Goal: Task Accomplishment & Management: Manage account settings

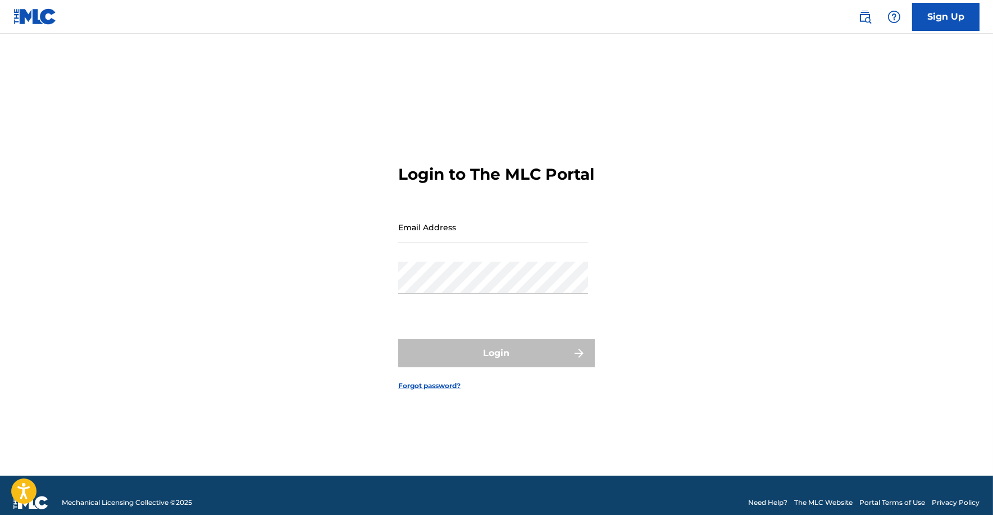
click at [475, 243] on input "Email Address" at bounding box center [493, 227] width 190 height 32
type input "[EMAIL_ADDRESS][DOMAIN_NAME]"
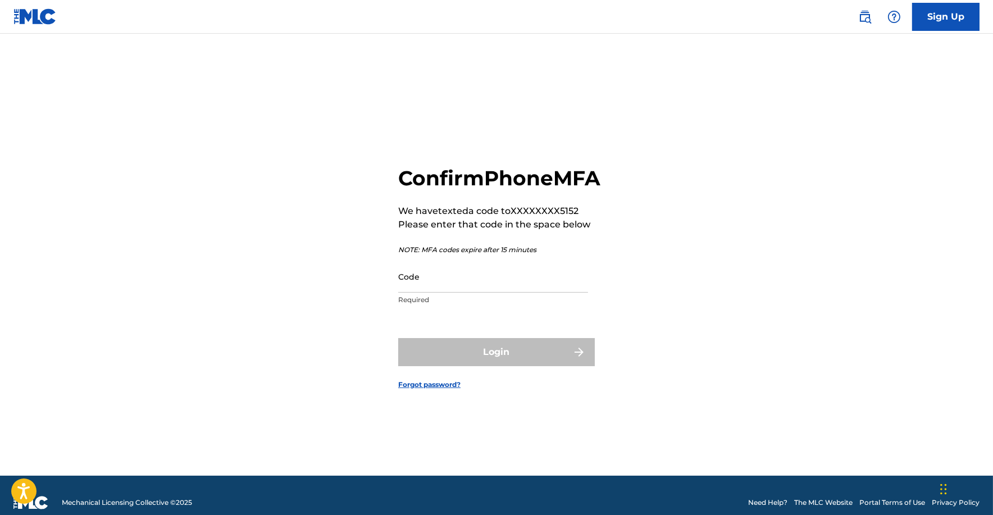
click at [438, 292] on input "Code" at bounding box center [493, 276] width 190 height 32
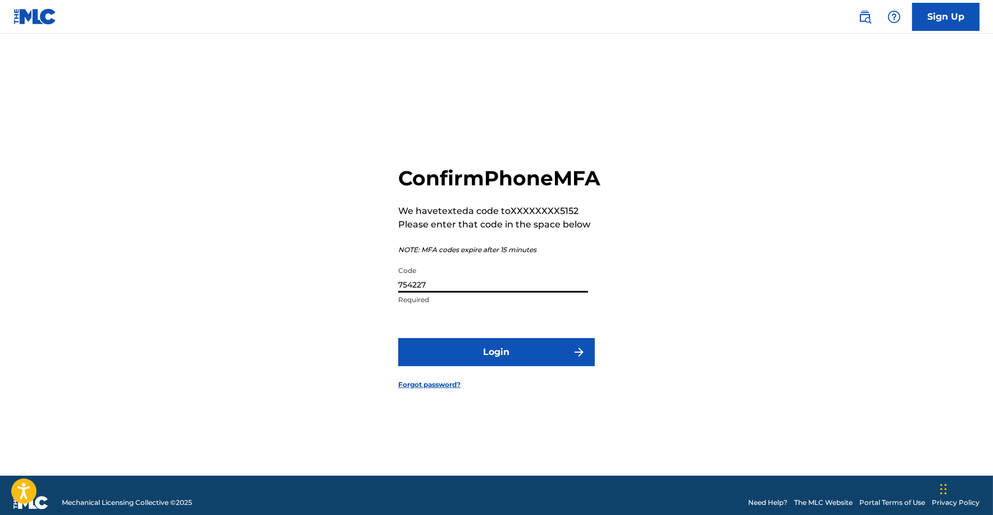
type input "754227"
click at [513, 359] on button "Login" at bounding box center [496, 352] width 196 height 28
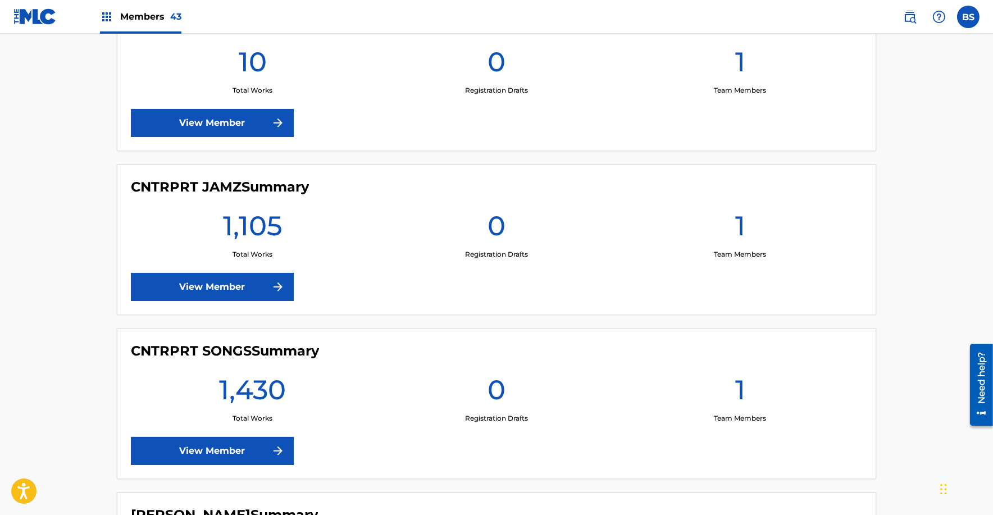
scroll to position [1193, 0]
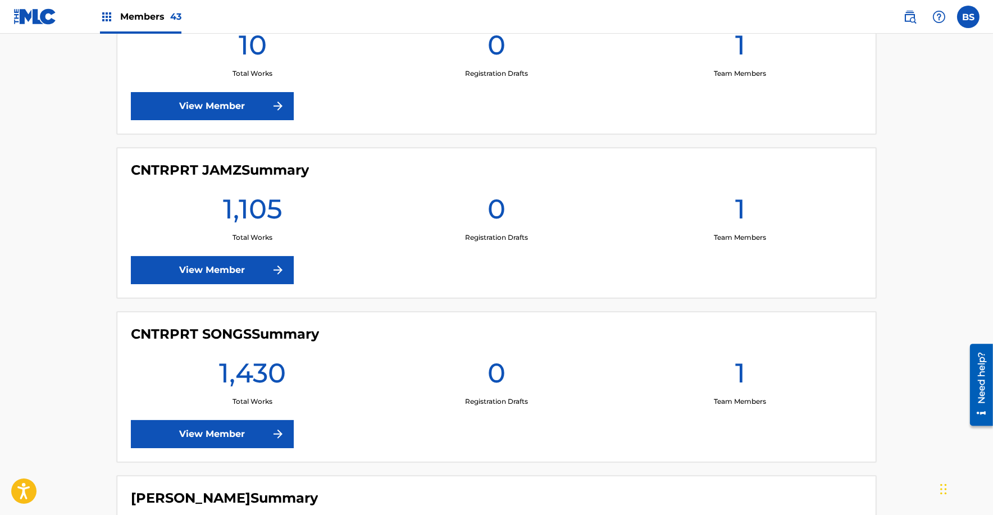
click at [252, 265] on link "View Member" at bounding box center [212, 270] width 163 height 28
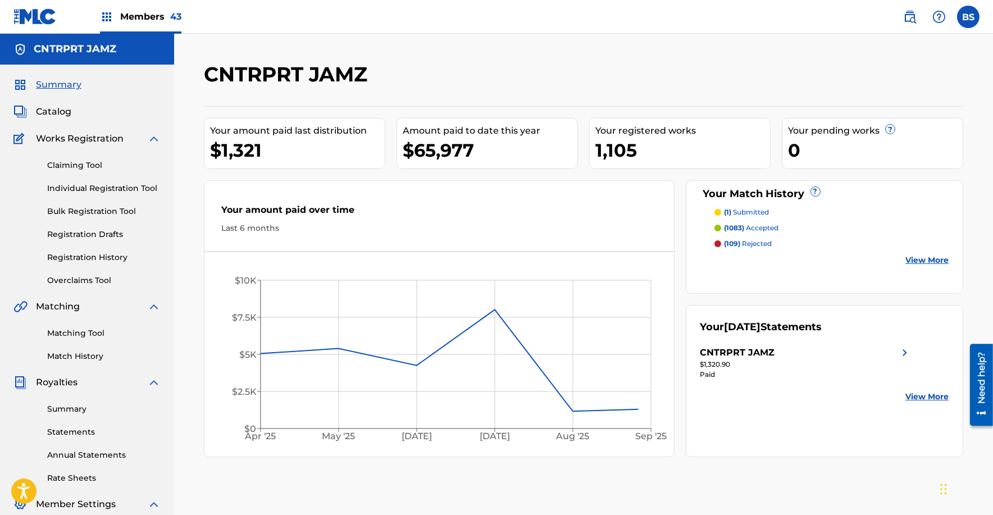
click at [61, 110] on span "Catalog" at bounding box center [53, 111] width 35 height 13
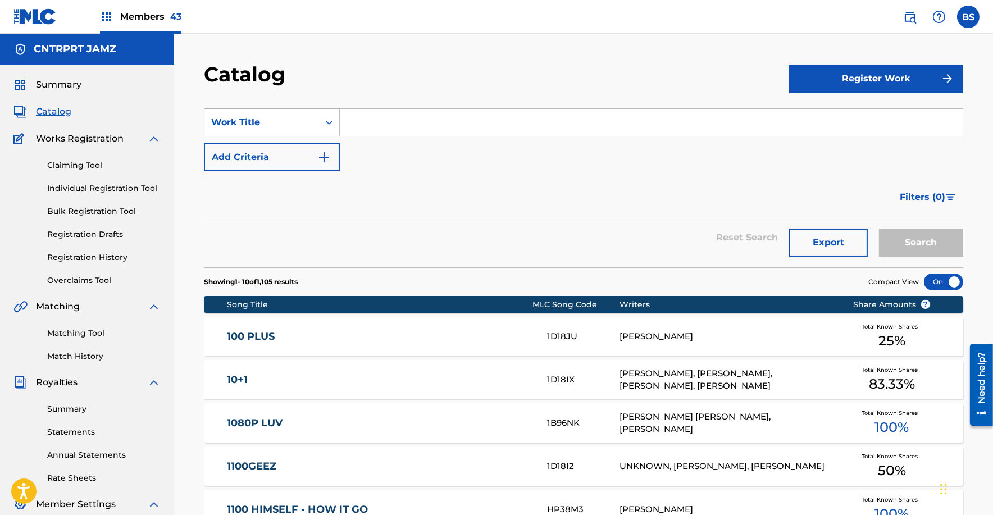
click at [294, 126] on div "Work Title" at bounding box center [261, 122] width 101 height 13
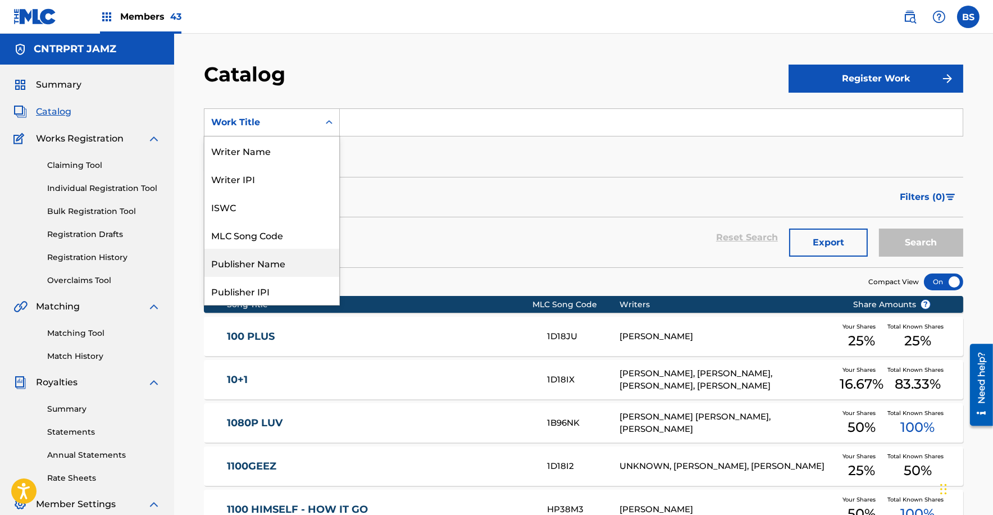
click at [273, 255] on div "Publisher Name" at bounding box center [271, 263] width 135 height 28
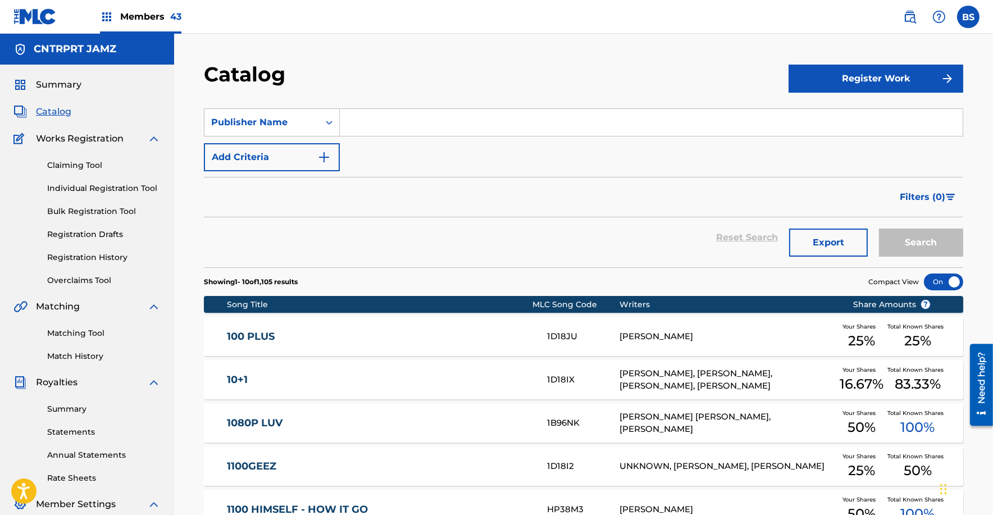
click at [399, 117] on input "Search Form" at bounding box center [651, 122] width 623 height 27
click at [879, 228] on button "Search" at bounding box center [921, 242] width 84 height 28
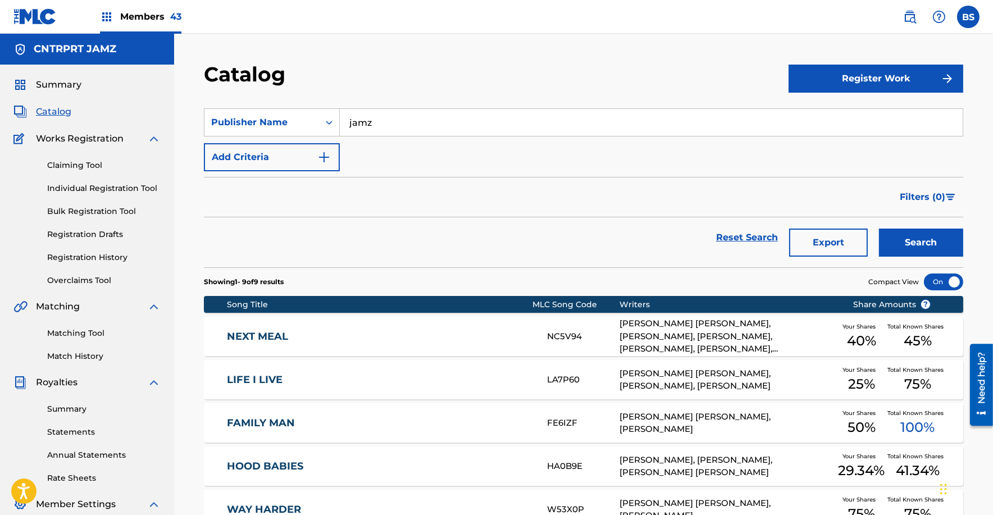
click at [378, 121] on input "jamz" at bounding box center [651, 122] width 623 height 27
type input "goolamallee"
click at [879, 228] on button "Search" at bounding box center [921, 242] width 84 height 28
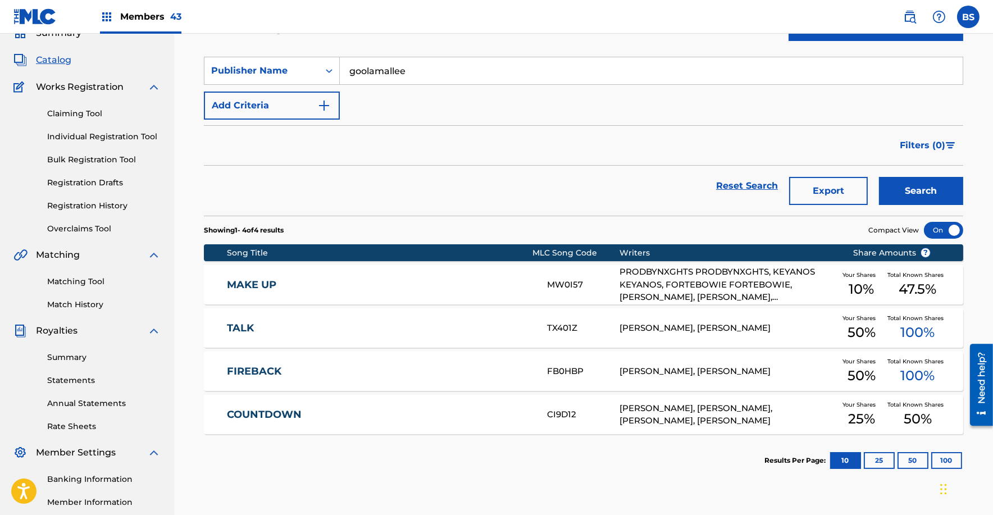
scroll to position [63, 0]
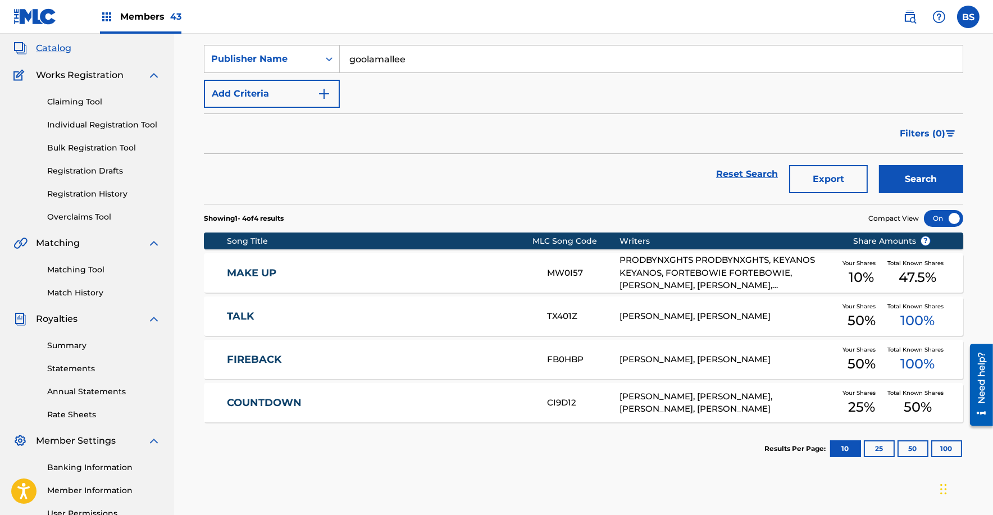
click at [391, 269] on link "MAKE UP" at bounding box center [379, 273] width 305 height 13
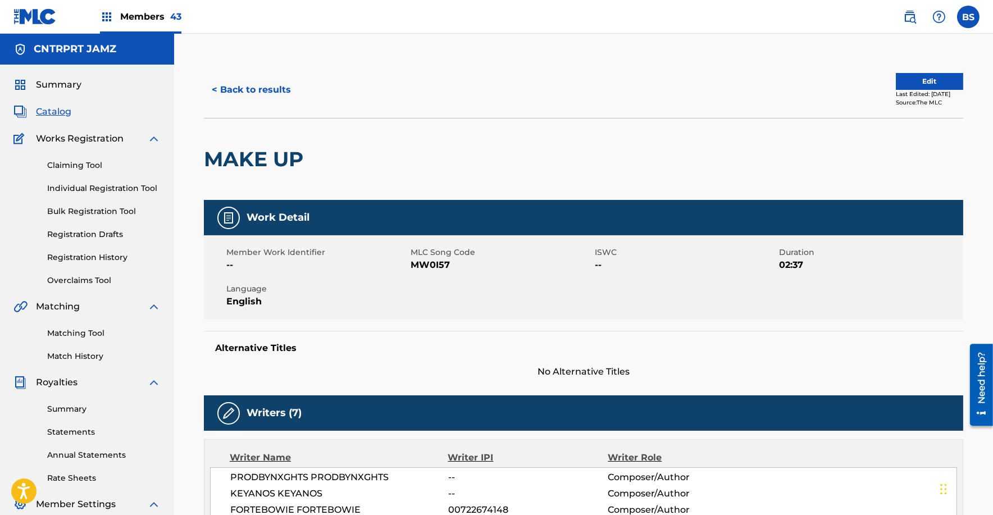
click at [264, 99] on button "< Back to results" at bounding box center [251, 90] width 95 height 28
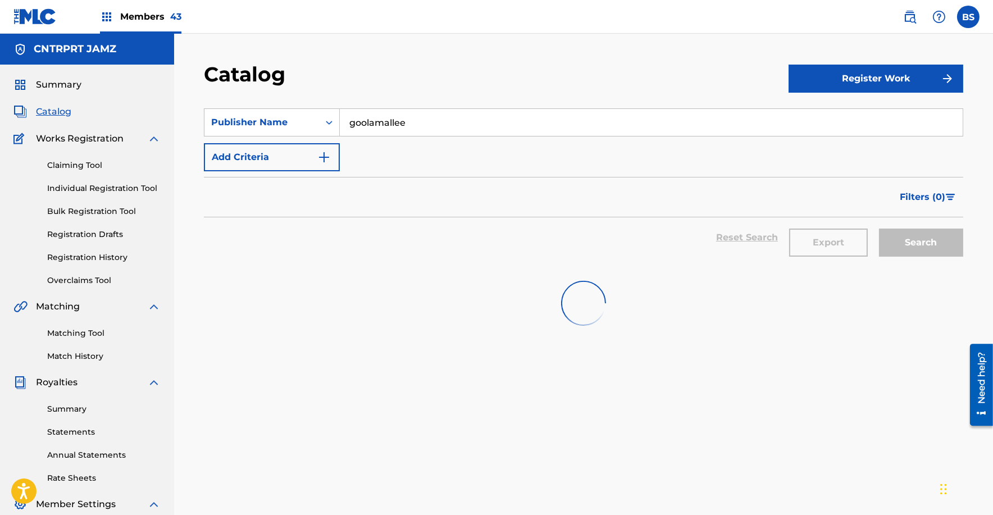
scroll to position [63, 0]
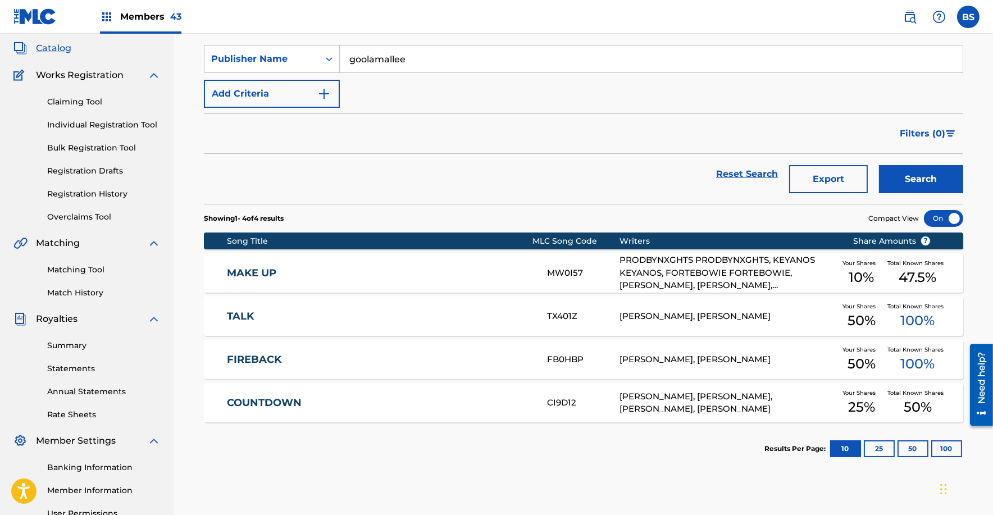
click at [366, 263] on div "MAKE UP MW0I57 PRODBYNXGHTS PRODBYNXGHTS, KEYANOS KEYANOS, FORTEBOWIE FORTEBOWI…" at bounding box center [583, 272] width 759 height 39
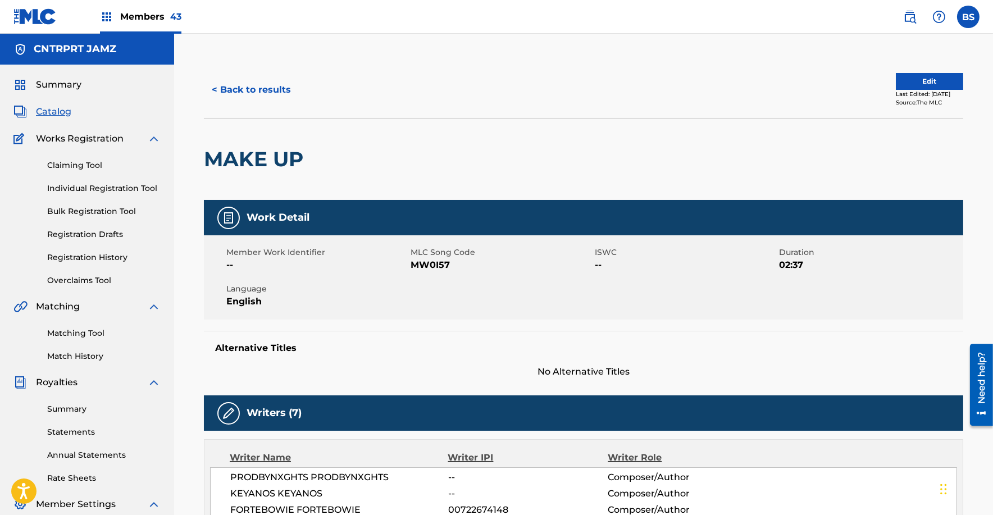
click at [254, 84] on button "< Back to results" at bounding box center [251, 90] width 95 height 28
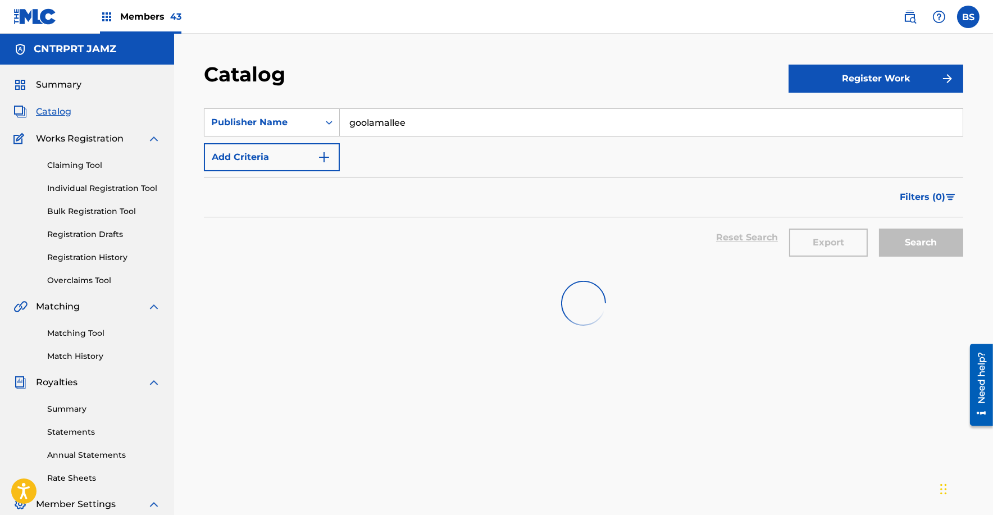
scroll to position [63, 0]
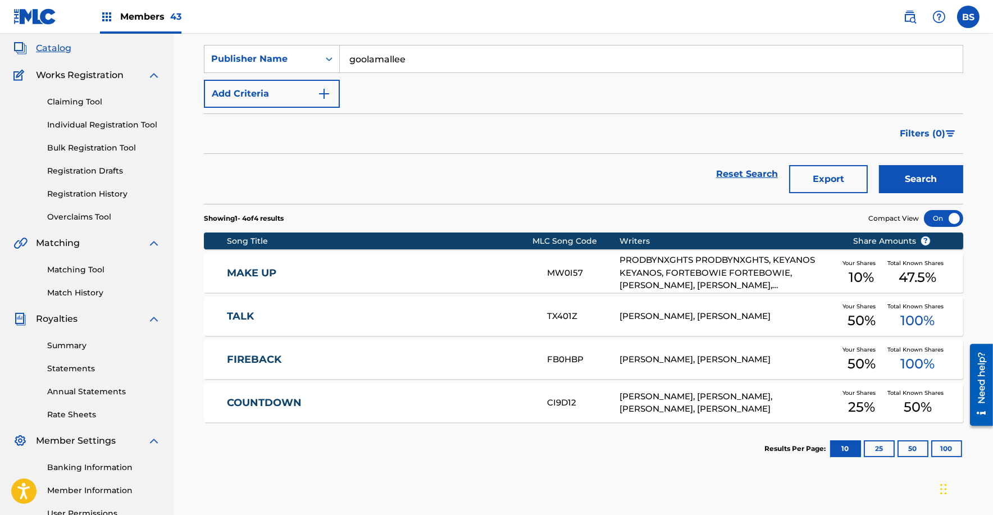
click at [491, 408] on div "COUNTDOWN CI9D12 [PERSON_NAME], [PERSON_NAME], [PERSON_NAME], [PERSON_NAME] You…" at bounding box center [583, 402] width 759 height 39
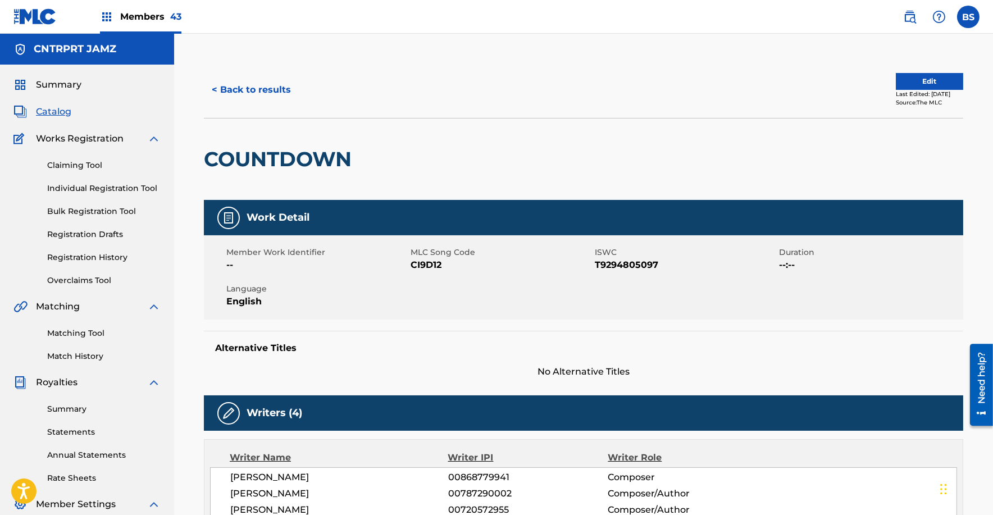
click at [275, 88] on button "< Back to results" at bounding box center [251, 90] width 95 height 28
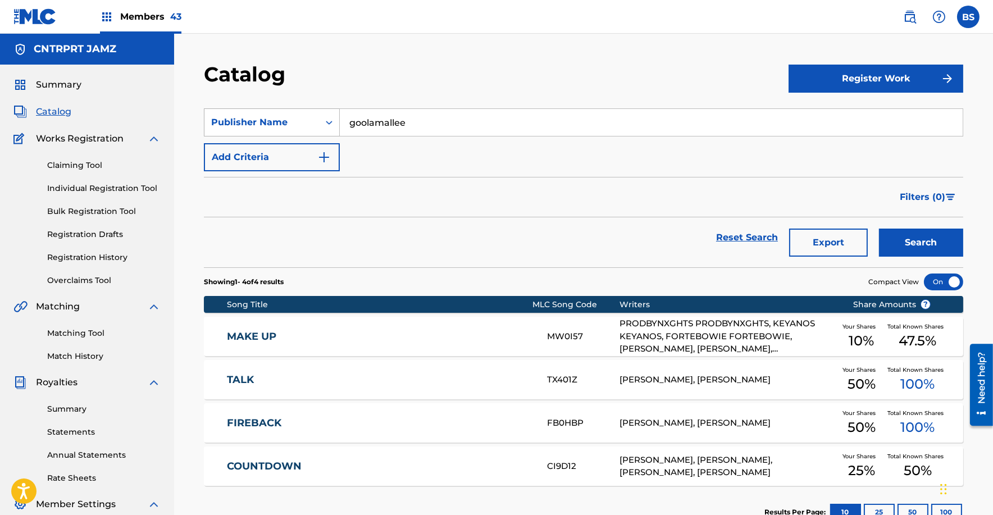
click at [316, 122] on div "Publisher Name" at bounding box center [261, 122] width 115 height 21
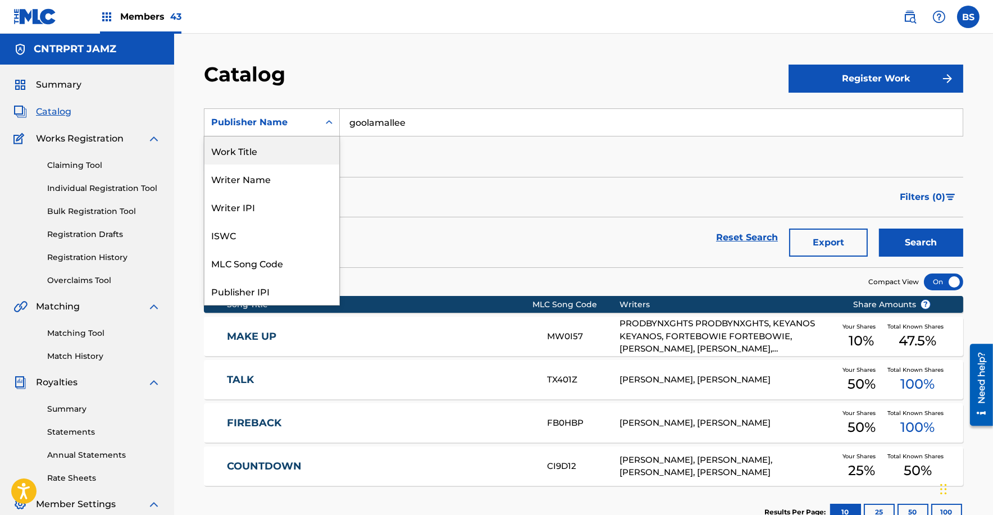
click at [264, 149] on div "Work Title" at bounding box center [271, 150] width 135 height 28
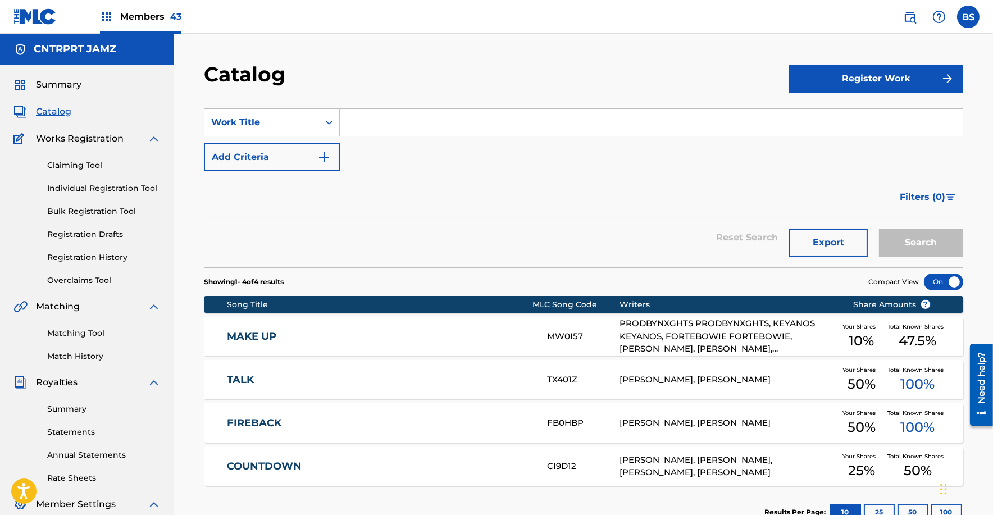
click at [384, 117] on input "Search Form" at bounding box center [651, 122] width 623 height 27
paste input "MAYBE"
click at [879, 228] on button "Search" at bounding box center [921, 242] width 84 height 28
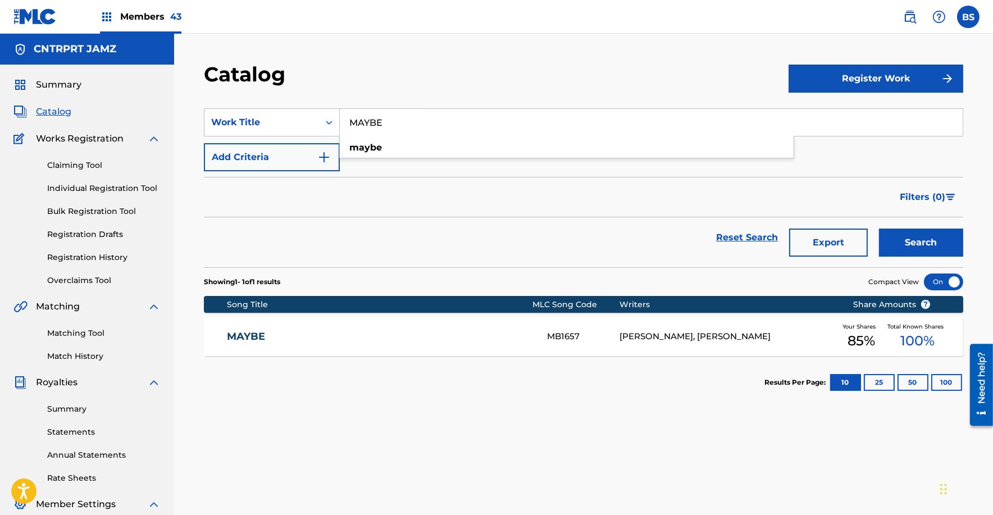
click at [385, 115] on input "MAYBE" at bounding box center [651, 122] width 623 height 27
paste input "close"
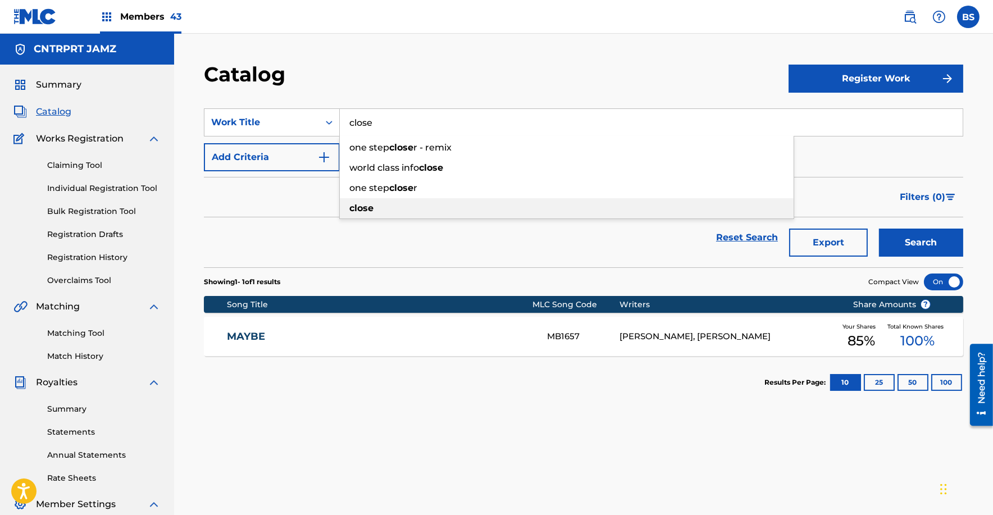
click at [371, 210] on strong "close" at bounding box center [361, 208] width 24 height 11
click at [879, 228] on button "Search" at bounding box center [921, 242] width 84 height 28
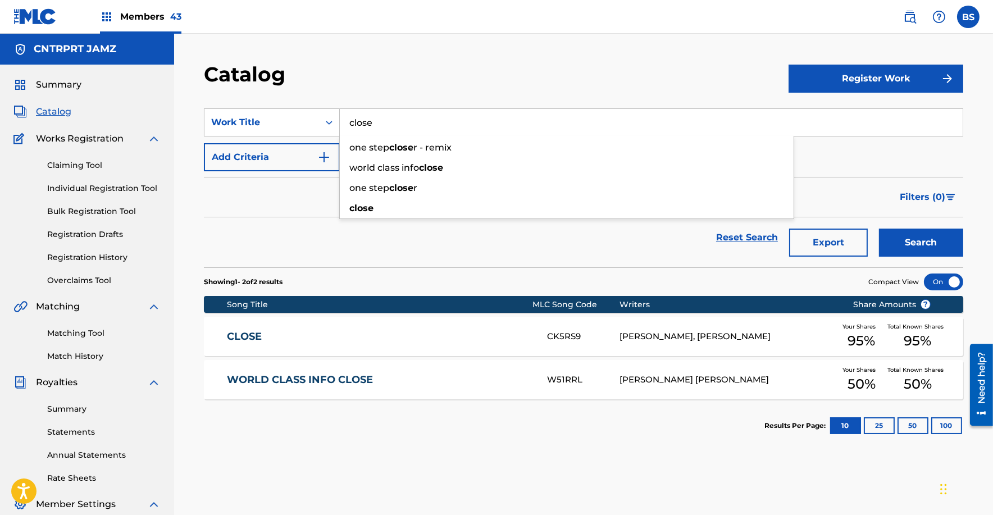
click at [383, 120] on input "close" at bounding box center [651, 122] width 623 height 27
paste input "2:00:00 AM"
click at [879, 228] on button "Search" at bounding box center [921, 242] width 84 height 28
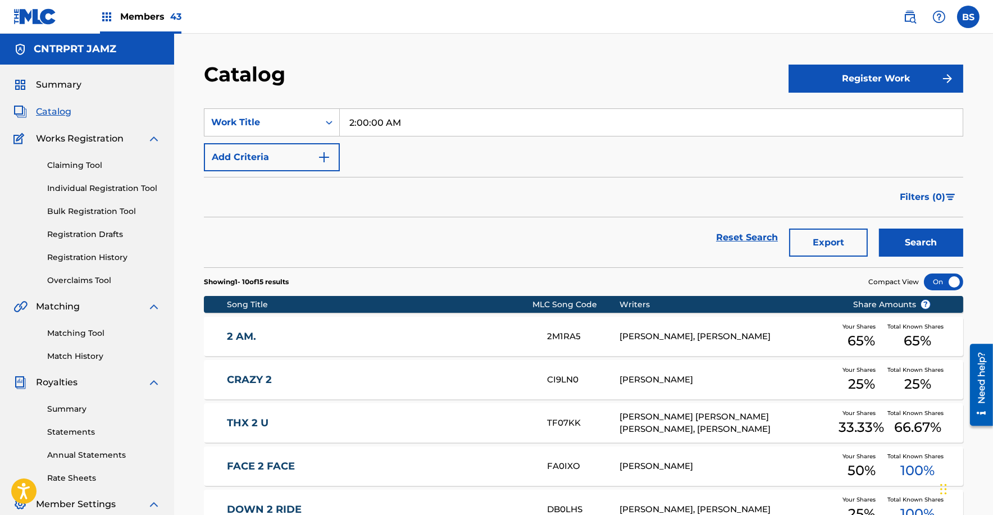
click at [357, 123] on input "2:00:00 AM" at bounding box center [651, 122] width 623 height 27
paste input "STOKYO DRIFT"
click at [879, 228] on button "Search" at bounding box center [921, 242] width 84 height 28
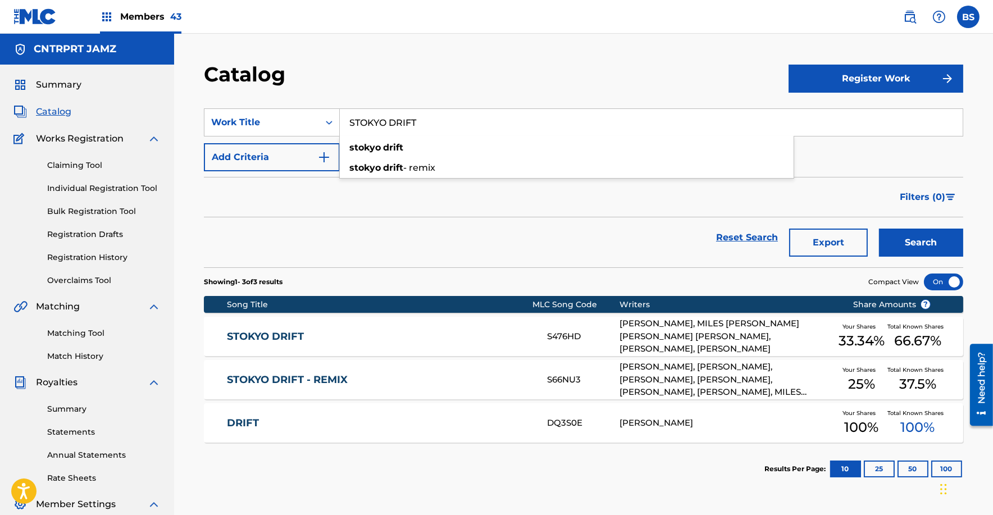
click at [375, 128] on input "STOKYO DRIFT" at bounding box center [651, 122] width 623 height 27
click at [284, 106] on section "SearchWithCriteria541e42ff-4052-4f09-a913-fbd6b4e830be Work Title STOKYO DRIFT …" at bounding box center [583, 181] width 759 height 172
click at [400, 118] on input "STOKYO DRIFT" at bounding box center [651, 122] width 623 height 27
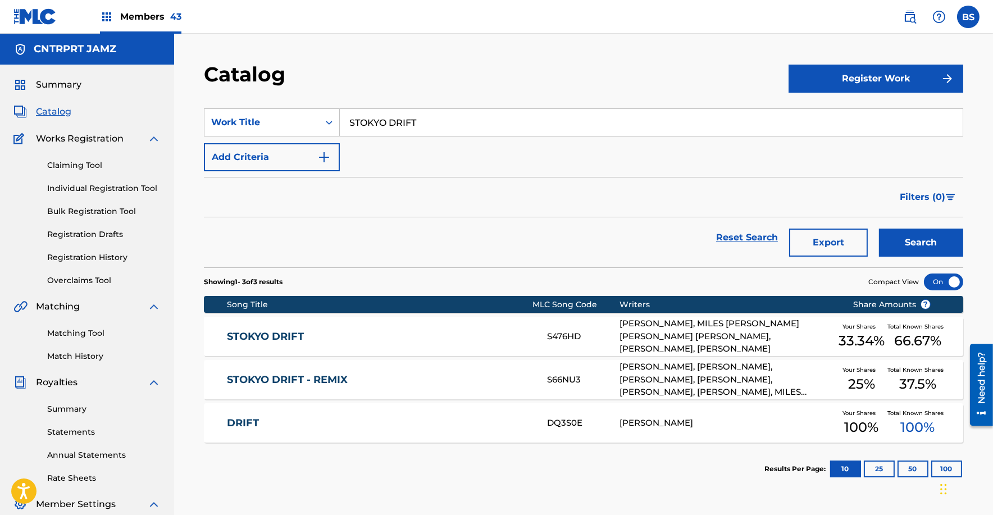
click at [400, 118] on input "STOKYO DRIFT" at bounding box center [651, 122] width 623 height 27
paste input "99 [GEOGRAPHIC_DATA]"
type input "99 [GEOGRAPHIC_DATA]"
click at [879, 228] on button "Search" at bounding box center [921, 242] width 84 height 28
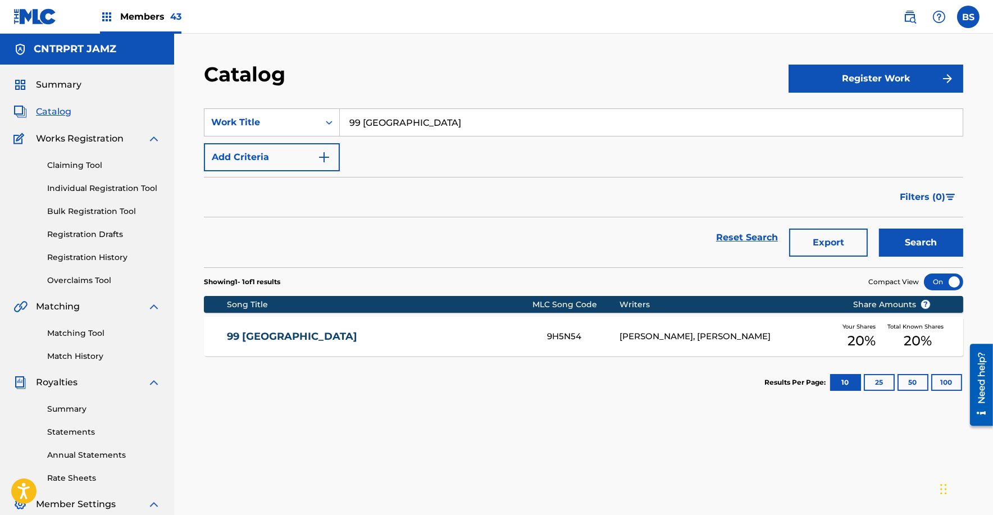
click at [429, 337] on link "99 [GEOGRAPHIC_DATA]" at bounding box center [379, 336] width 305 height 13
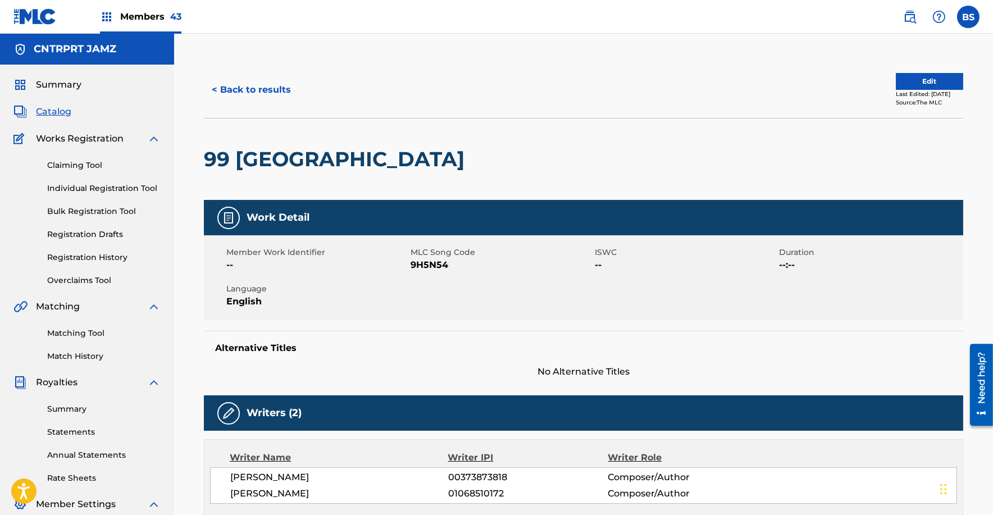
click at [148, 13] on span "Members 43" at bounding box center [150, 16] width 61 height 13
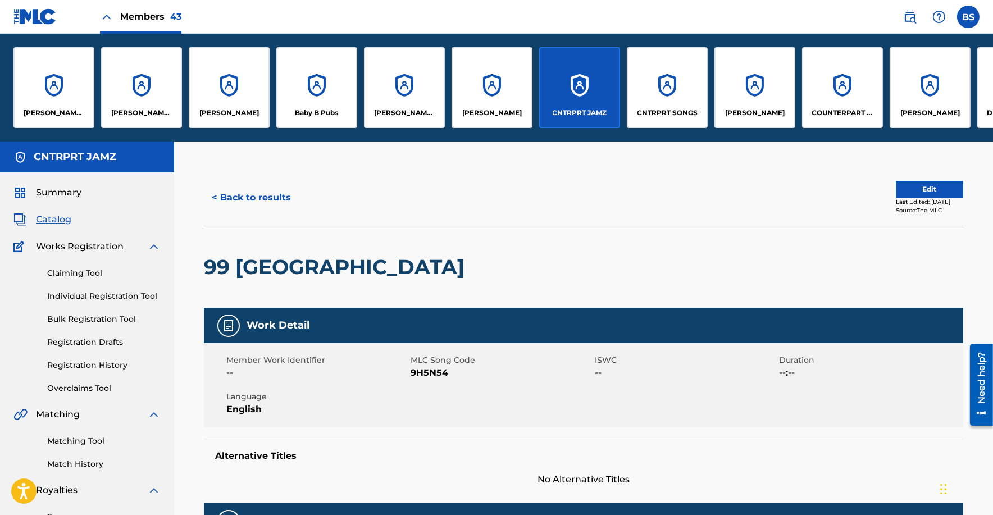
click at [663, 92] on div "CNTRPRT SONGS" at bounding box center [667, 87] width 81 height 81
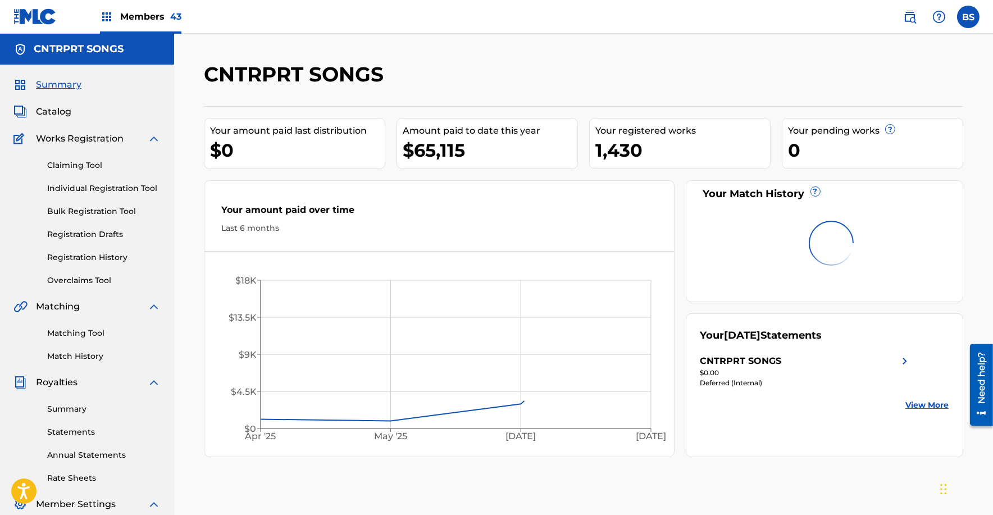
click at [57, 115] on span "Catalog" at bounding box center [53, 111] width 35 height 13
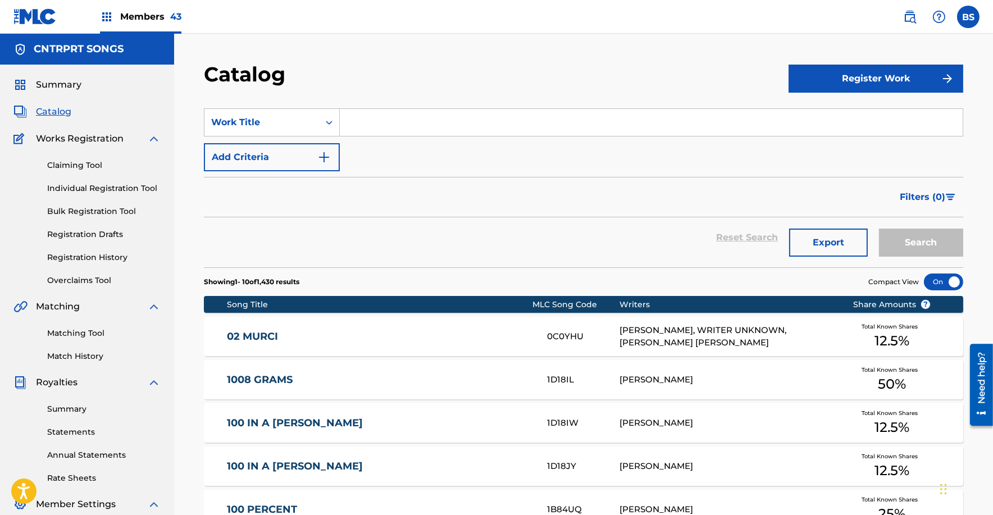
click at [380, 120] on input "Search Form" at bounding box center [651, 122] width 623 height 27
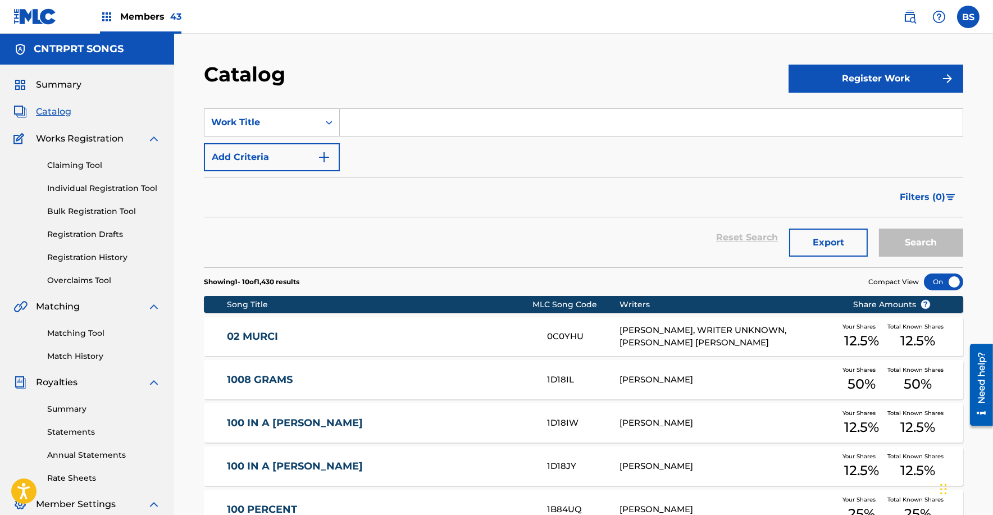
paste input "99 [GEOGRAPHIC_DATA]"
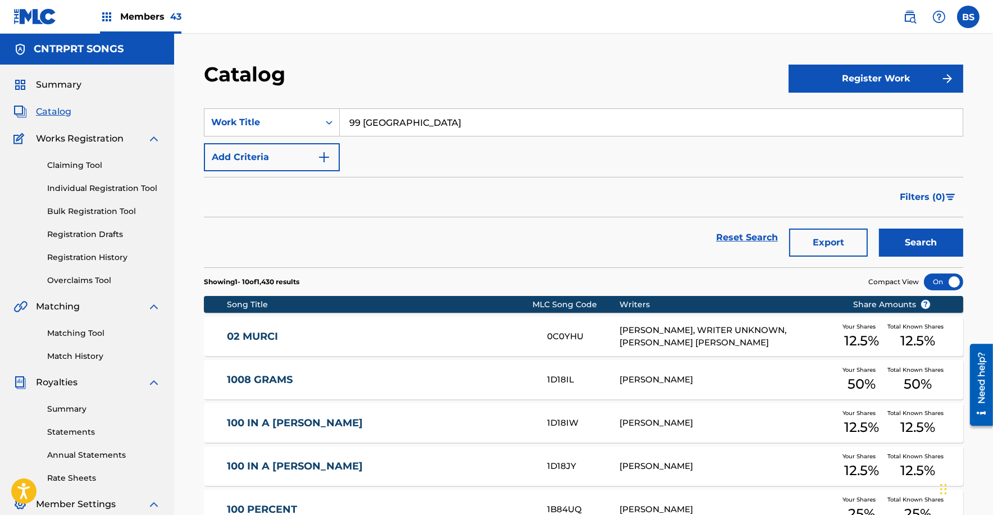
type input "99 [GEOGRAPHIC_DATA]"
click at [879, 228] on button "Search" at bounding box center [921, 242] width 84 height 28
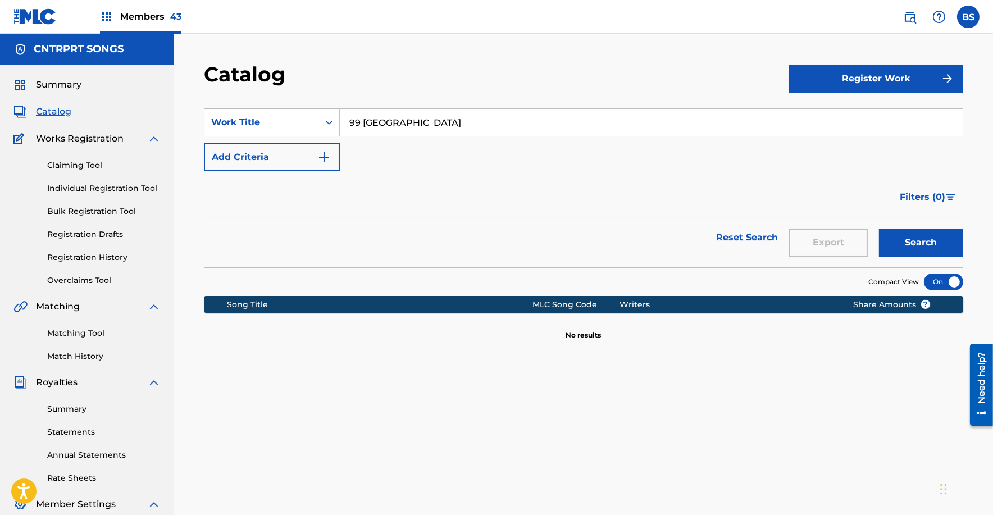
click at [83, 164] on link "Claiming Tool" at bounding box center [103, 165] width 113 height 12
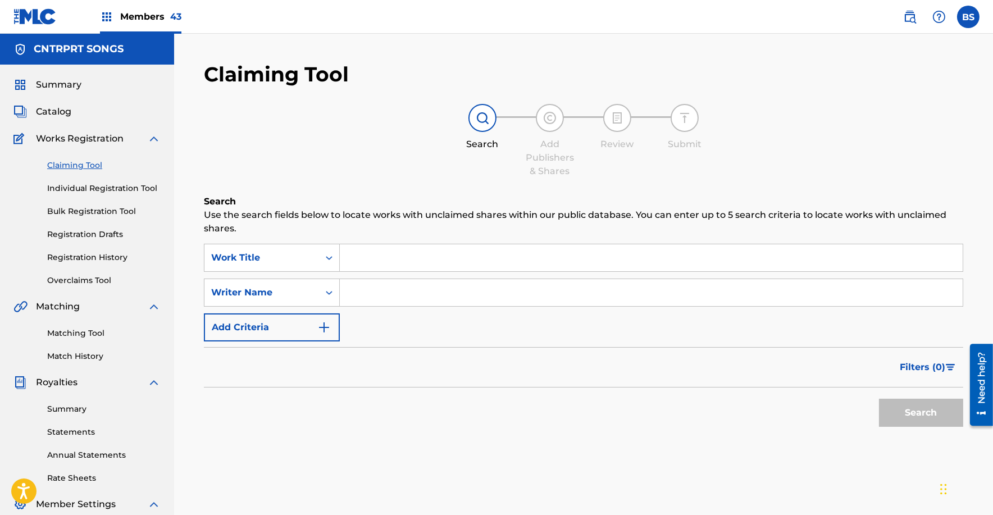
click at [89, 163] on link "Claiming Tool" at bounding box center [103, 165] width 113 height 12
click at [406, 251] on input "Search Form" at bounding box center [651, 257] width 623 height 27
paste input "99 [GEOGRAPHIC_DATA]"
type input "99 [GEOGRAPHIC_DATA]"
click at [879, 399] on button "Search" at bounding box center [921, 413] width 84 height 28
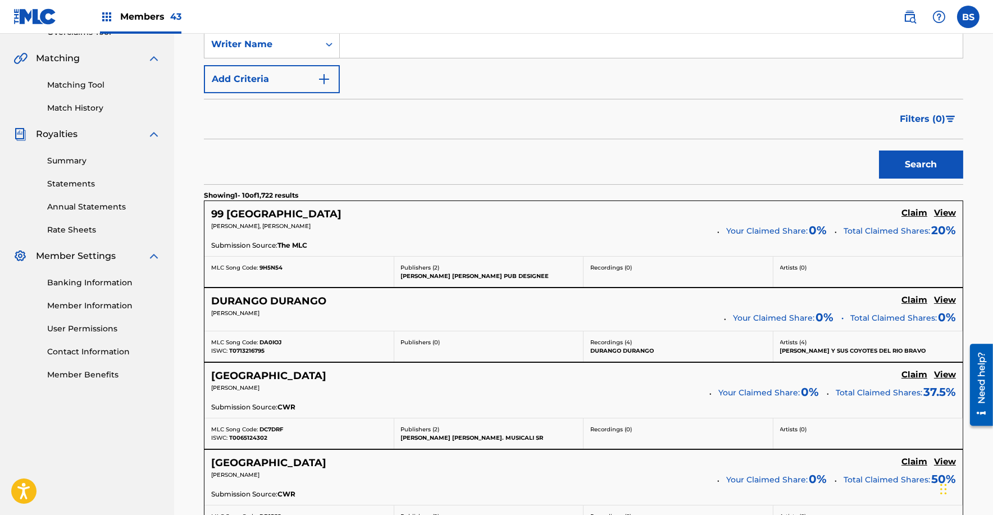
scroll to position [191, 0]
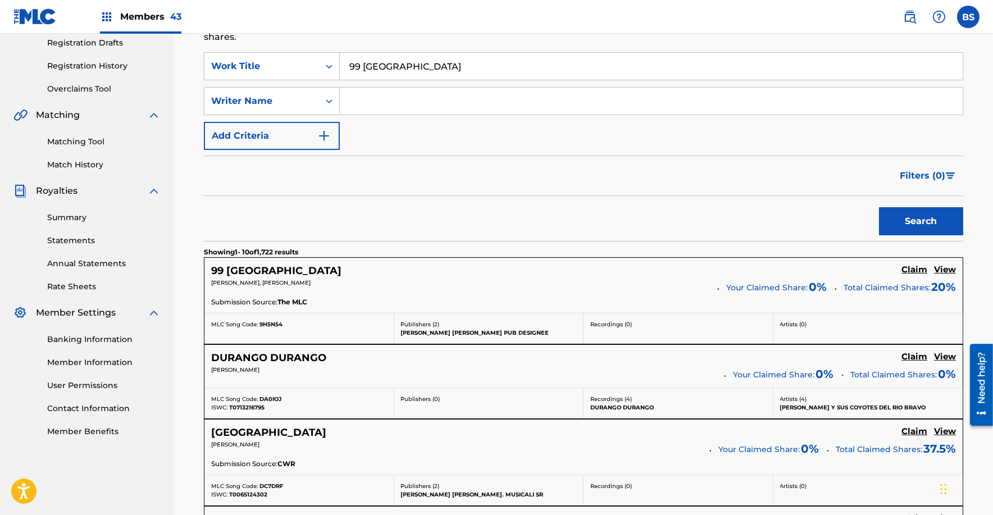
click at [915, 267] on h5 "Claim" at bounding box center [914, 269] width 26 height 11
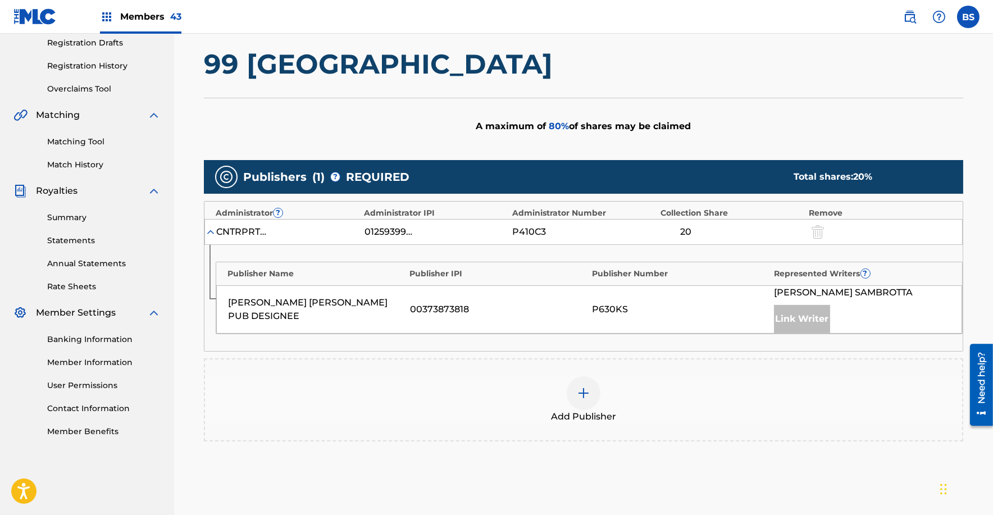
click at [589, 387] on img at bounding box center [583, 392] width 13 height 13
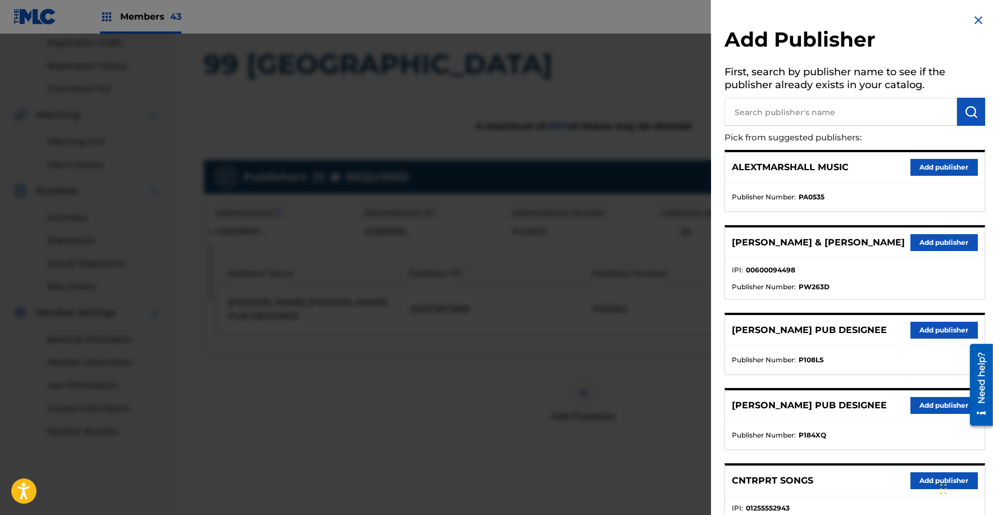
click at [785, 111] on input "text" at bounding box center [840, 112] width 232 height 28
type input "thiag"
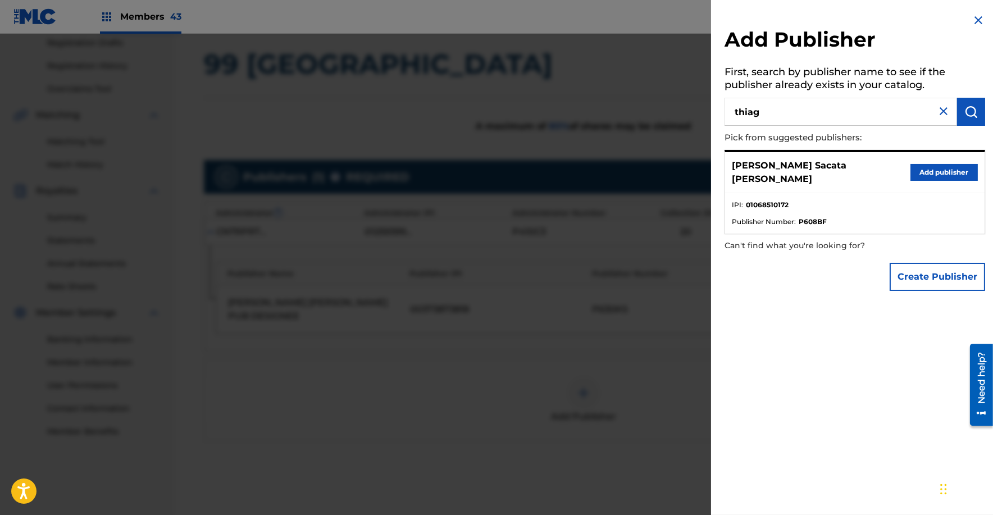
click at [922, 169] on button "Add publisher" at bounding box center [943, 172] width 67 height 17
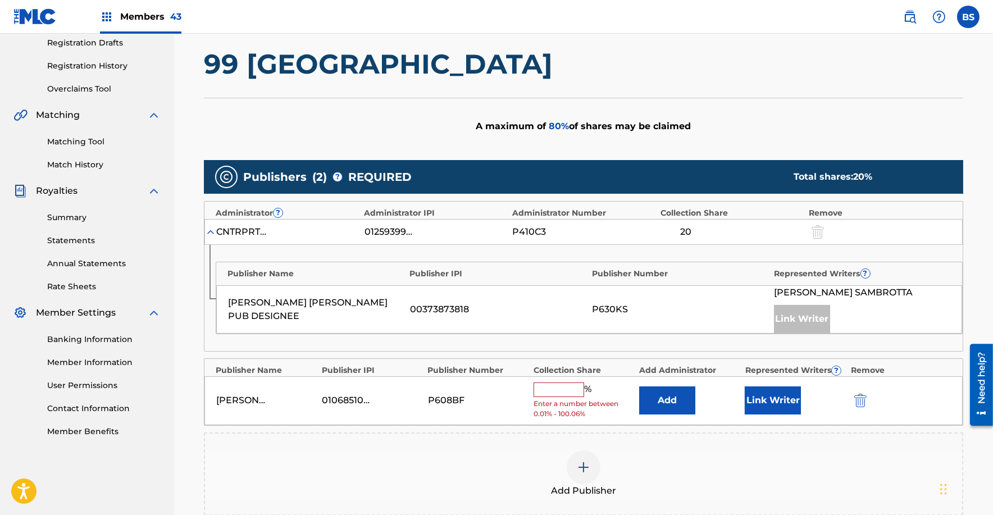
click at [668, 390] on button "Add" at bounding box center [667, 400] width 56 height 28
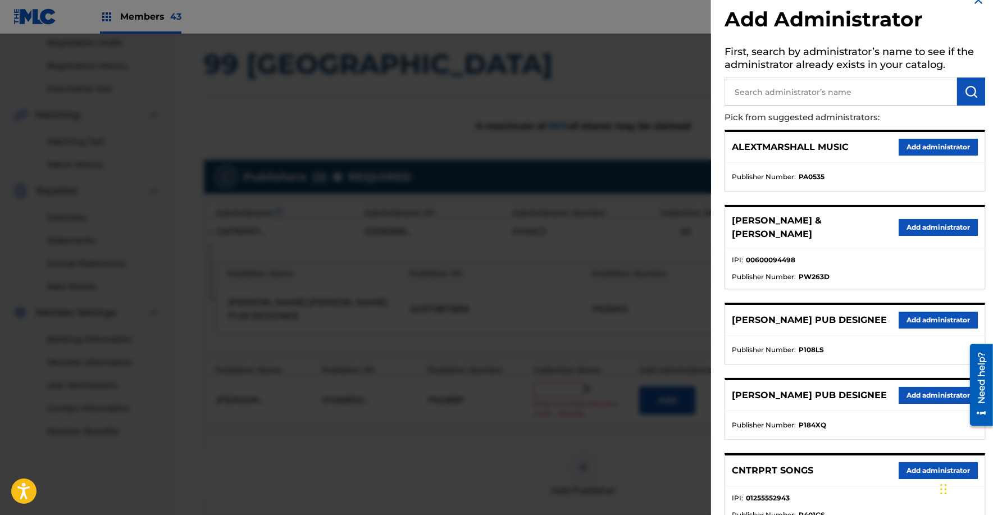
scroll to position [21, 0]
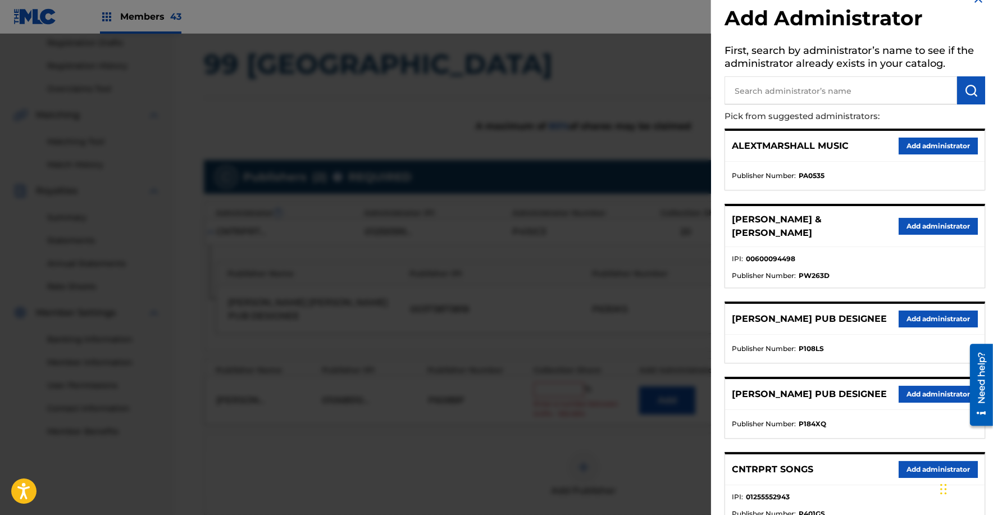
click at [918, 475] on button "Add administrator" at bounding box center [937, 469] width 79 height 17
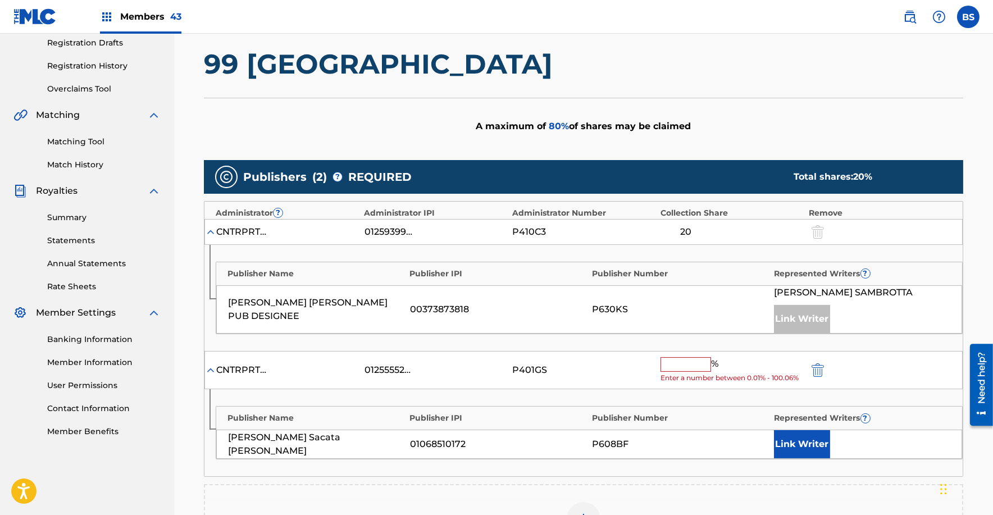
click at [799, 436] on button "Link Writer" at bounding box center [802, 444] width 56 height 28
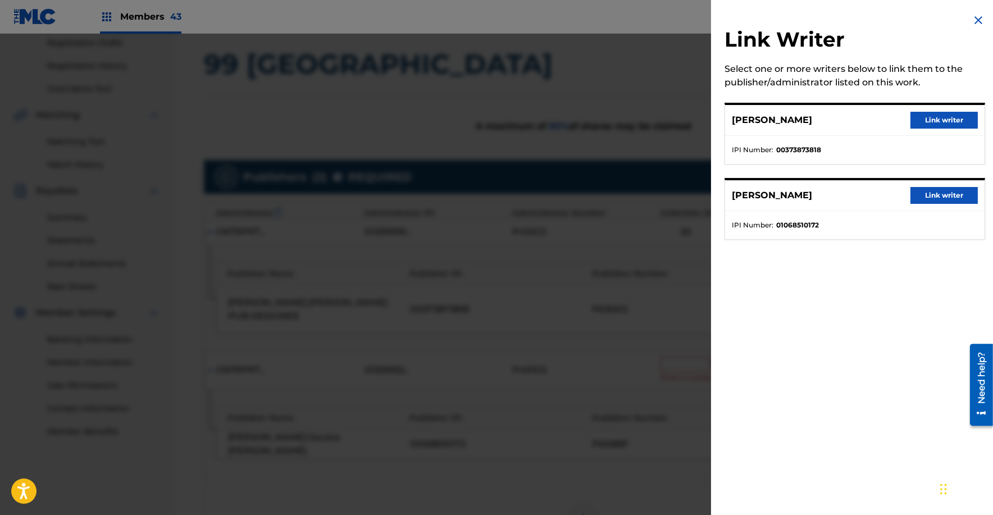
click at [924, 198] on button "Link writer" at bounding box center [943, 195] width 67 height 17
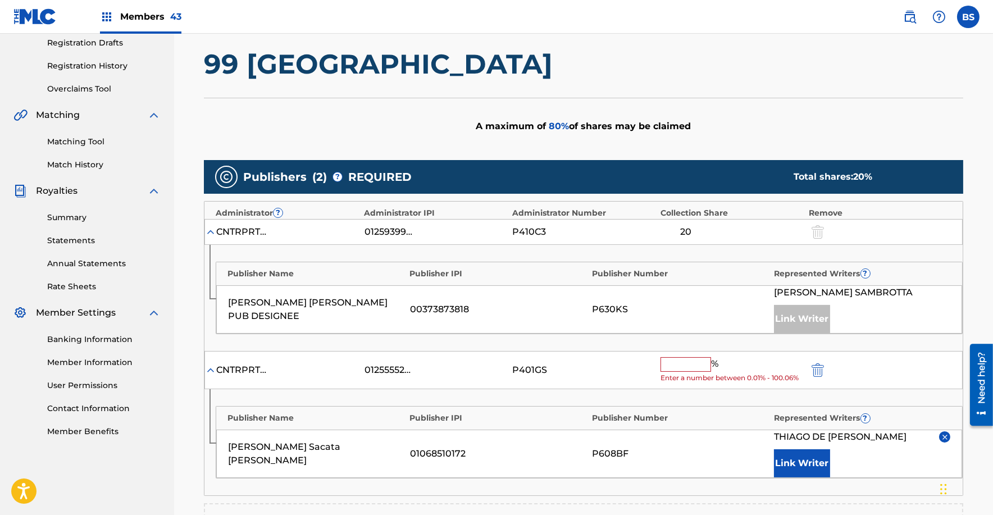
click at [682, 366] on input "text" at bounding box center [685, 364] width 51 height 15
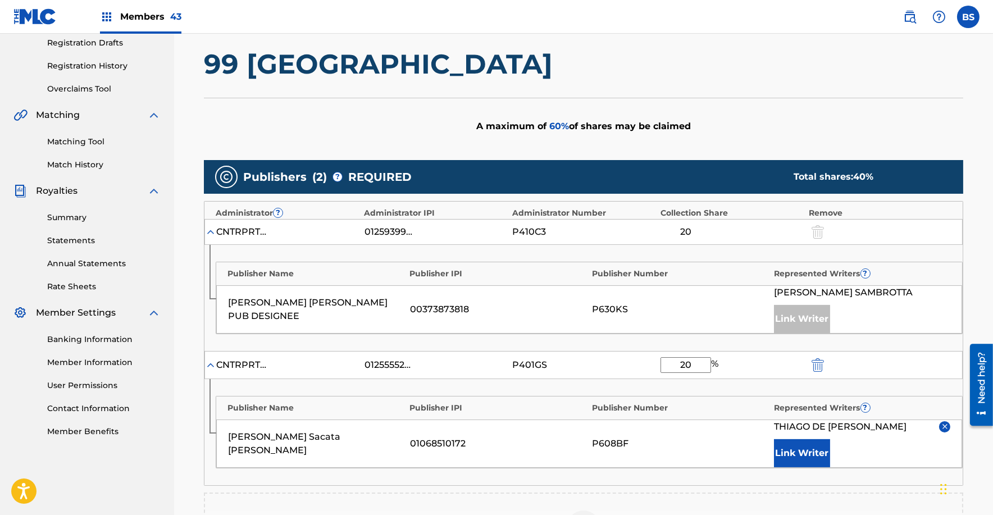
type input "20"
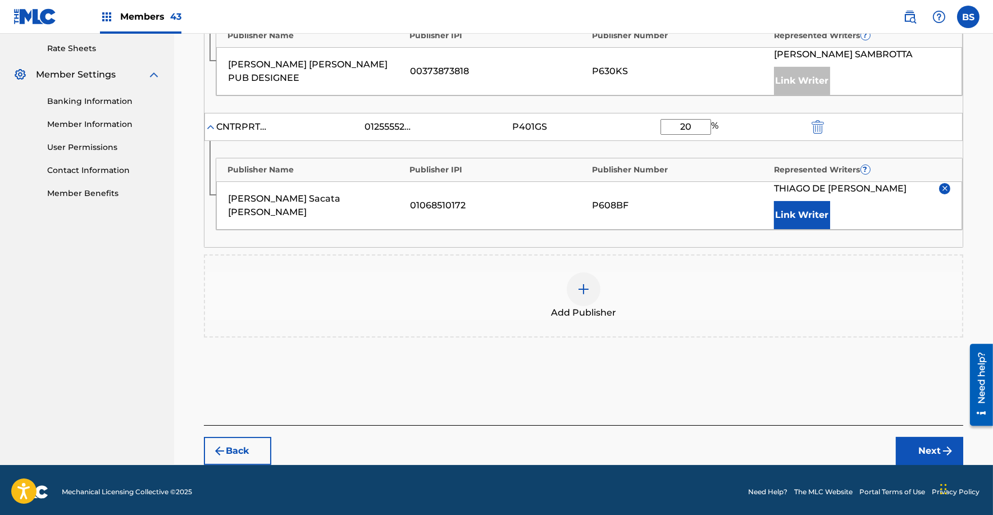
click at [935, 442] on button "Next" at bounding box center [928, 451] width 67 height 28
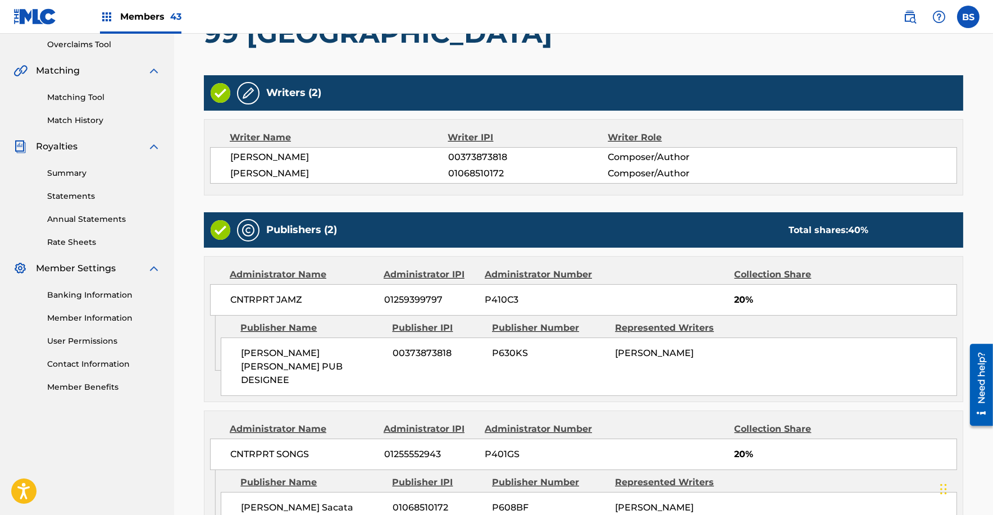
scroll to position [346, 0]
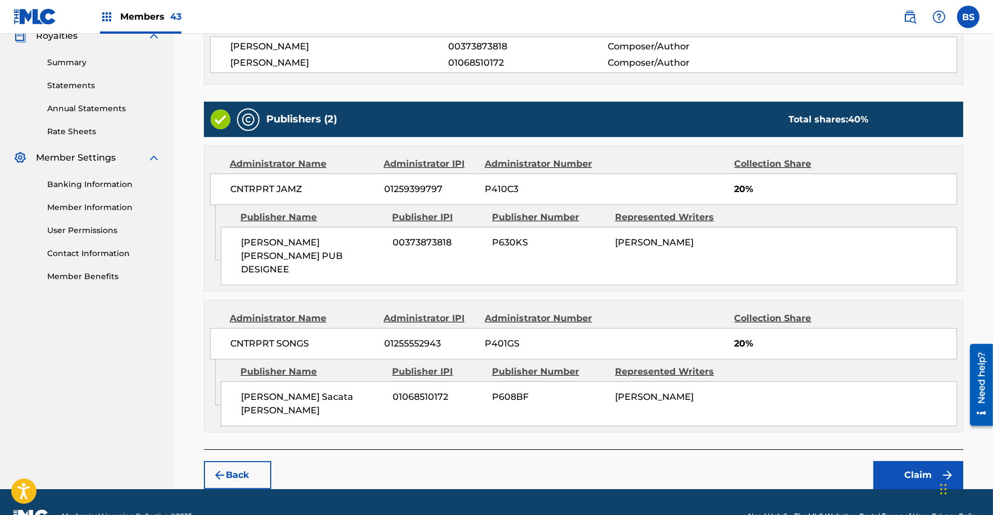
click at [904, 461] on button "Claim" at bounding box center [918, 475] width 90 height 28
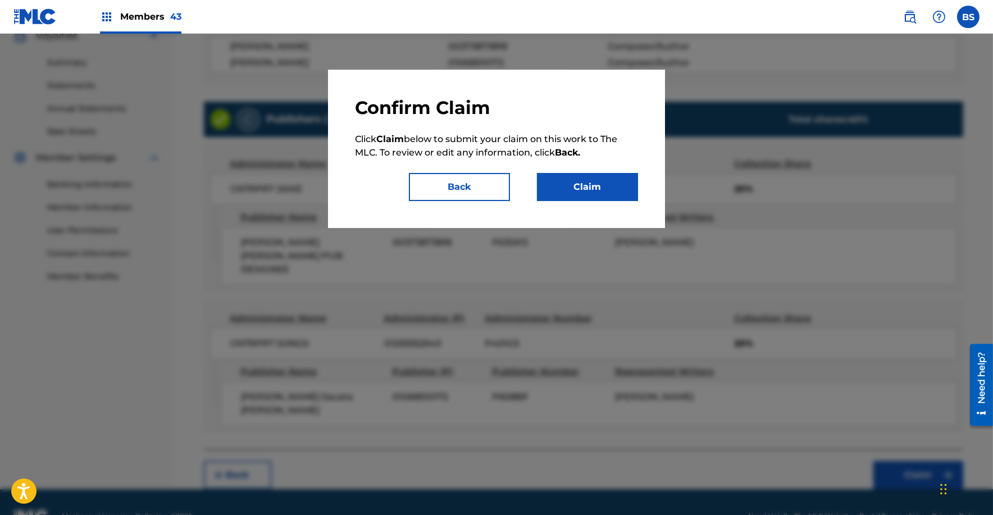
click at [600, 183] on button "Claim" at bounding box center [587, 187] width 101 height 28
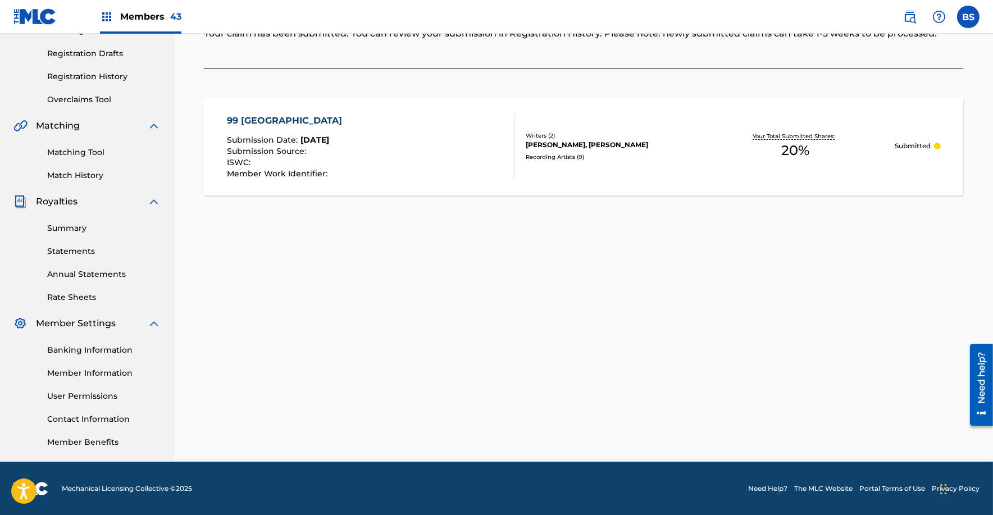
scroll to position [0, 0]
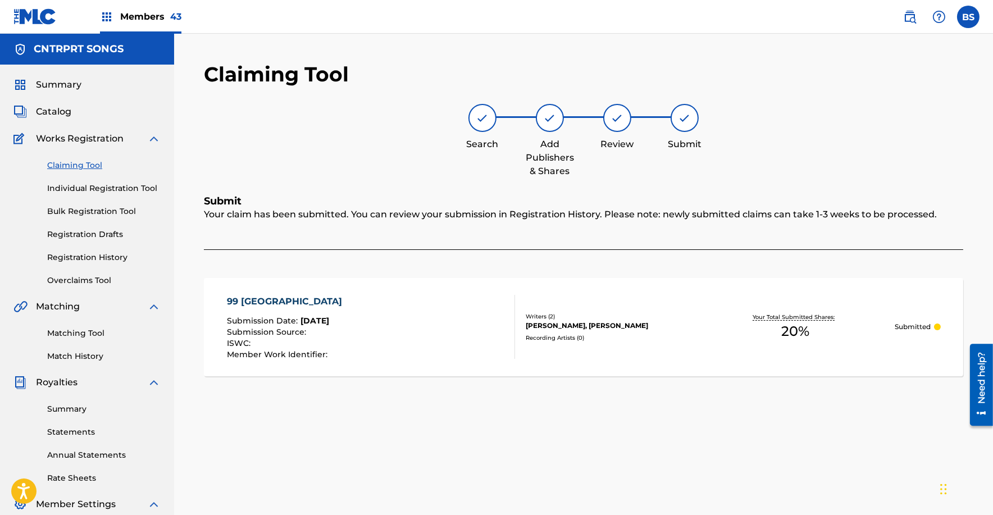
click at [143, 15] on span "Members 43" at bounding box center [150, 16] width 61 height 13
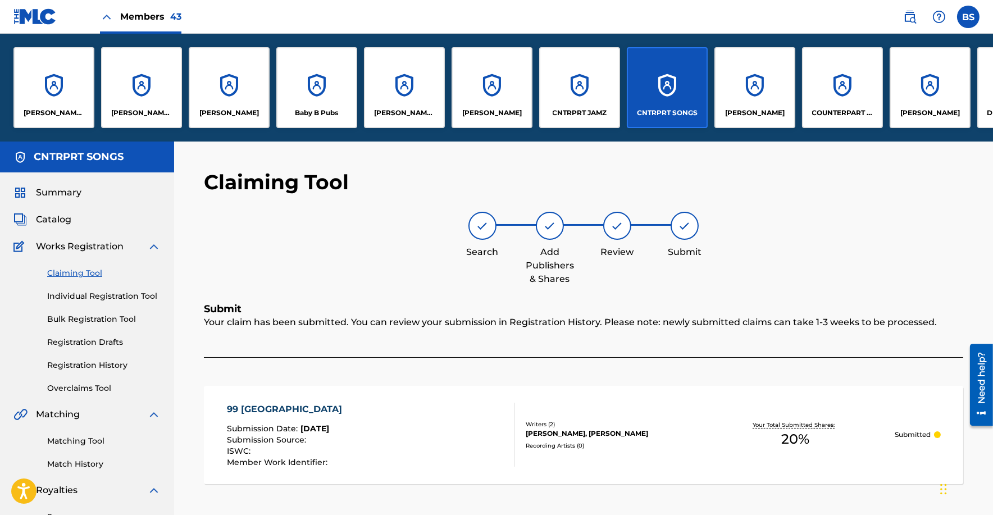
click at [567, 77] on div "CNTRPRT JAMZ" at bounding box center [579, 87] width 81 height 81
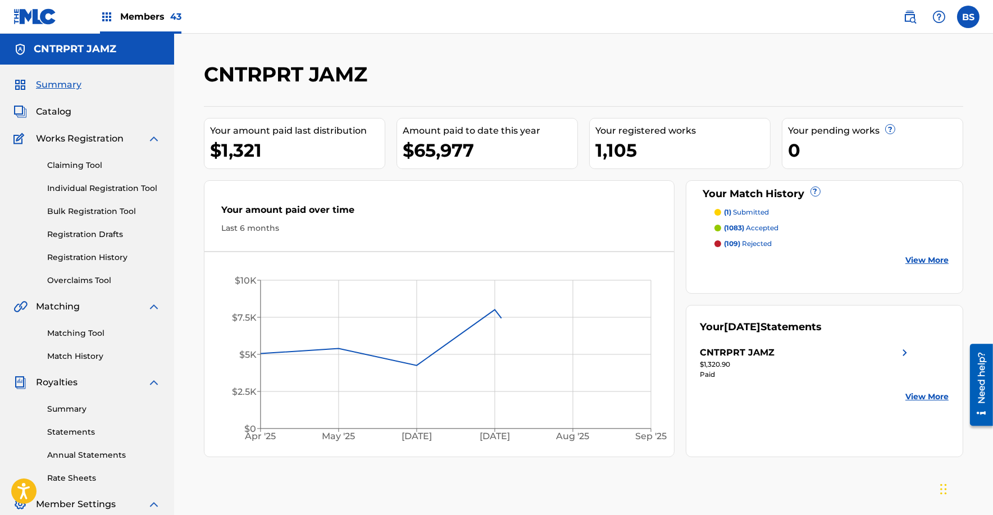
click at [62, 115] on span "Catalog" at bounding box center [53, 111] width 35 height 13
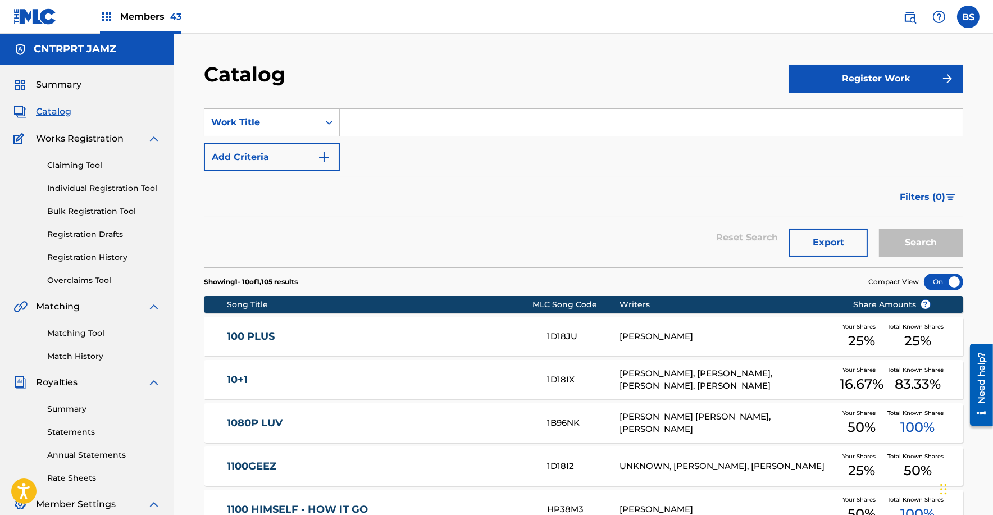
click at [359, 121] on input "Search Form" at bounding box center [651, 122] width 623 height 27
paste input "ANTIDEPRESSANT"
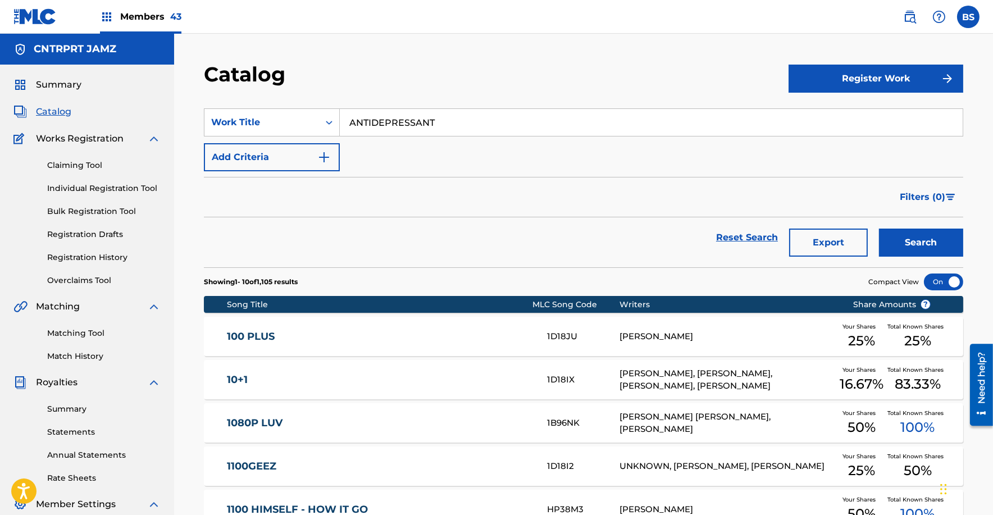
type input "ANTIDEPRESSANT"
click at [879, 228] on button "Search" at bounding box center [921, 242] width 84 height 28
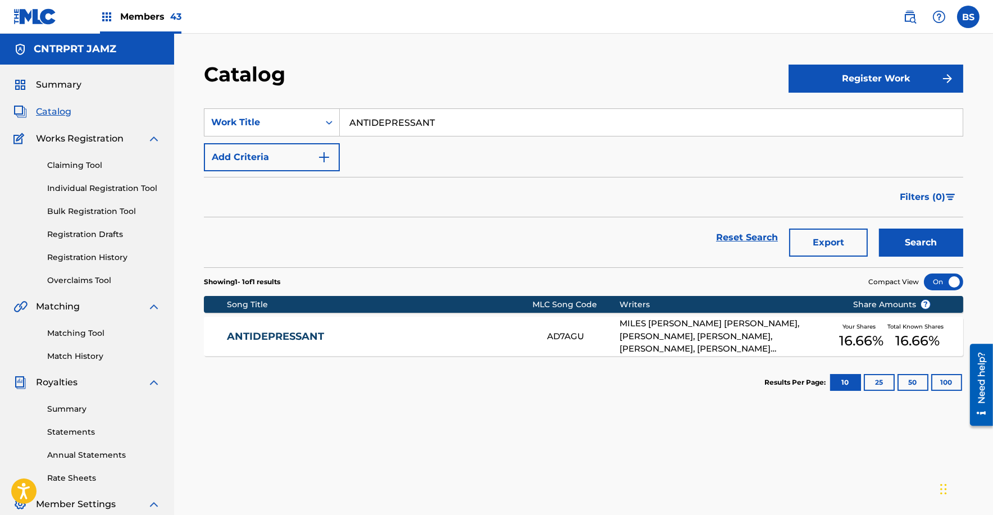
click at [460, 340] on link "ANTIDEPRESSANT" at bounding box center [379, 336] width 305 height 13
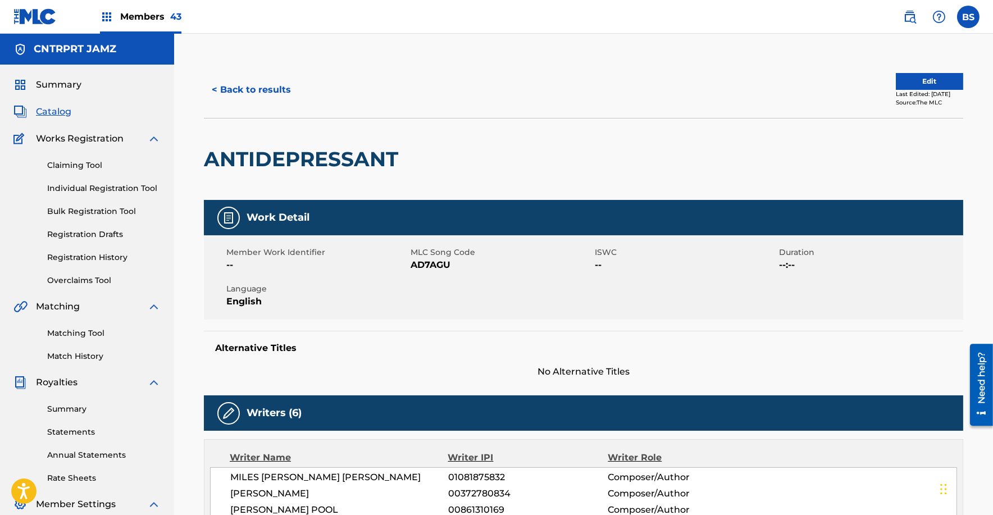
click at [86, 259] on link "Registration History" at bounding box center [103, 258] width 113 height 12
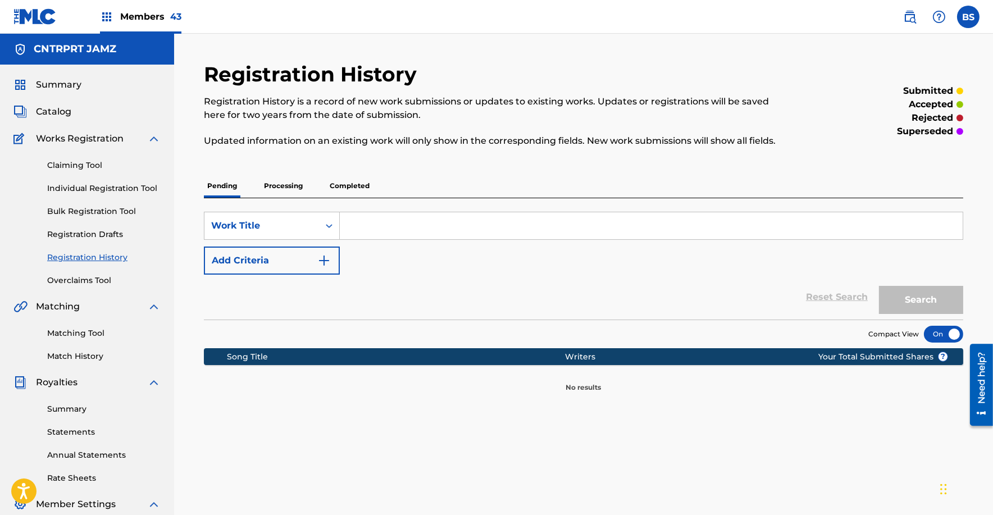
click at [288, 187] on p "Processing" at bounding box center [282, 186] width 45 height 24
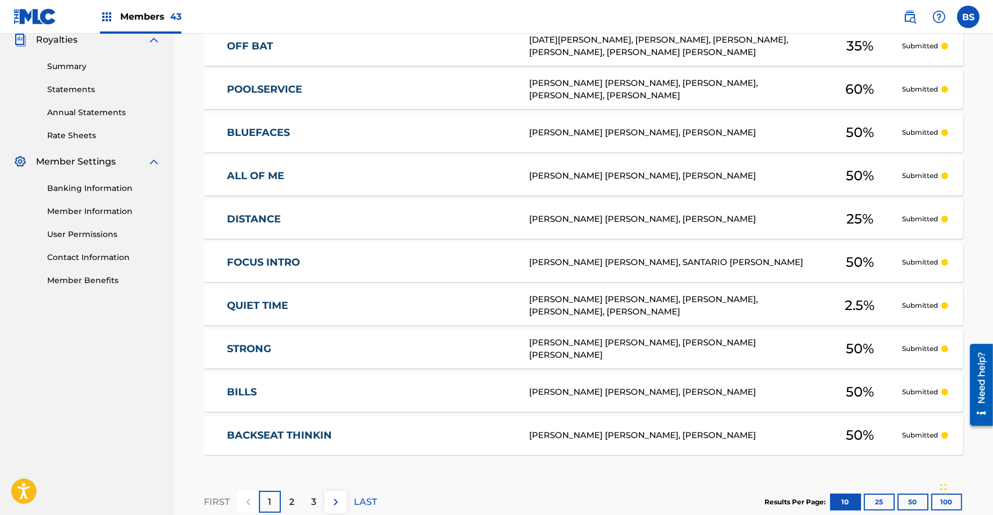
scroll to position [411, 0]
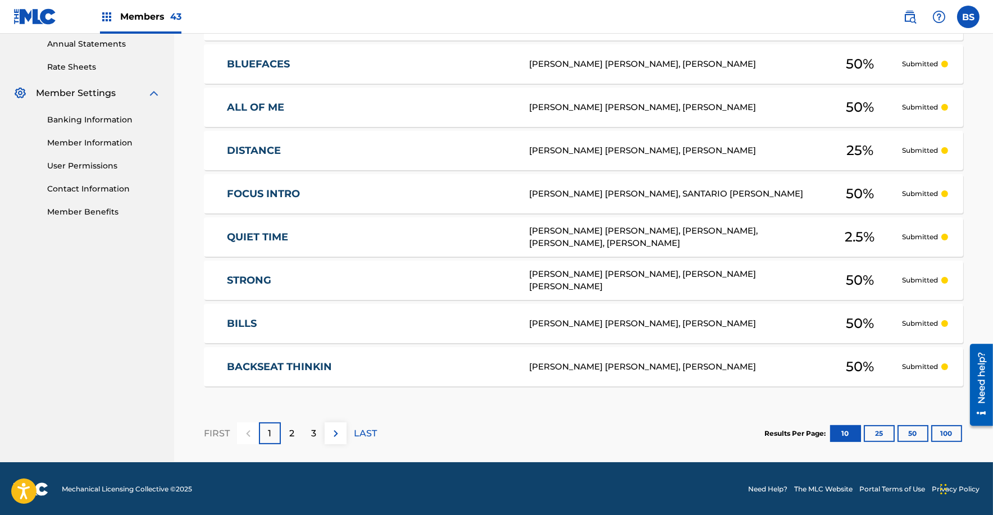
click at [910, 435] on button "50" at bounding box center [912, 433] width 31 height 17
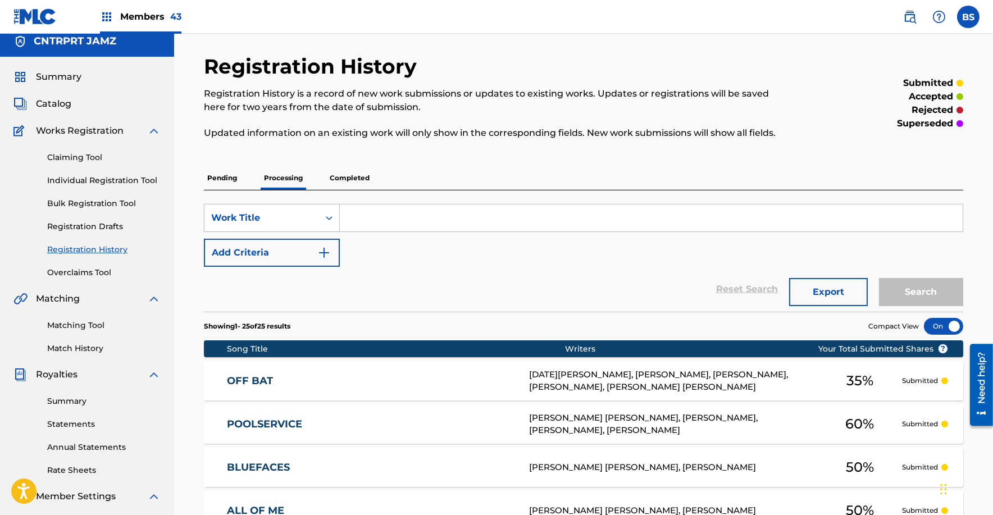
scroll to position [0, 0]
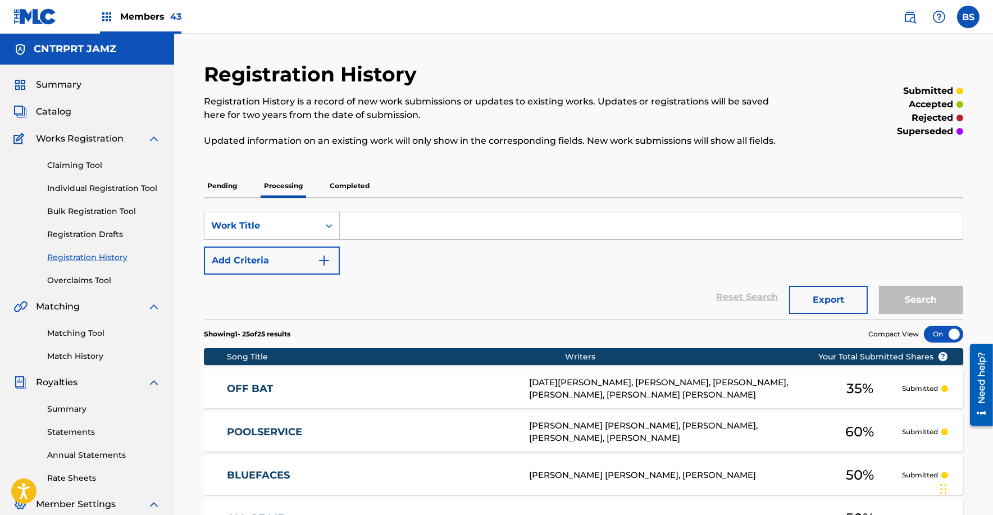
click at [372, 217] on input "Search Form" at bounding box center [651, 225] width 623 height 27
type input "antidepressant"
click at [879, 286] on button "Search" at bounding box center [921, 300] width 84 height 28
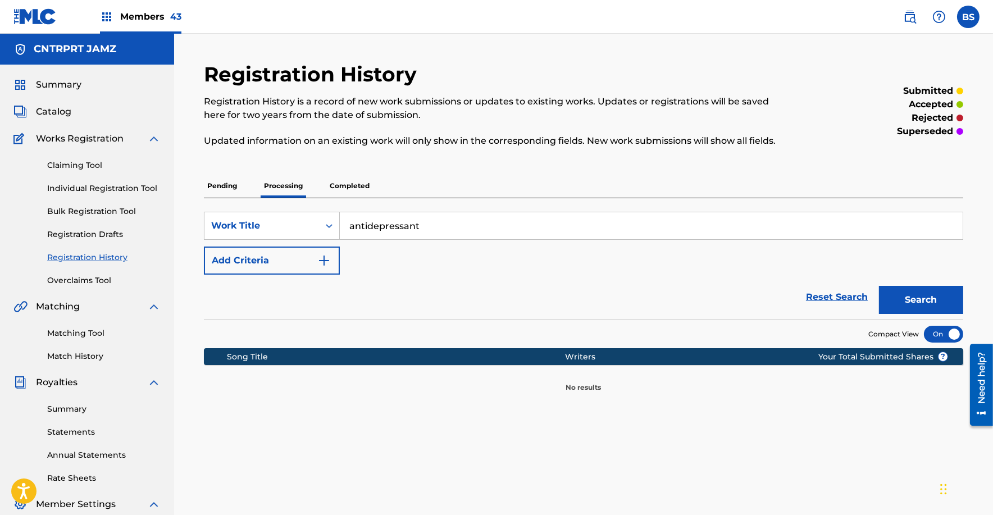
click at [360, 227] on input "antidepressant" at bounding box center [651, 225] width 623 height 27
click at [358, 183] on p "Completed" at bounding box center [349, 186] width 47 height 24
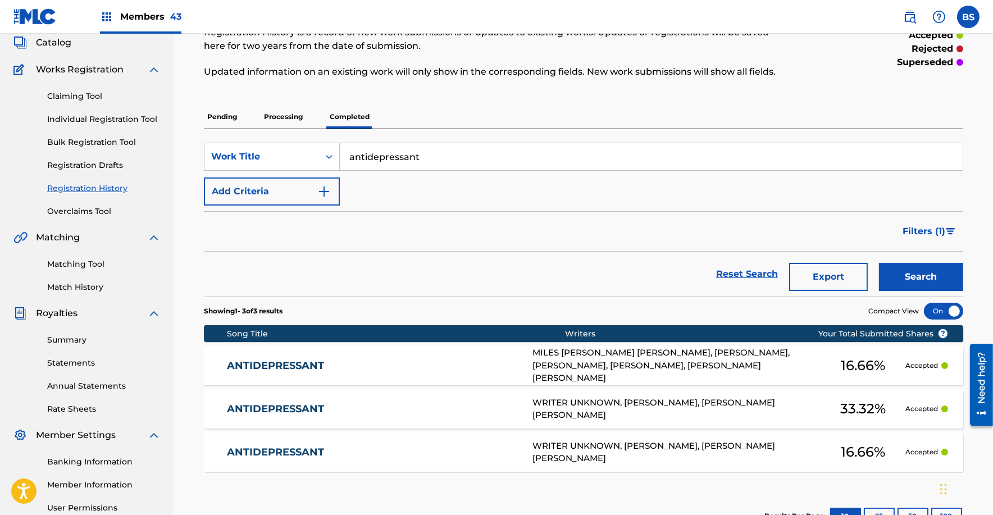
scroll to position [94, 0]
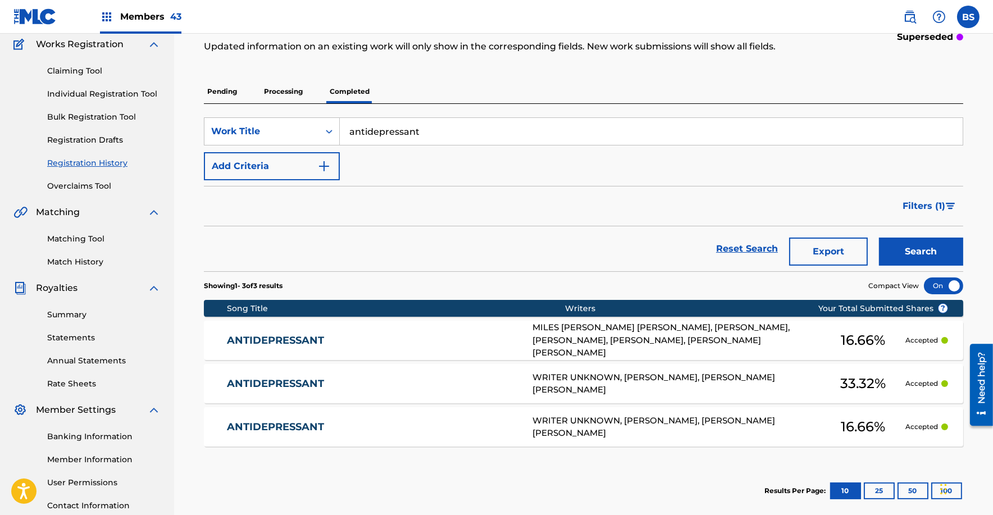
click at [430, 381] on link "ANTIDEPRESSANT" at bounding box center [372, 383] width 291 height 13
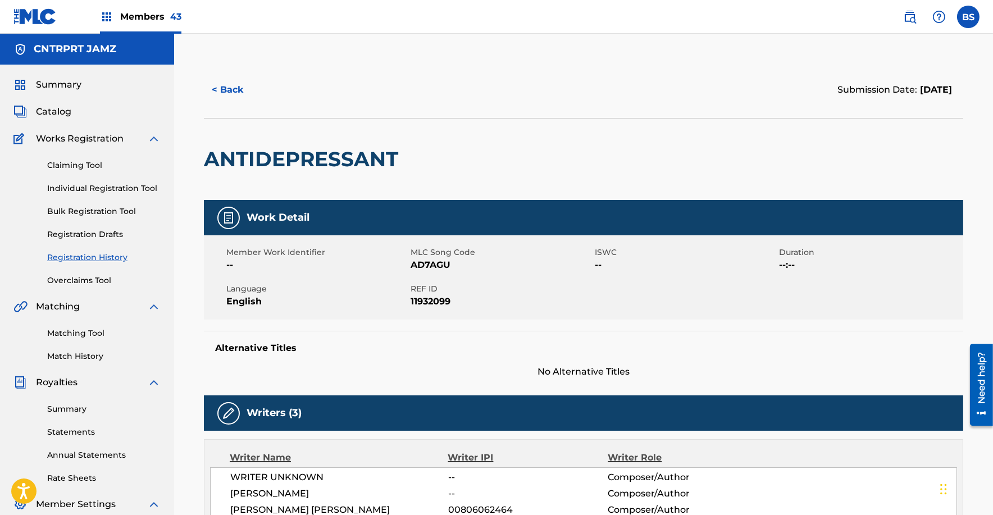
click at [326, 150] on h2 "ANTIDEPRESSANT" at bounding box center [304, 159] width 200 height 25
copy div "ANTIDEPRESSANT"
click at [60, 114] on span "Catalog" at bounding box center [53, 111] width 35 height 13
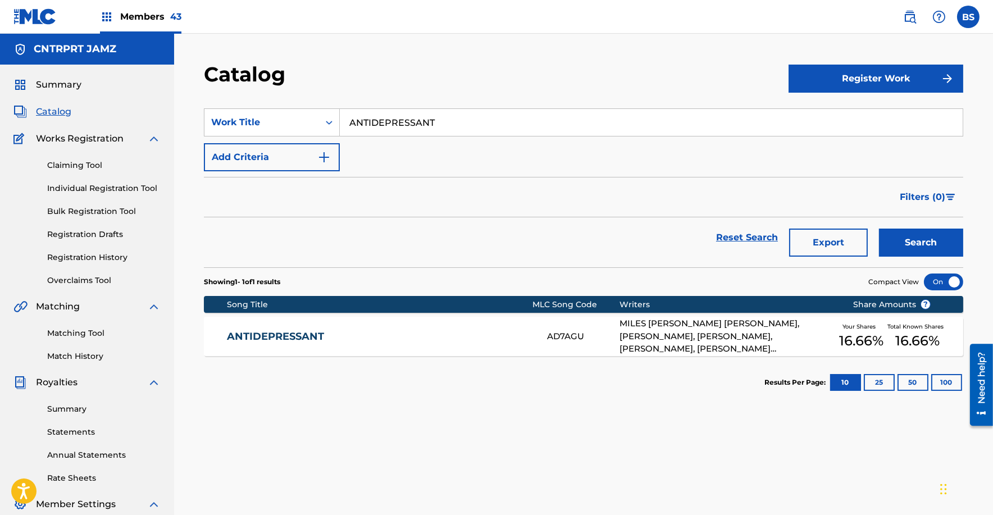
click at [422, 337] on link "ANTIDEPRESSANT" at bounding box center [379, 336] width 305 height 13
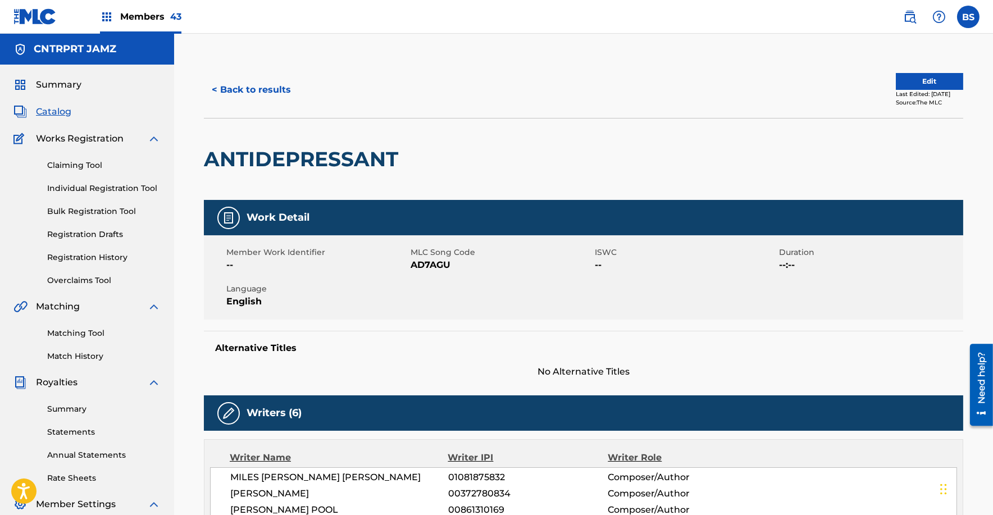
click at [916, 88] on button "Edit" at bounding box center [928, 81] width 67 height 17
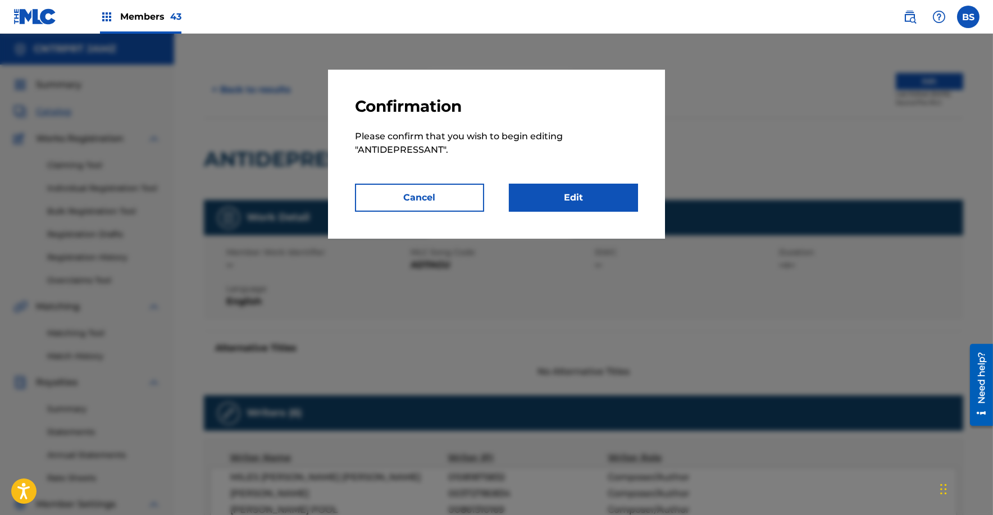
click at [582, 205] on link "Edit" at bounding box center [573, 198] width 129 height 28
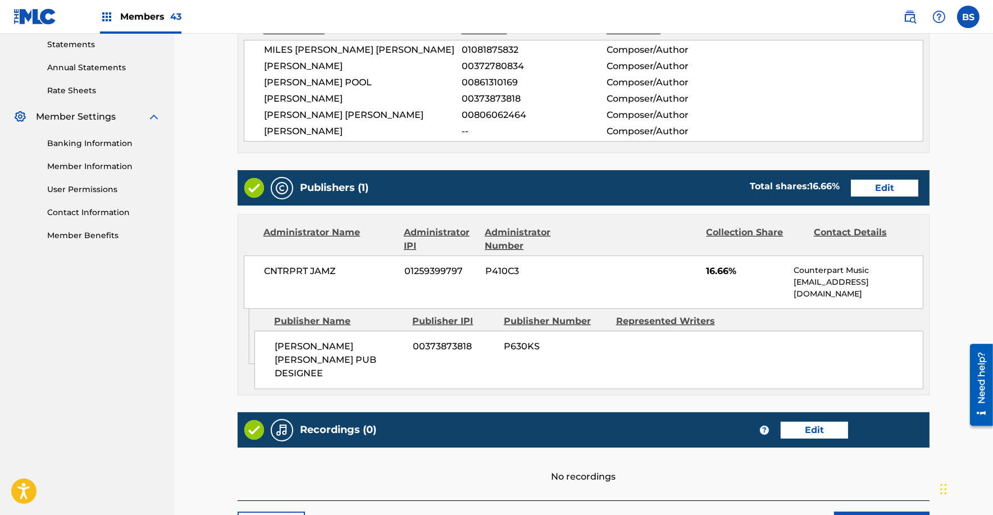
scroll to position [399, 0]
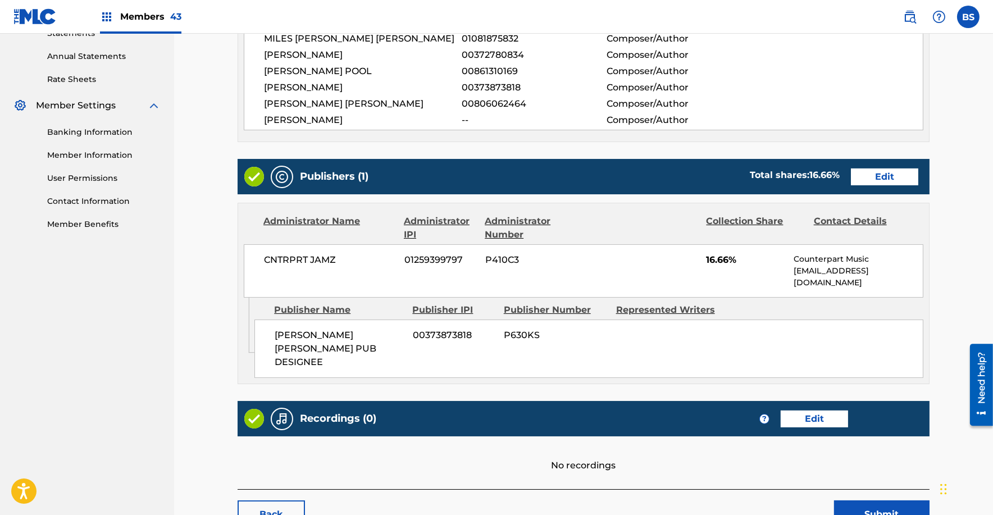
click at [875, 173] on link "Edit" at bounding box center [884, 176] width 67 height 17
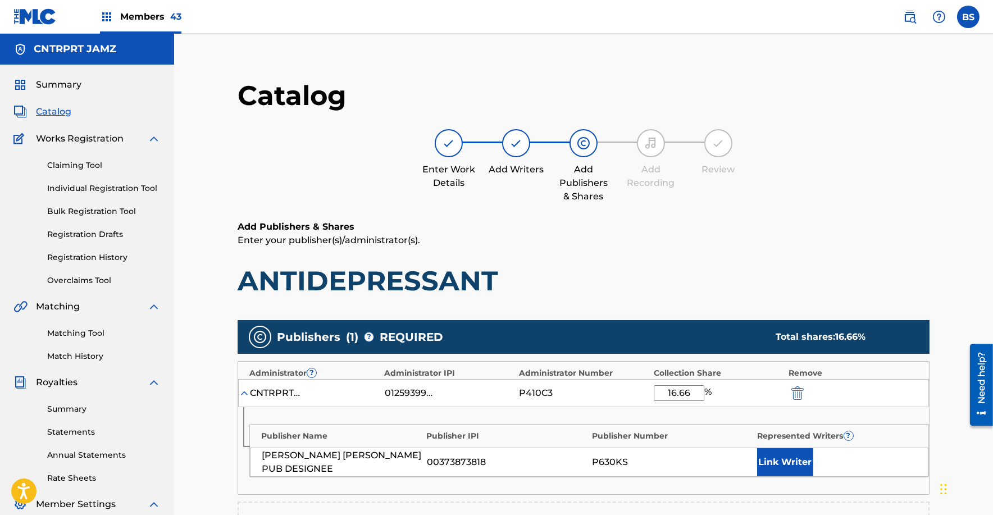
scroll to position [264, 0]
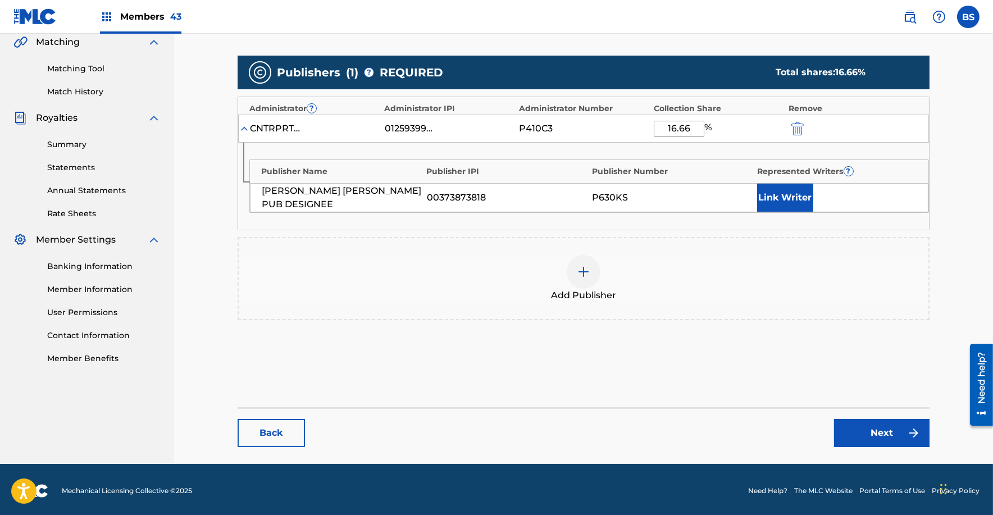
click at [583, 259] on div at bounding box center [583, 272] width 34 height 34
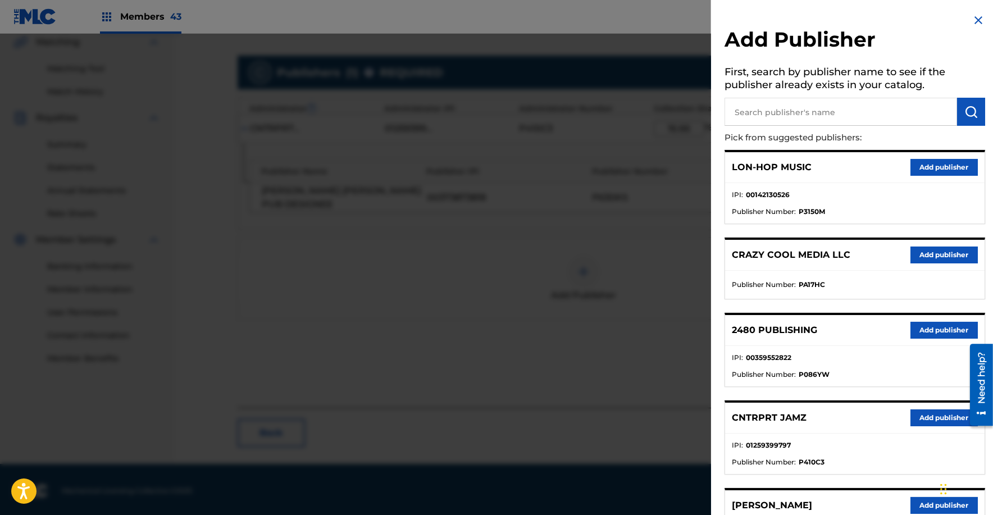
click at [826, 107] on input "text" at bounding box center [840, 112] width 232 height 28
type input "[PERSON_NAME]"
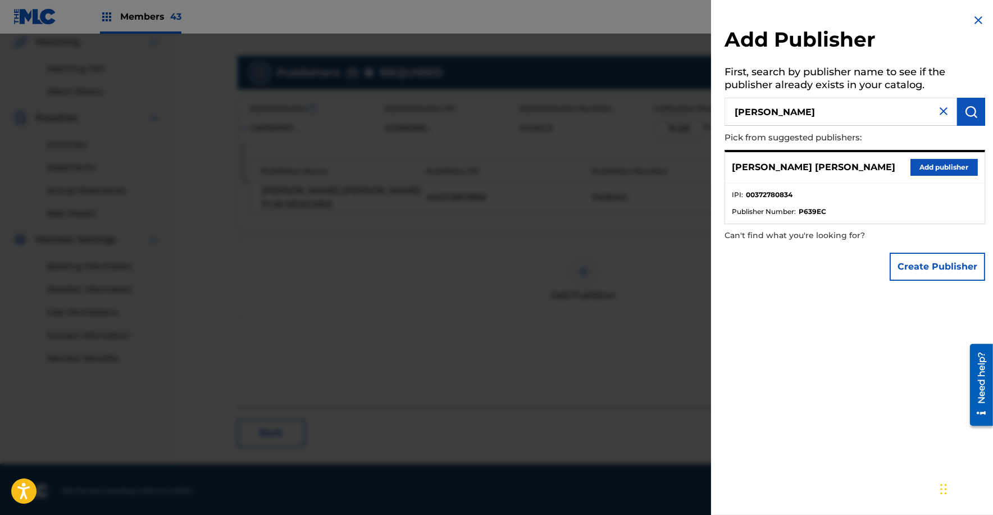
click at [940, 166] on button "Add publisher" at bounding box center [943, 167] width 67 height 17
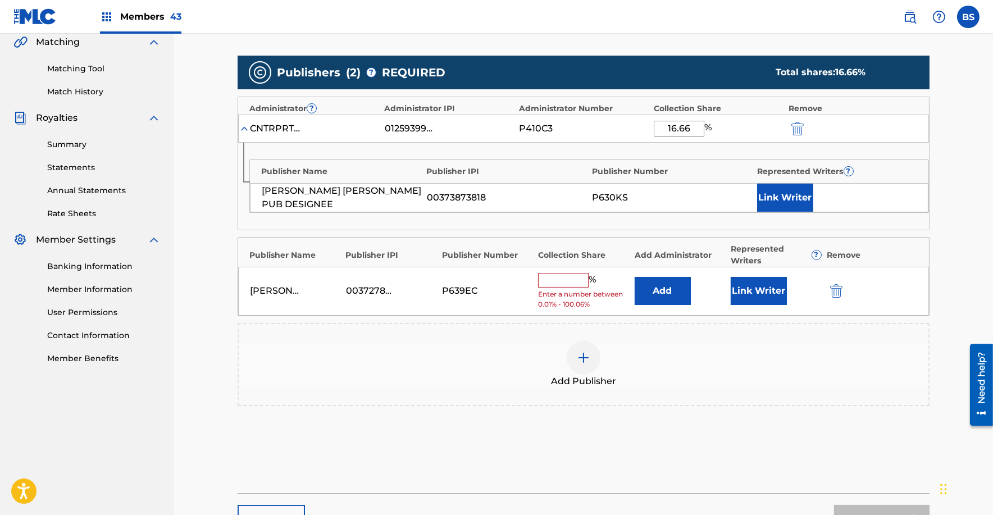
click at [762, 292] on button "Link Writer" at bounding box center [758, 291] width 56 height 28
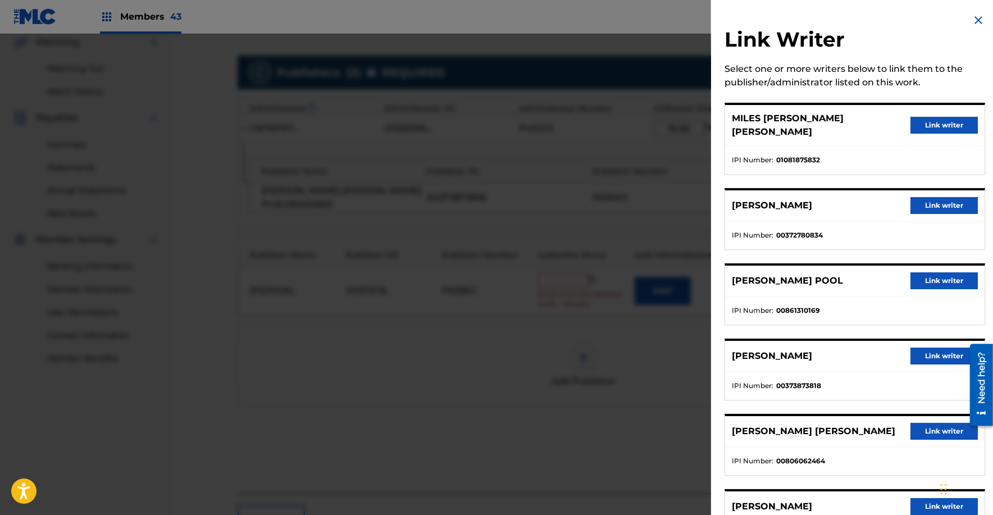
click at [934, 197] on button "Link writer" at bounding box center [943, 205] width 67 height 17
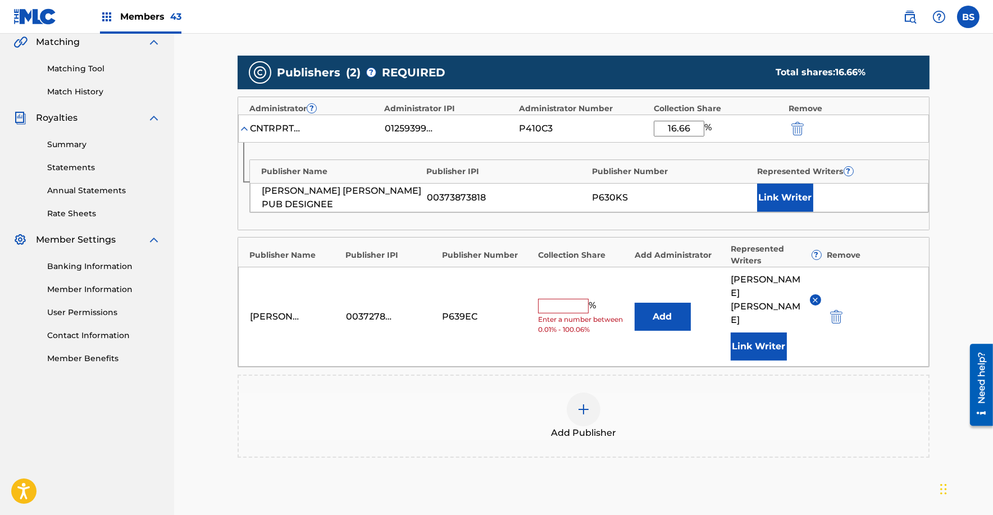
click at [653, 303] on button "Add" at bounding box center [662, 317] width 56 height 28
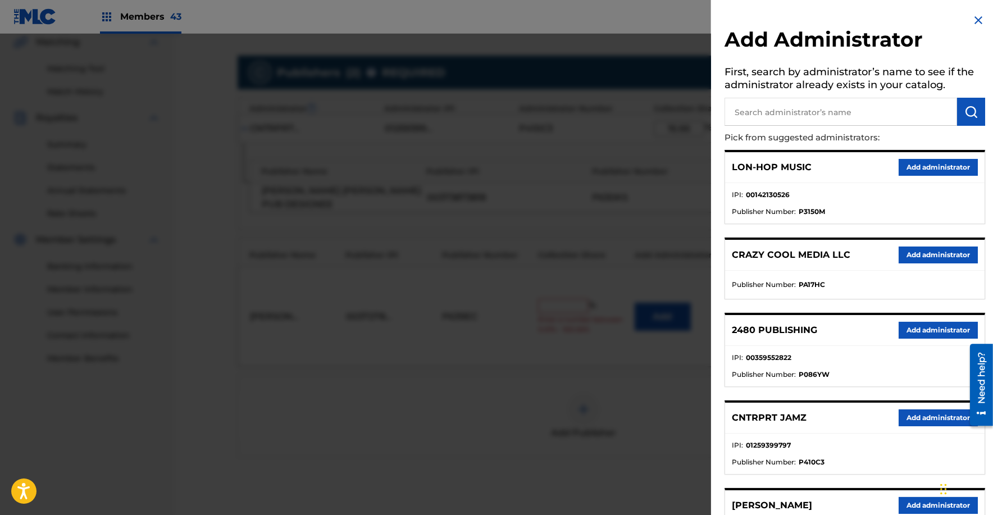
click at [920, 413] on button "Add administrator" at bounding box center [937, 417] width 79 height 17
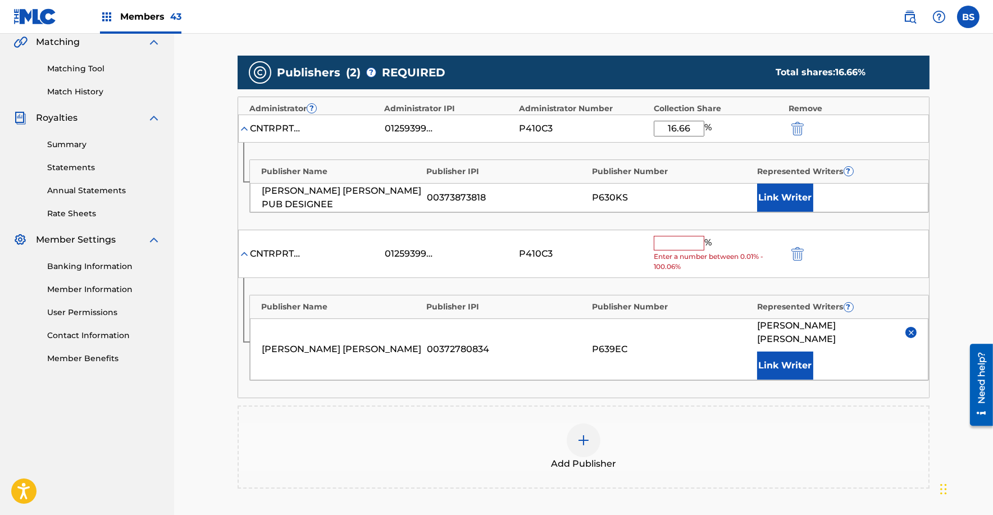
click at [676, 236] on input "text" at bounding box center [678, 243] width 51 height 15
paste input "16.66"
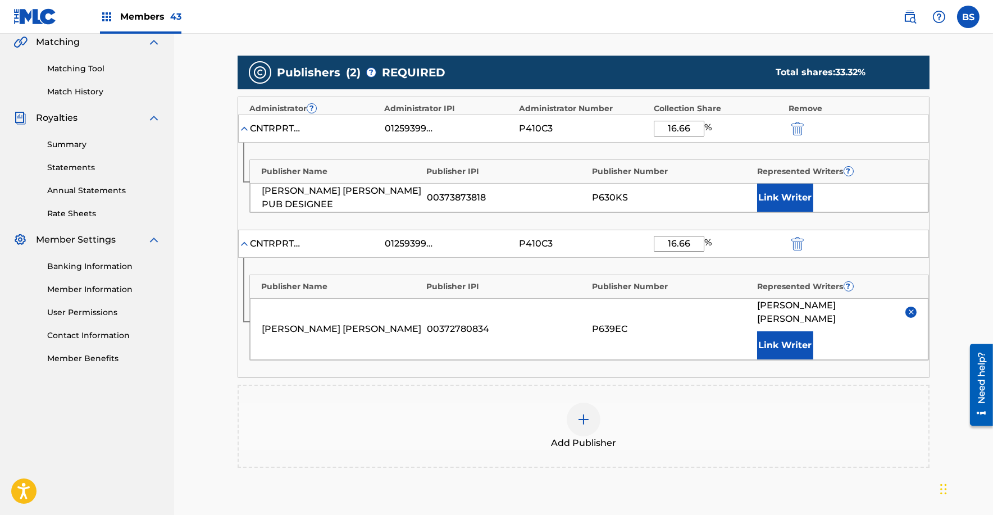
type input "16.66"
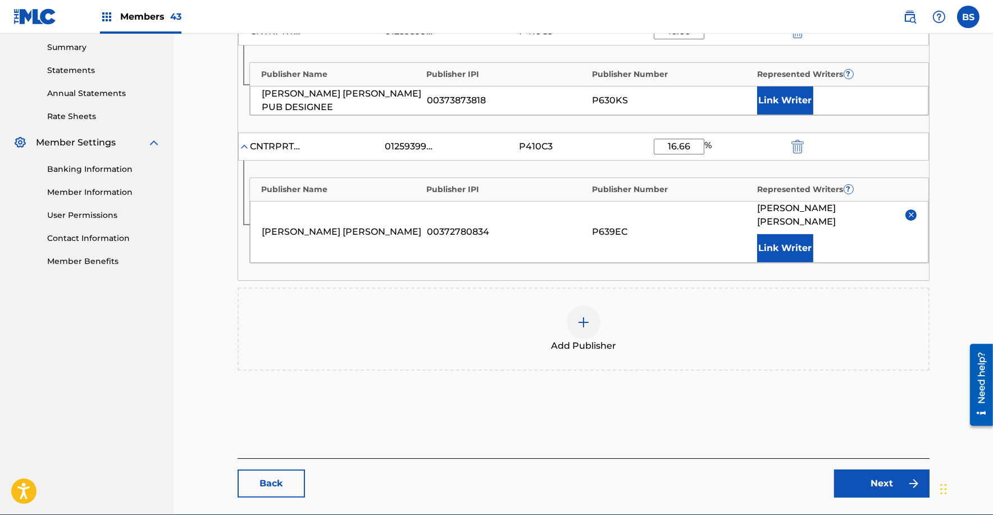
scroll to position [397, 0]
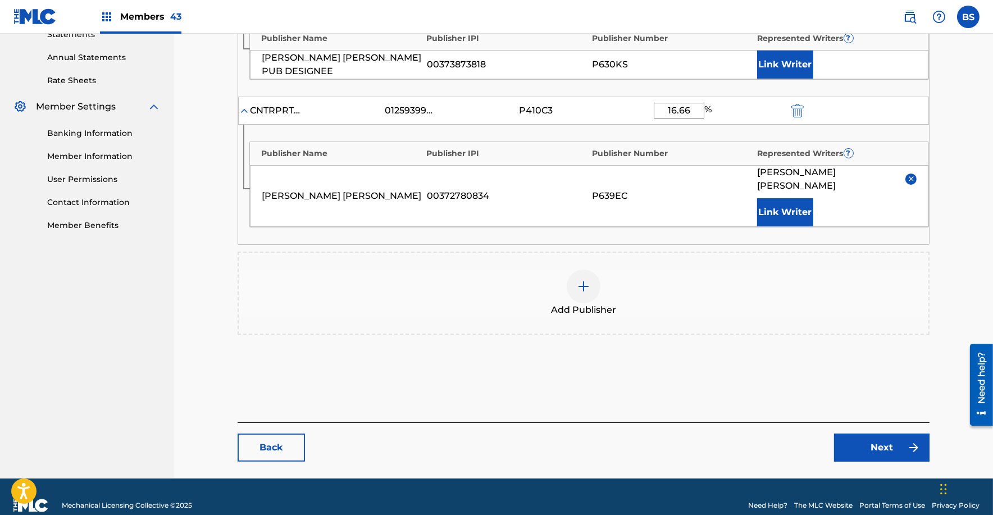
click at [902, 433] on link "Next" at bounding box center [881, 447] width 95 height 28
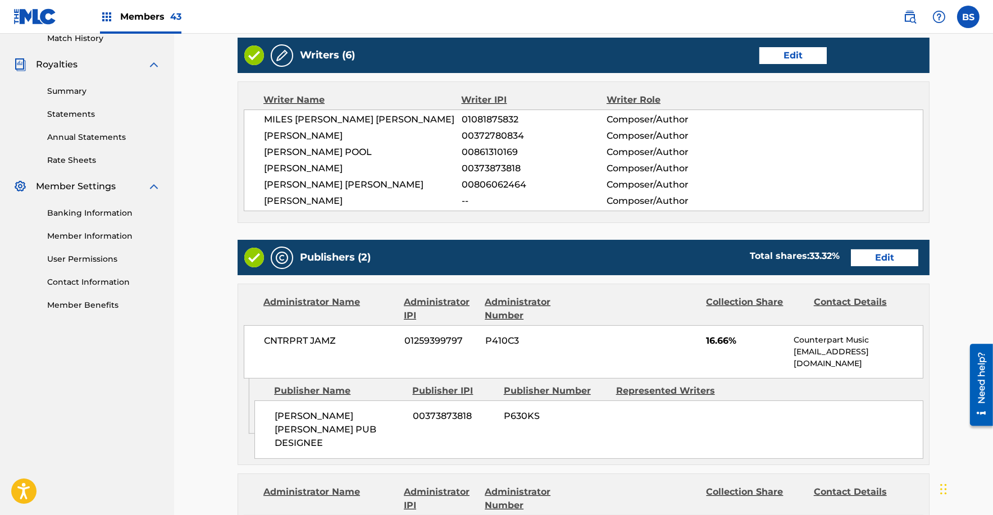
scroll to position [657, 0]
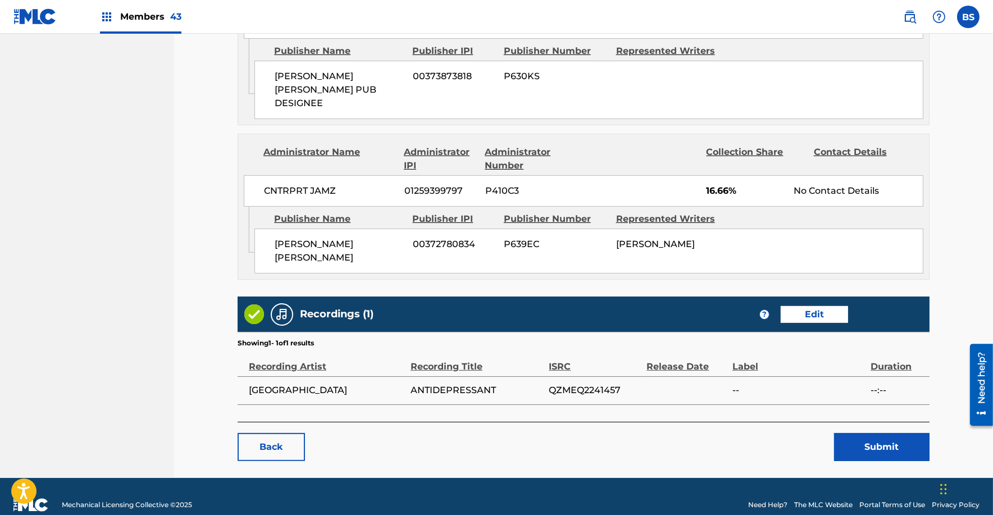
click at [885, 433] on button "Submit" at bounding box center [881, 447] width 95 height 28
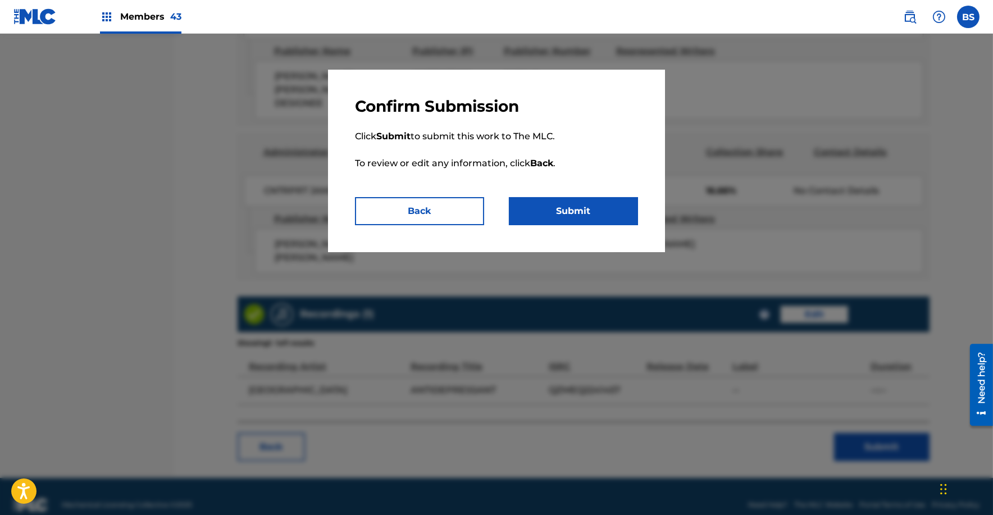
click at [583, 211] on button "Submit" at bounding box center [573, 211] width 129 height 28
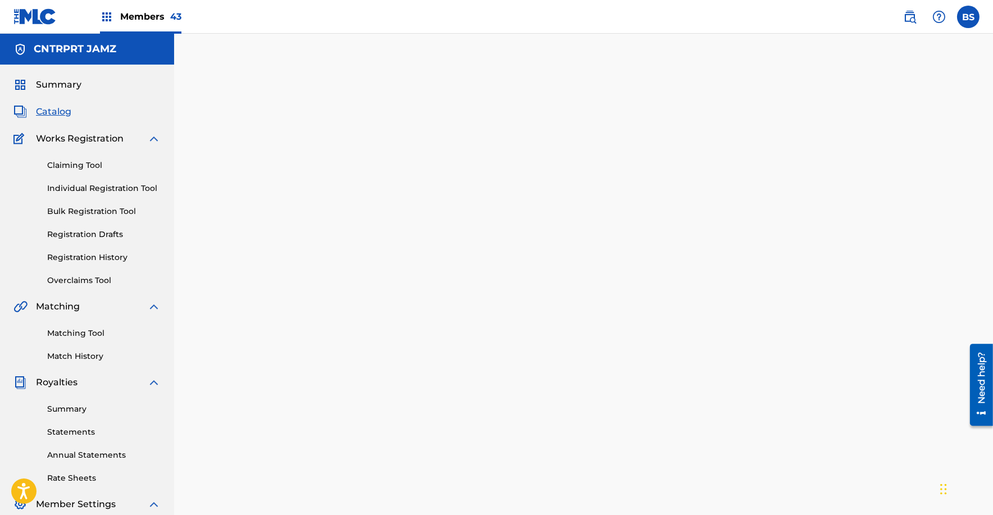
click at [61, 106] on span "Catalog" at bounding box center [53, 111] width 35 height 13
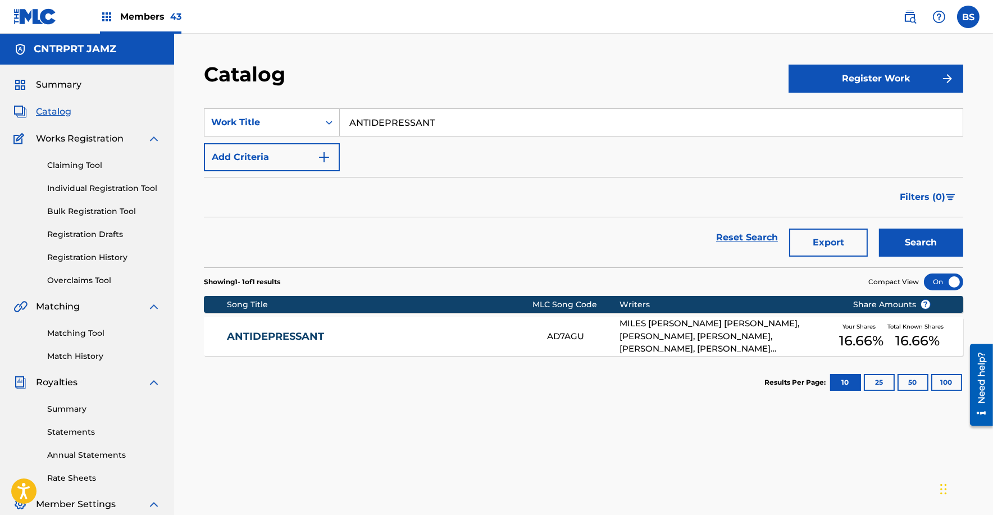
click at [382, 121] on input "ANTIDEPRESSANT" at bounding box center [651, 122] width 623 height 27
paste input "BACKBONE"
type input "BACKBONE"
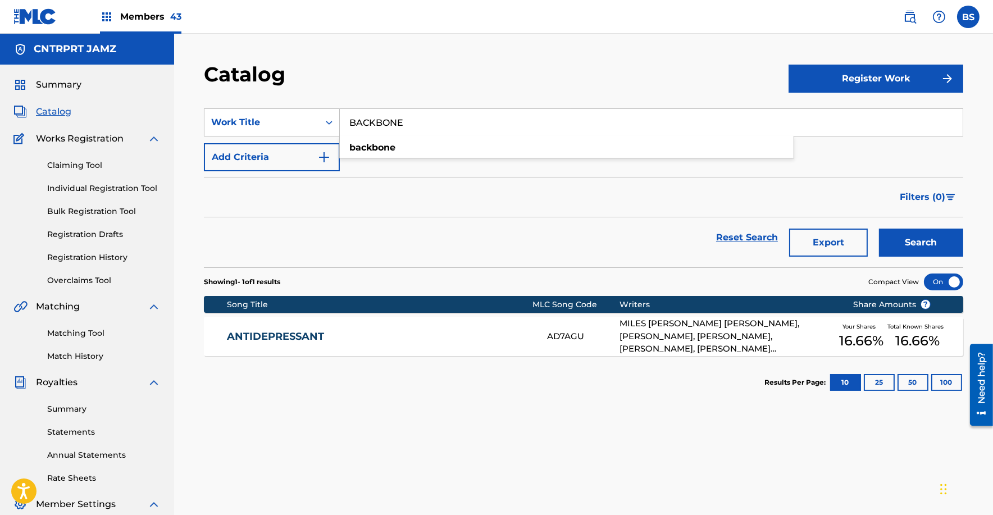
click at [879, 228] on button "Search" at bounding box center [921, 242] width 84 height 28
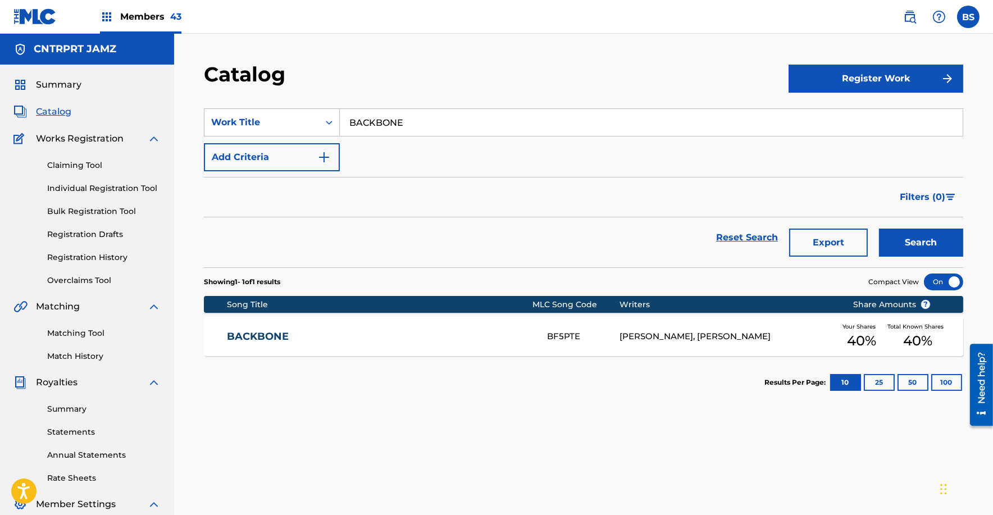
click at [474, 335] on link "BACKBONE" at bounding box center [379, 336] width 305 height 13
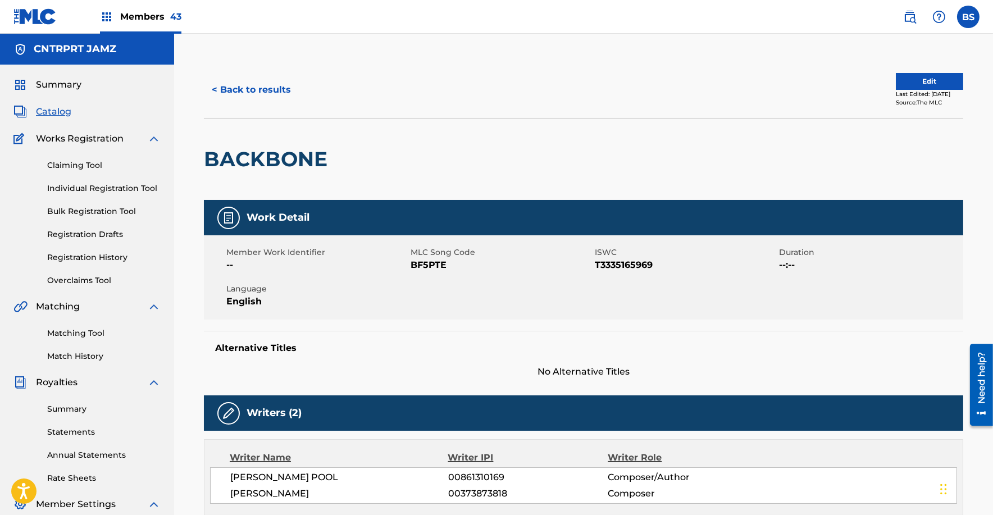
click at [275, 90] on button "< Back to results" at bounding box center [251, 90] width 95 height 28
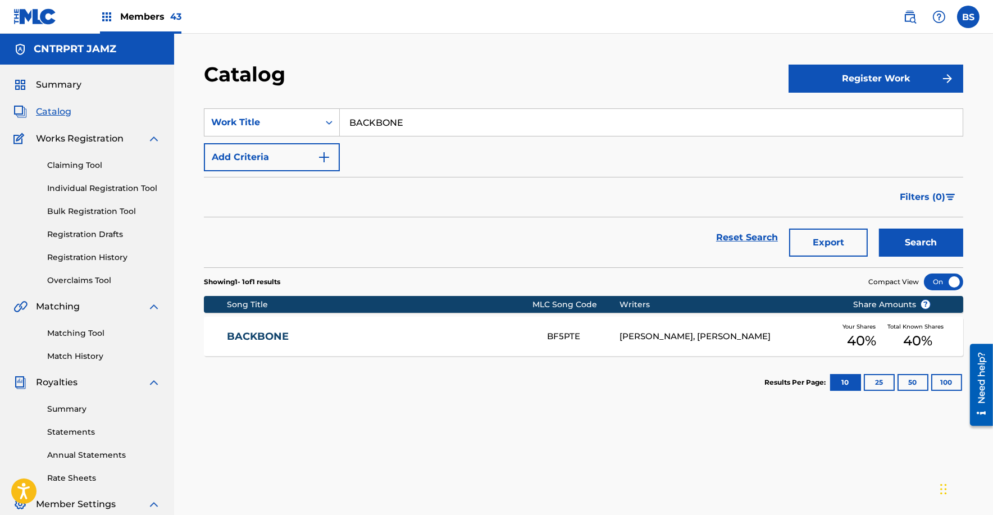
click at [394, 116] on input "BACKBONE" at bounding box center [651, 122] width 623 height 27
paste input "RAZIL"
type input "[GEOGRAPHIC_DATA]"
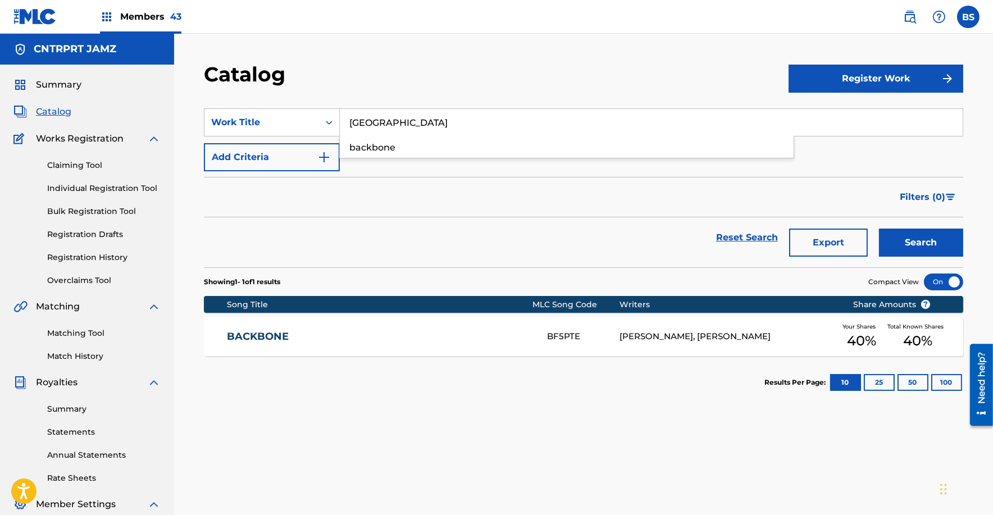
click at [879, 228] on button "Search" at bounding box center [921, 242] width 84 height 28
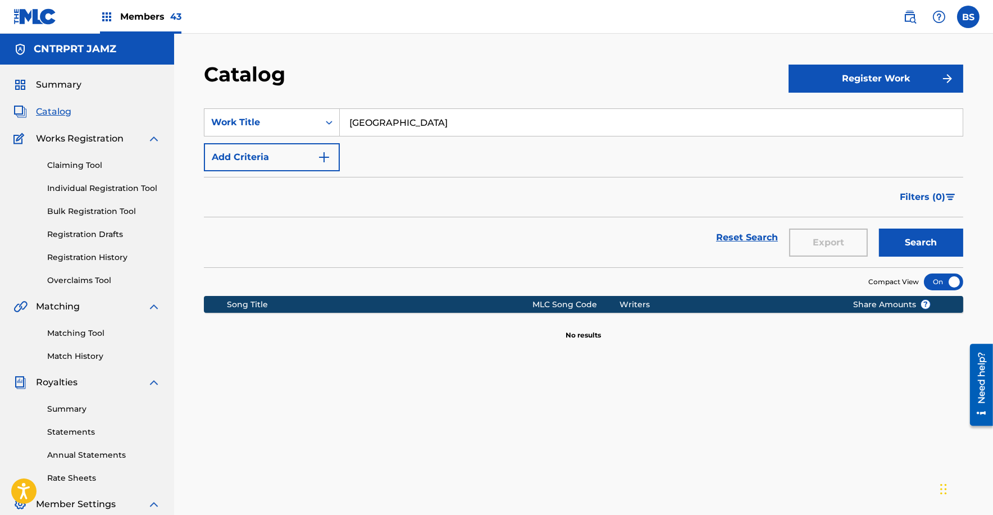
click at [164, 17] on span "Members 43" at bounding box center [150, 16] width 61 height 13
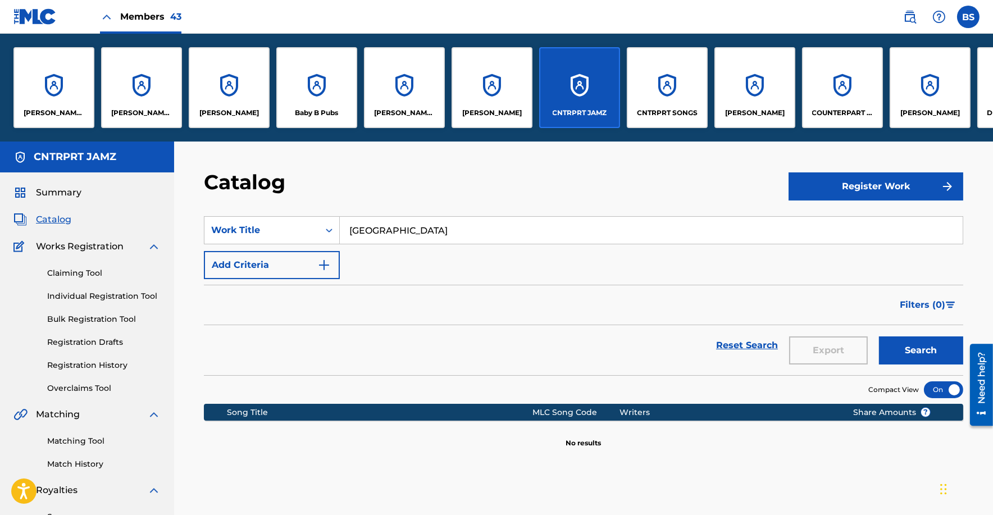
click at [666, 86] on div "CNTRPRT SONGS" at bounding box center [667, 87] width 81 height 81
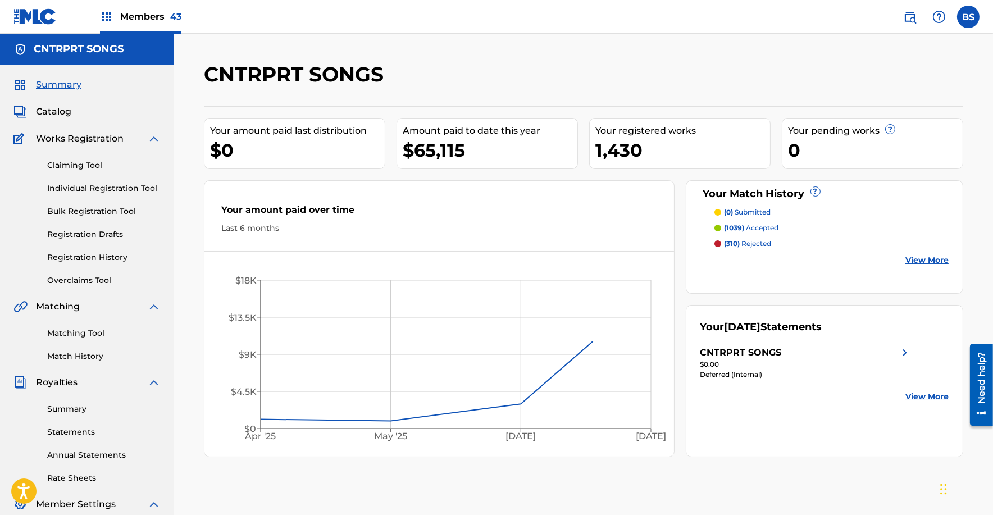
click at [56, 108] on span "Catalog" at bounding box center [53, 111] width 35 height 13
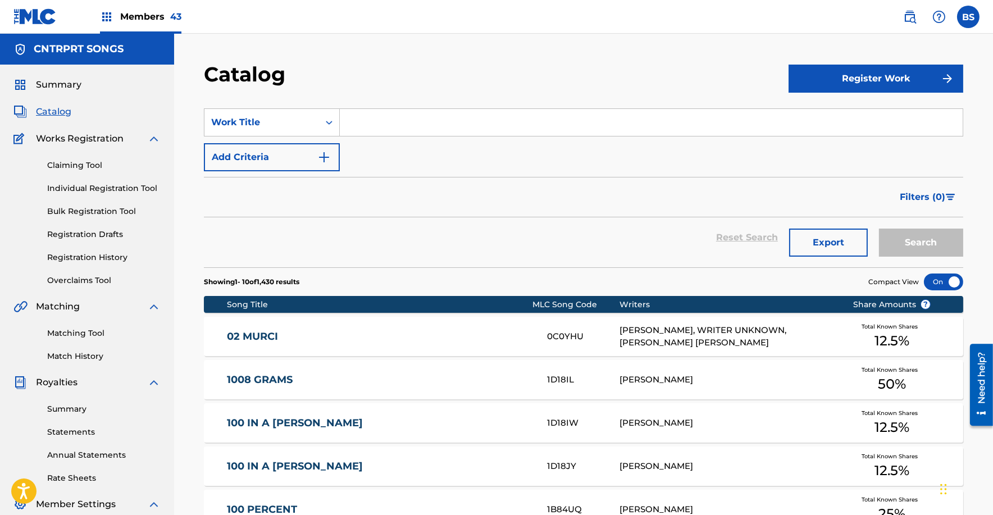
click at [438, 117] on input "Search Form" at bounding box center [651, 122] width 623 height 27
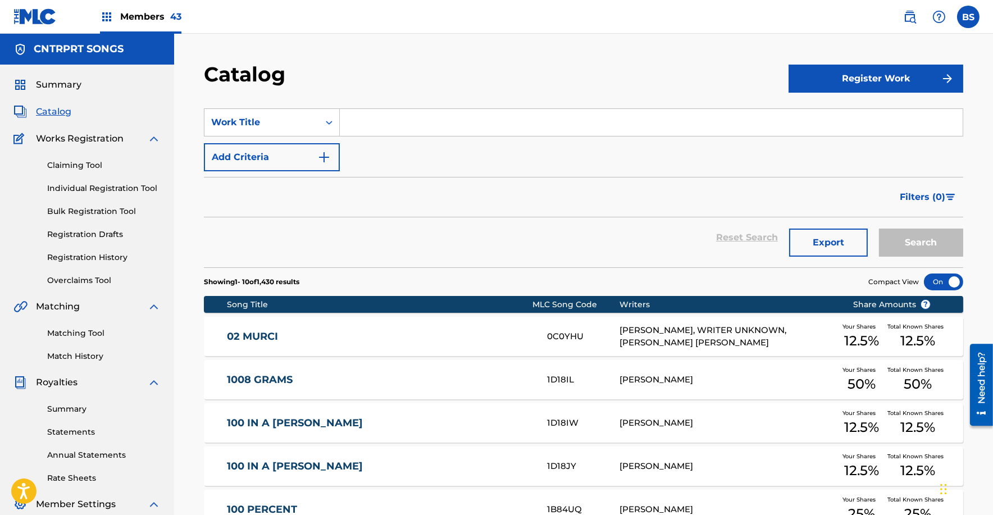
paste input "[GEOGRAPHIC_DATA]"
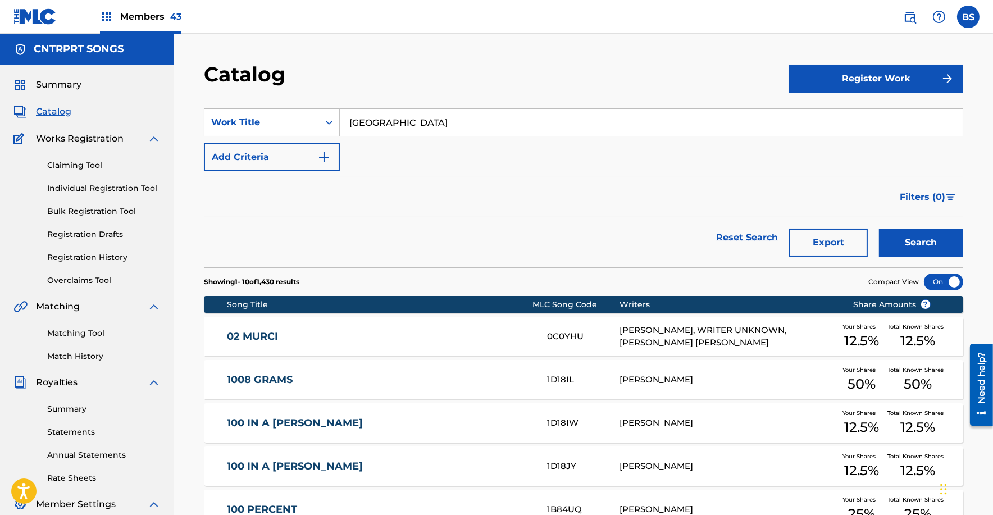
type input "[GEOGRAPHIC_DATA]"
click at [879, 228] on button "Search" at bounding box center [921, 242] width 84 height 28
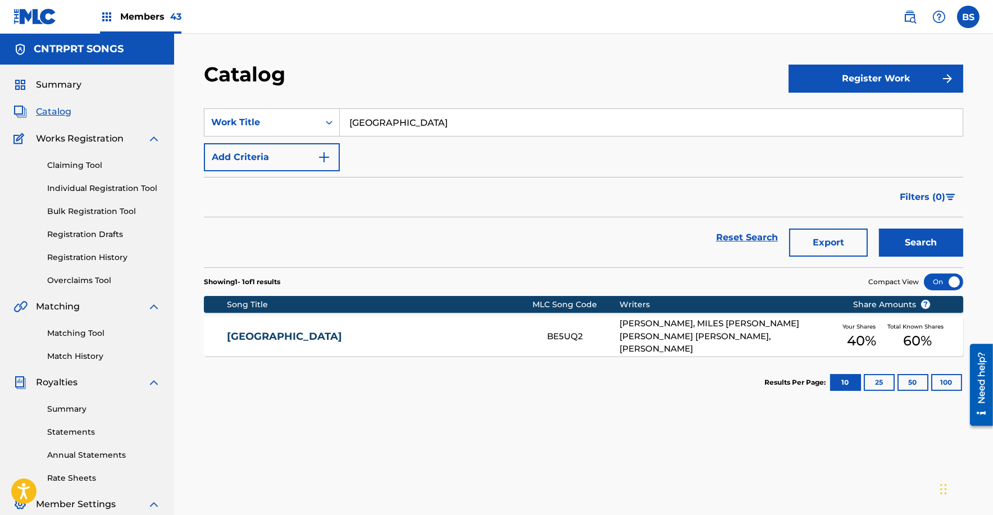
click at [484, 341] on link "[GEOGRAPHIC_DATA]" at bounding box center [379, 336] width 305 height 13
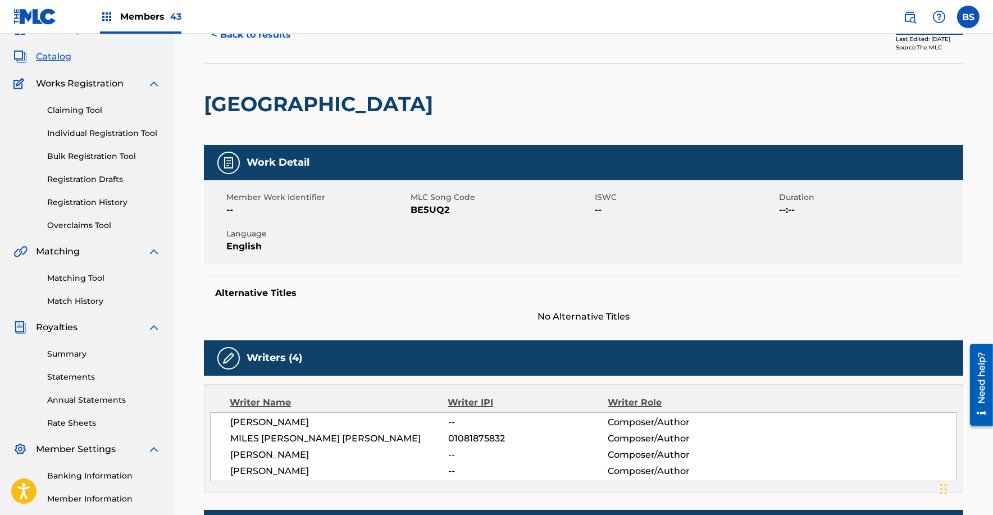
scroll to position [92, 0]
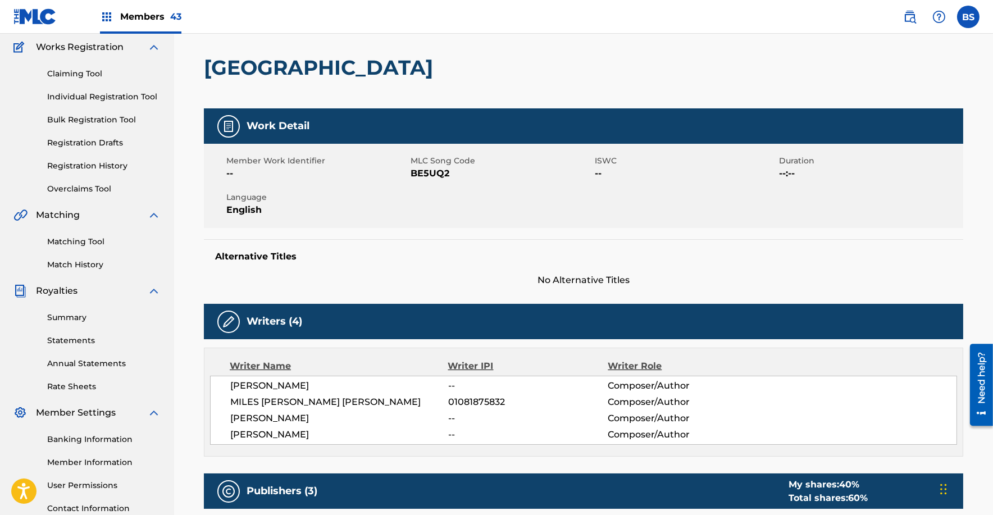
click at [418, 167] on span "BE5UQ2" at bounding box center [500, 173] width 181 height 13
copy span "BE5UQ2"
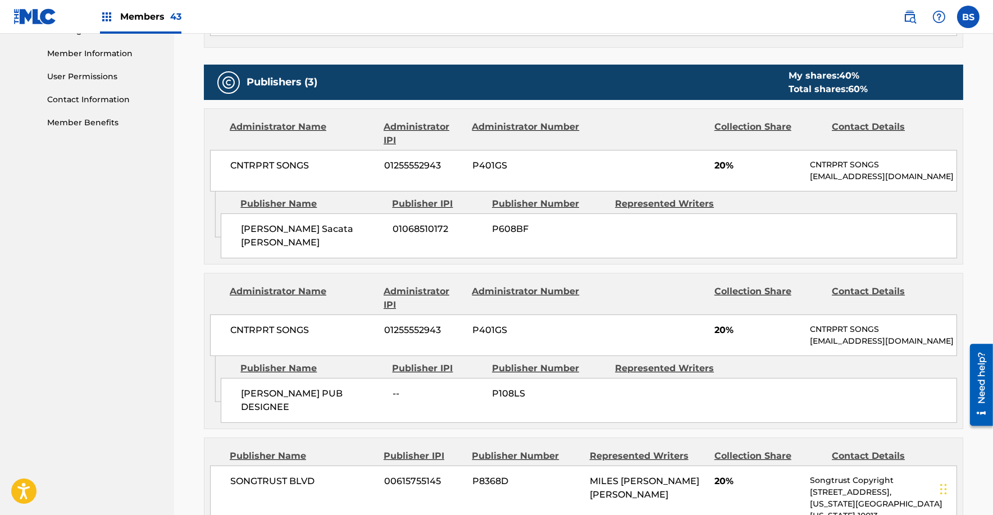
scroll to position [0, 0]
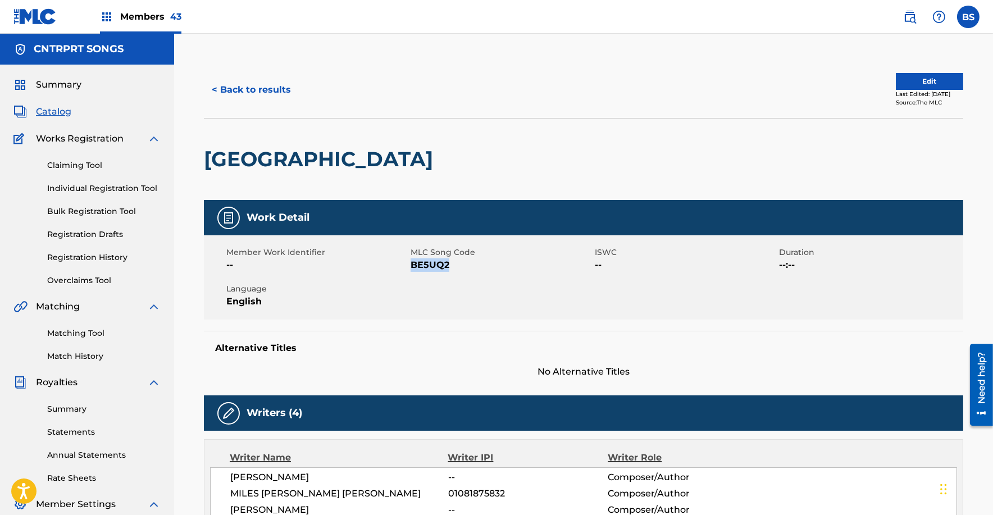
click at [53, 112] on span "Catalog" at bounding box center [53, 111] width 35 height 13
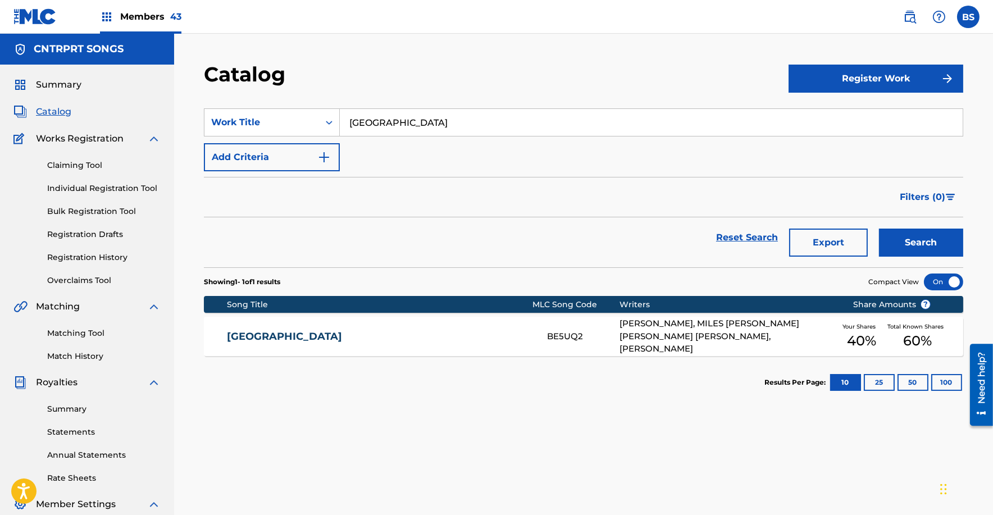
click at [131, 16] on span "Members 43" at bounding box center [150, 16] width 61 height 13
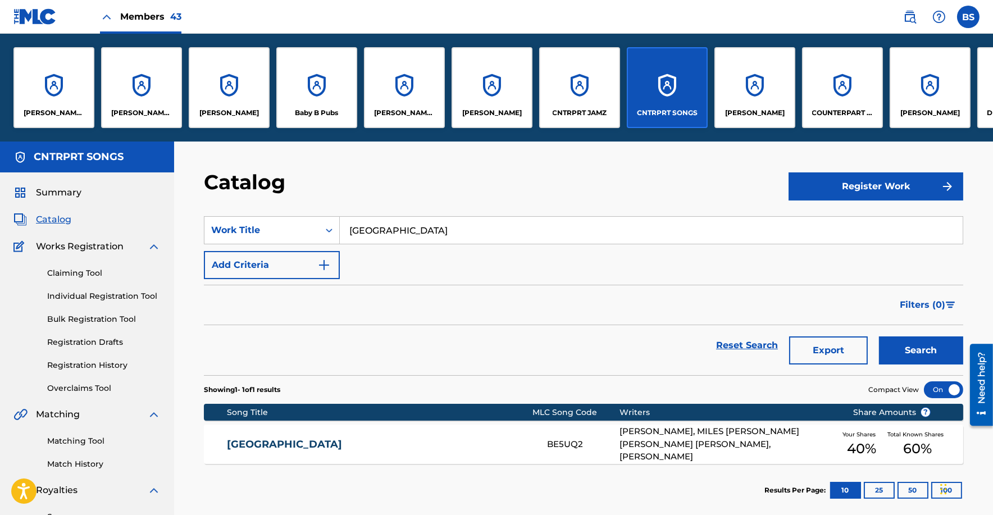
click at [588, 99] on div "CNTRPRT JAMZ" at bounding box center [579, 87] width 81 height 81
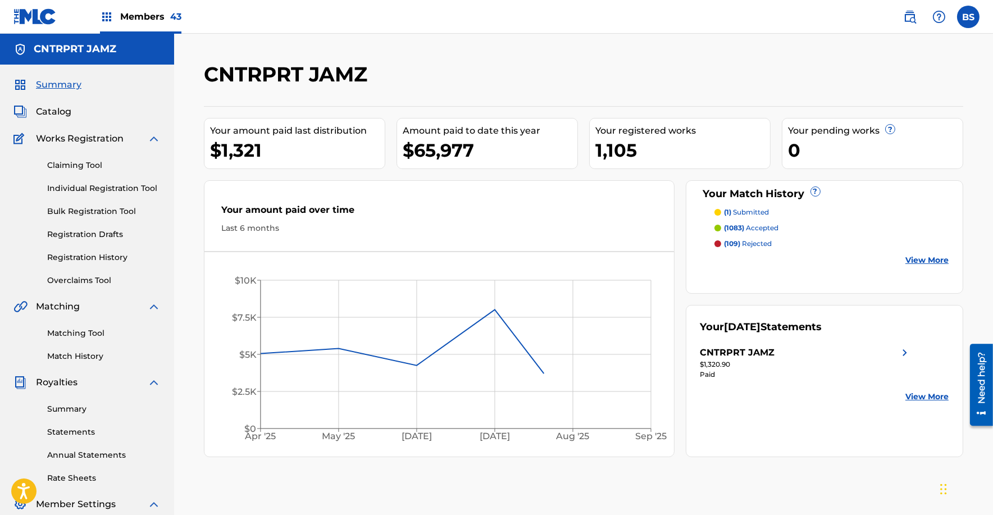
click at [54, 112] on span "Catalog" at bounding box center [53, 111] width 35 height 13
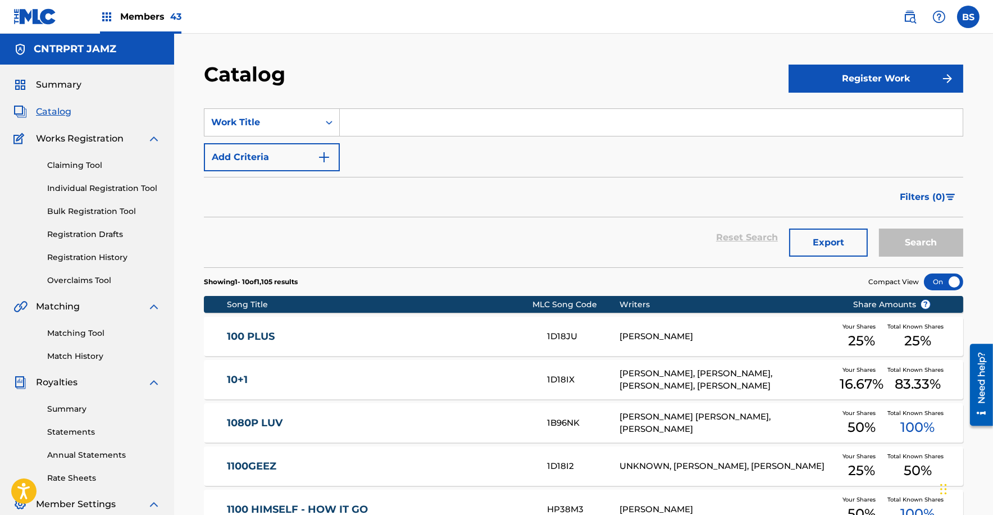
click at [387, 115] on input "Search Form" at bounding box center [651, 122] width 623 height 27
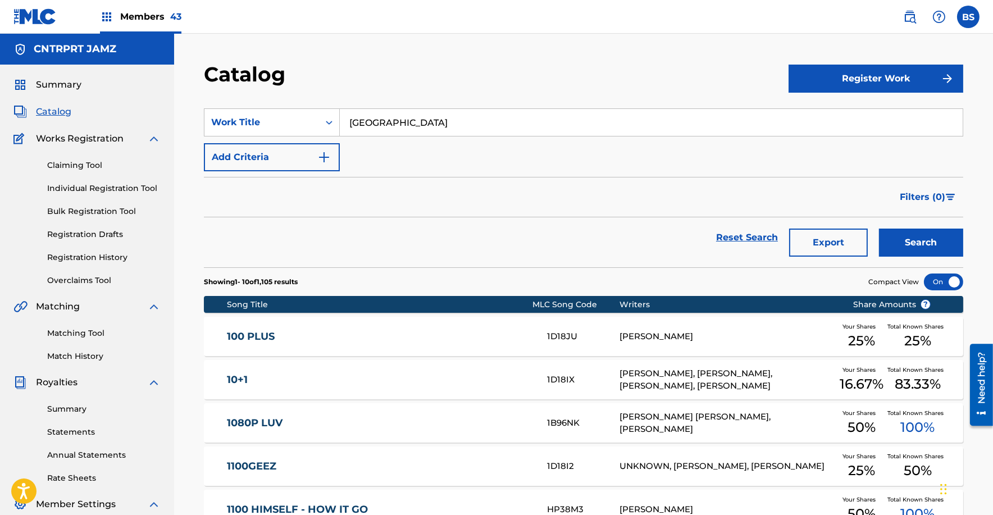
type input "[GEOGRAPHIC_DATA]"
click at [879, 228] on button "Search" at bounding box center [921, 242] width 84 height 28
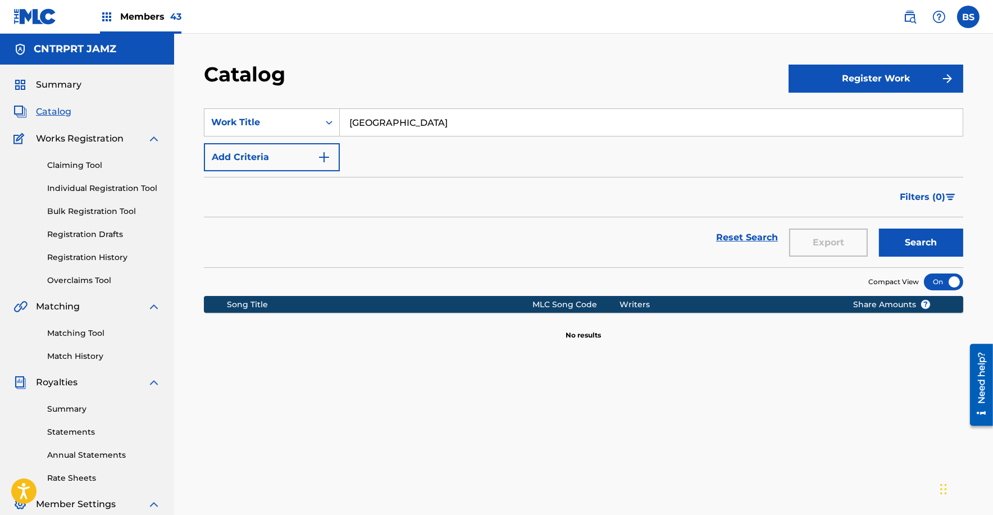
click at [879, 228] on button "Search" at bounding box center [921, 242] width 84 height 28
click at [80, 164] on link "Claiming Tool" at bounding box center [103, 165] width 113 height 12
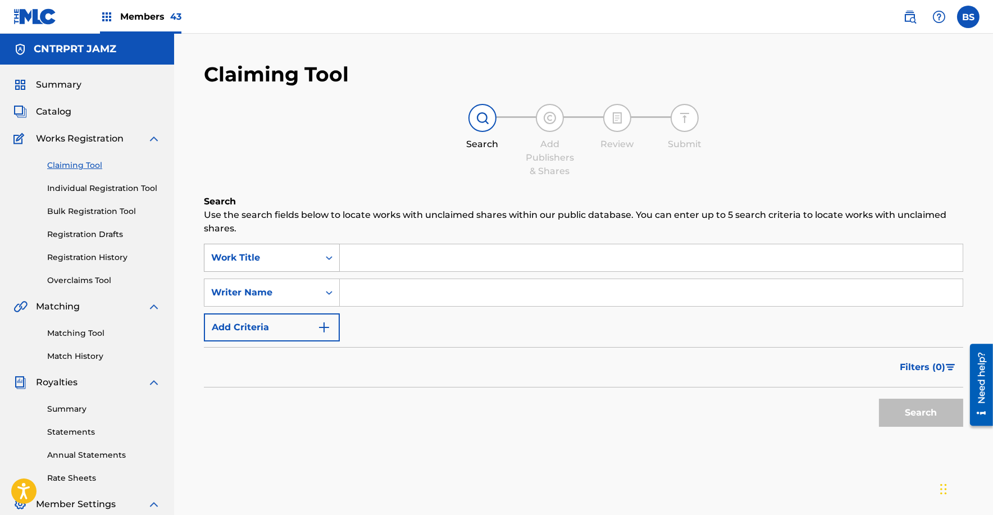
click at [264, 257] on div "Work Title" at bounding box center [261, 257] width 101 height 13
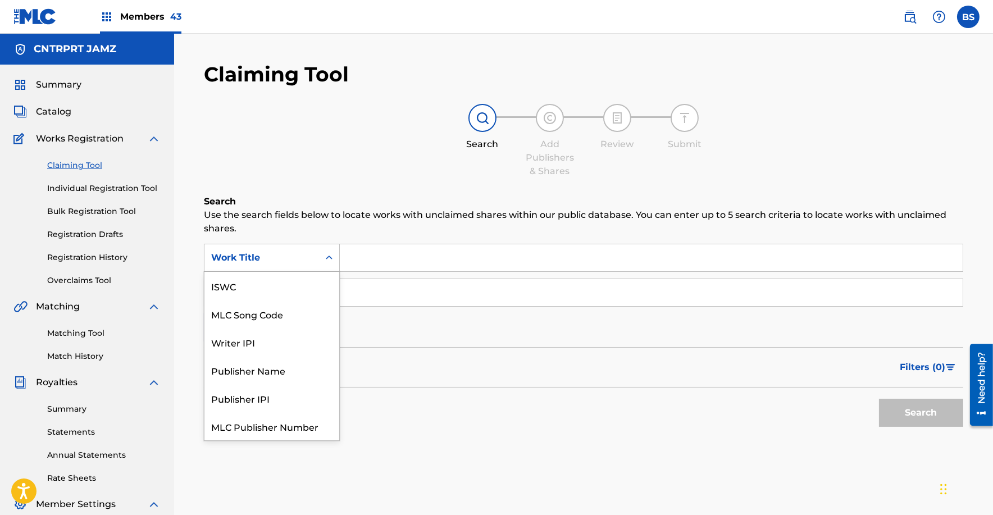
scroll to position [28, 0]
click at [273, 292] on div "MLC Song Code" at bounding box center [271, 286] width 135 height 28
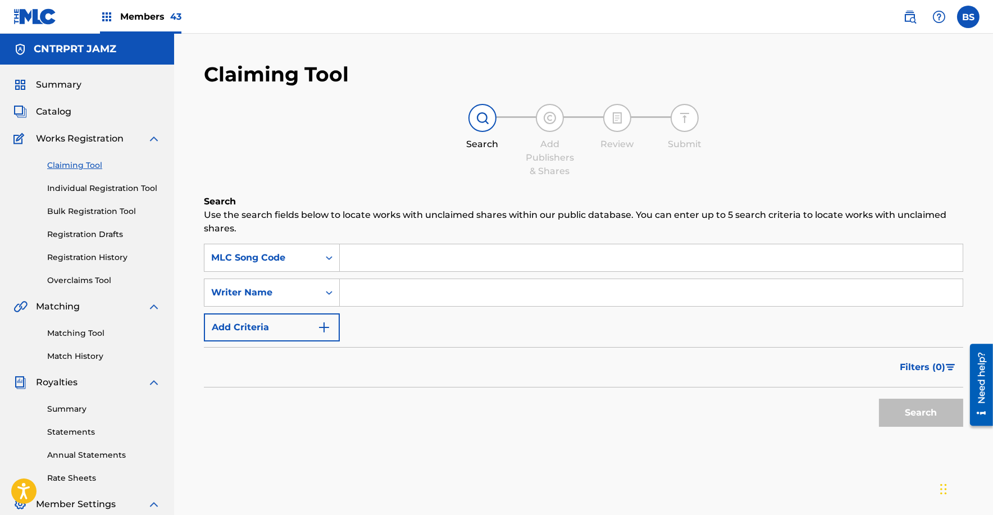
click at [415, 267] on input "Search Form" at bounding box center [651, 257] width 623 height 27
paste input "BE5UQ2"
type input "BE5UQ2"
click at [879, 399] on button "Search" at bounding box center [921, 413] width 84 height 28
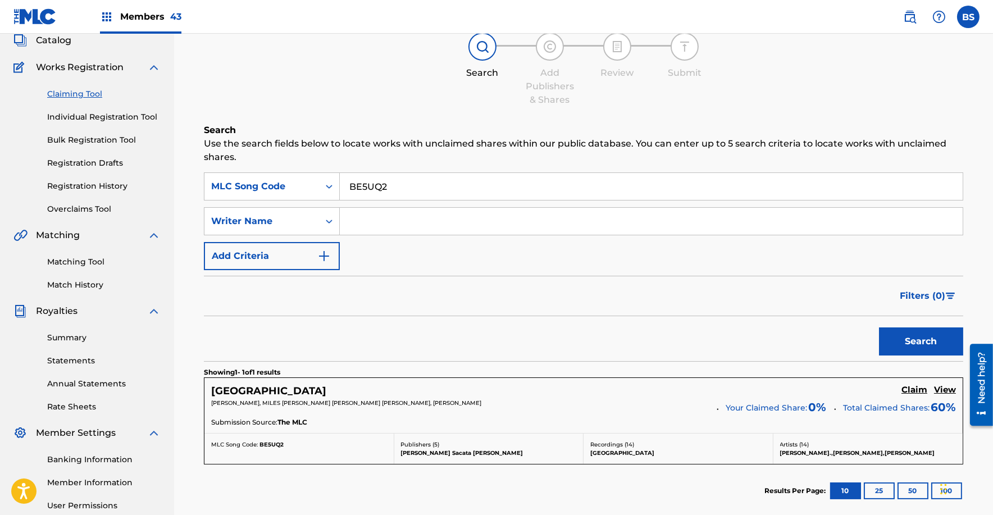
scroll to position [182, 0]
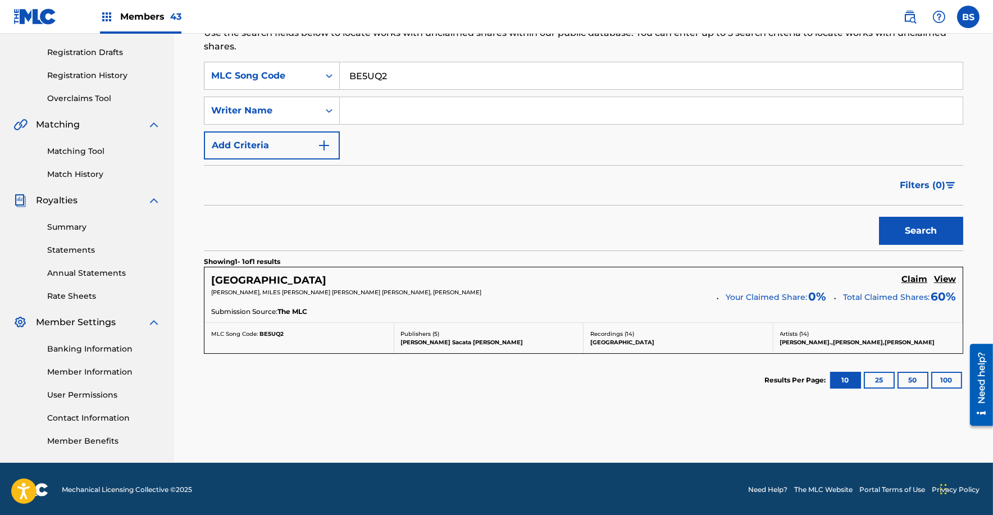
click at [916, 279] on h5 "Claim" at bounding box center [914, 279] width 26 height 11
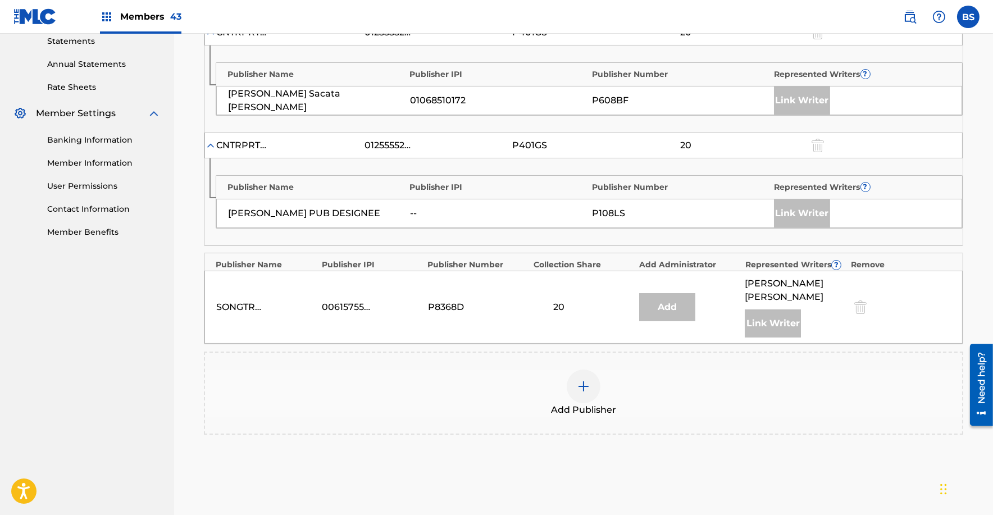
scroll to position [404, 0]
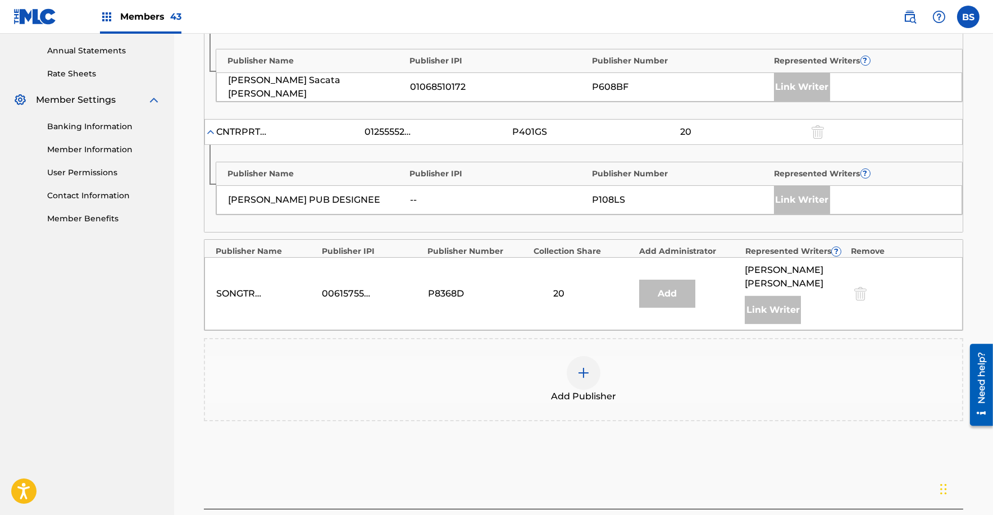
click at [596, 369] on div at bounding box center [583, 373] width 34 height 34
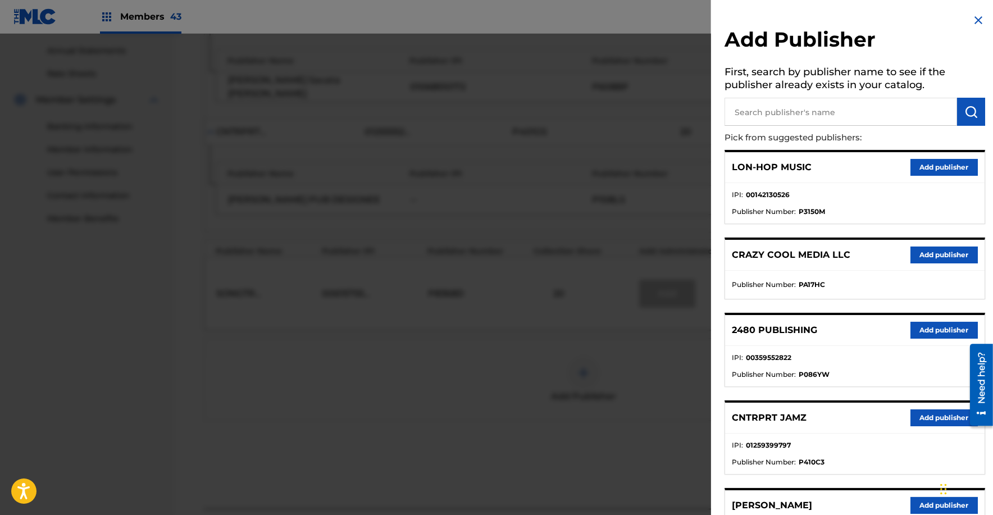
click at [825, 113] on input "text" at bounding box center [840, 112] width 232 height 28
type input "mario"
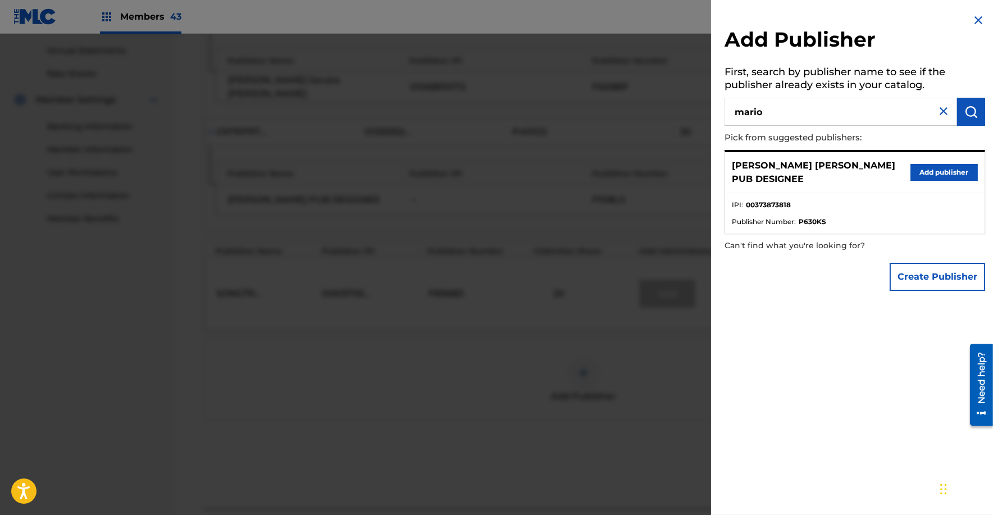
click at [936, 171] on button "Add publisher" at bounding box center [943, 172] width 67 height 17
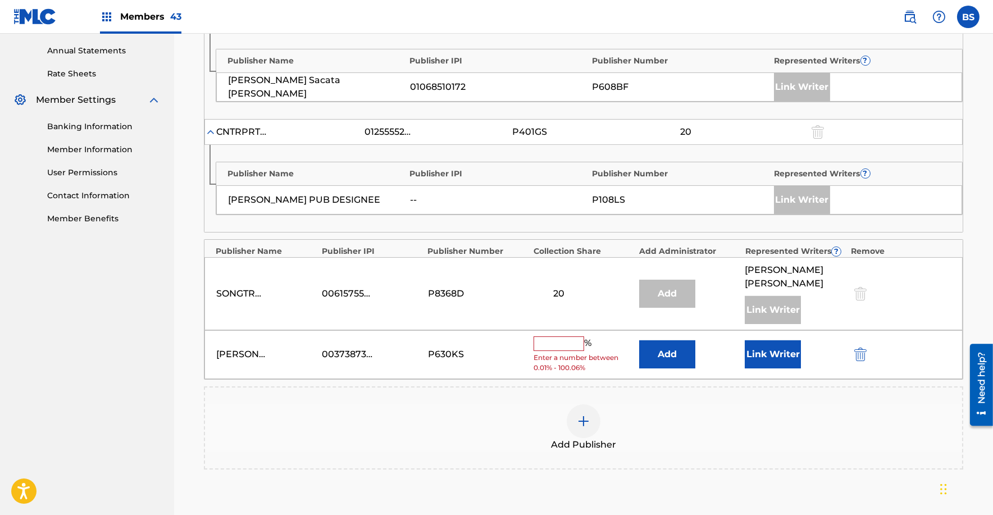
click at [778, 349] on button "Link Writer" at bounding box center [772, 354] width 56 height 28
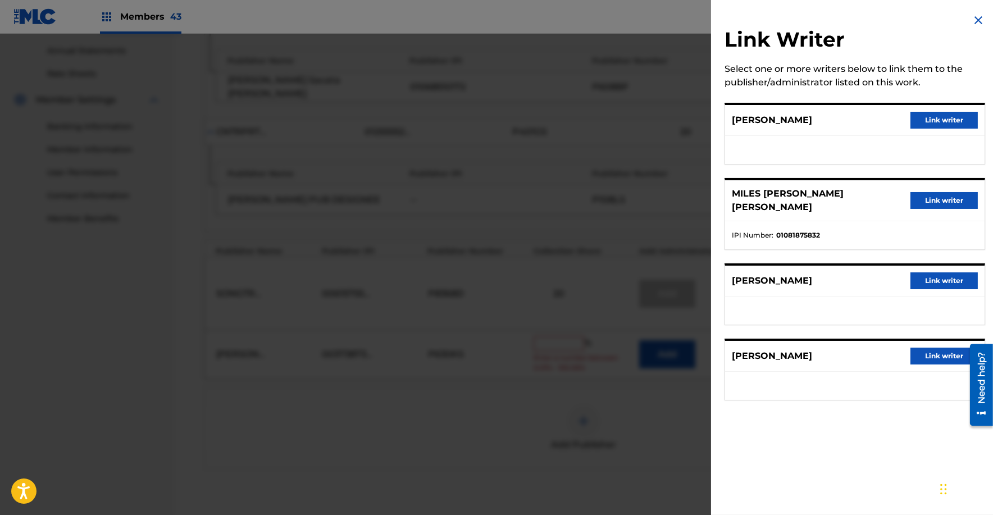
click at [931, 272] on button "Link writer" at bounding box center [943, 280] width 67 height 17
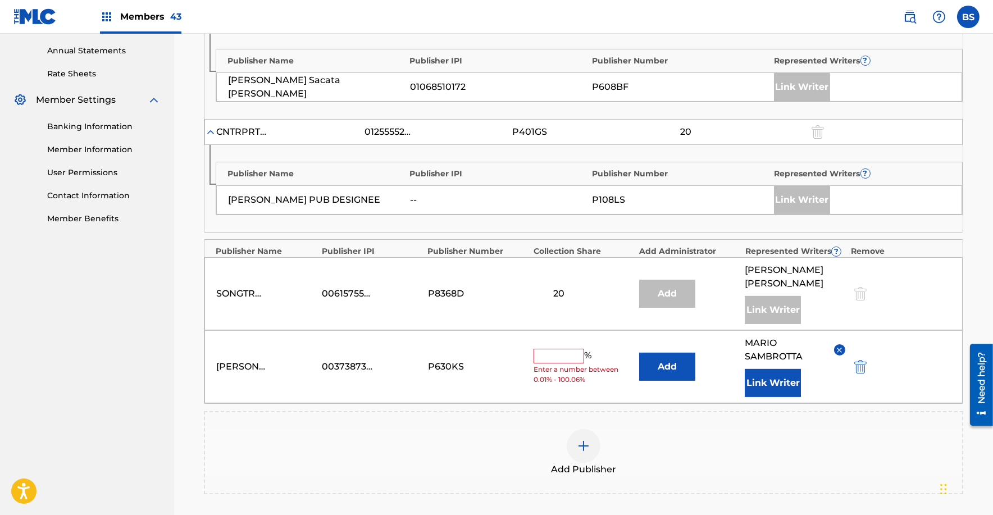
click at [669, 364] on button "Add" at bounding box center [667, 367] width 56 height 28
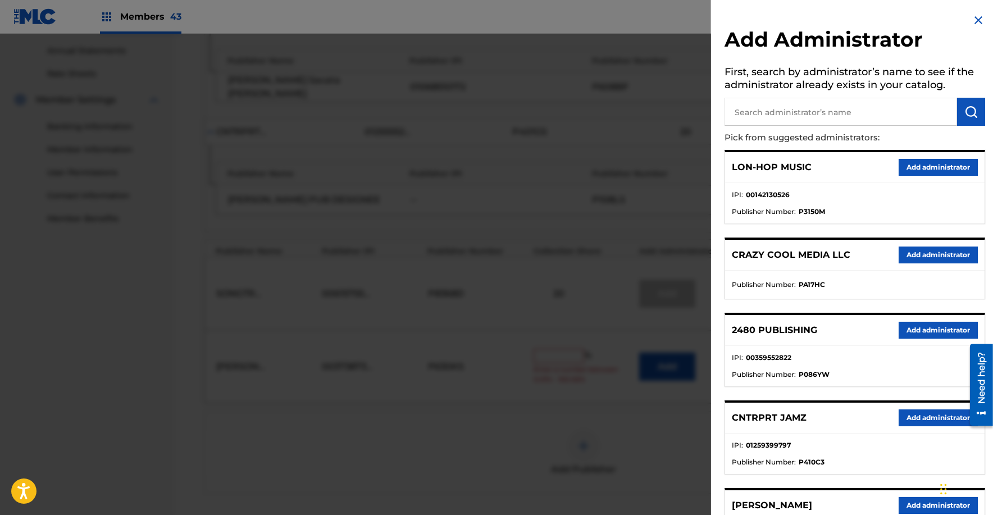
click at [917, 412] on button "Add administrator" at bounding box center [937, 417] width 79 height 17
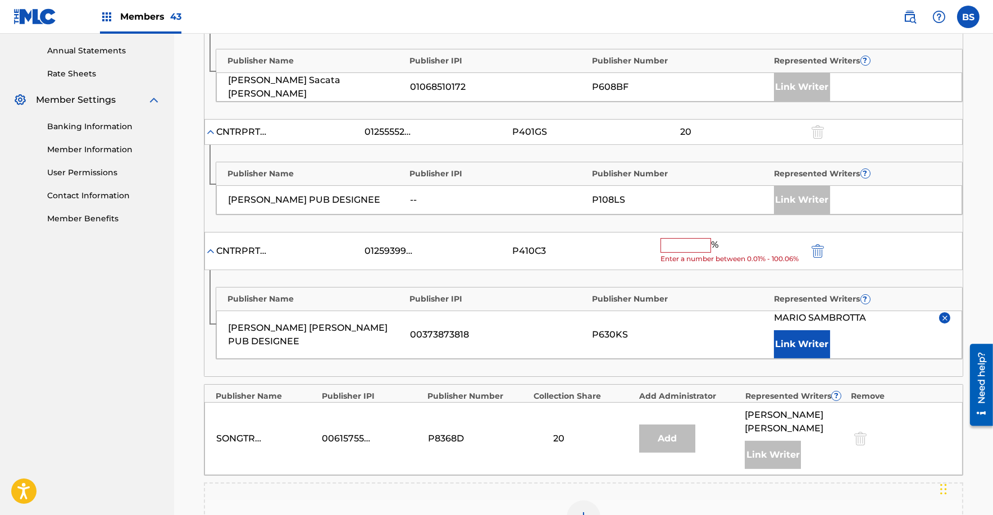
click at [691, 242] on input "text" at bounding box center [685, 245] width 51 height 15
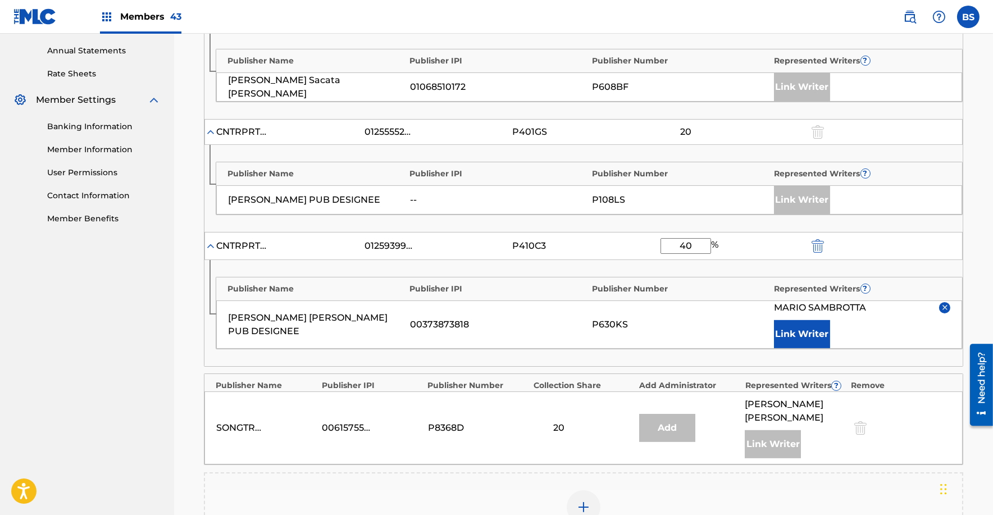
type input "40"
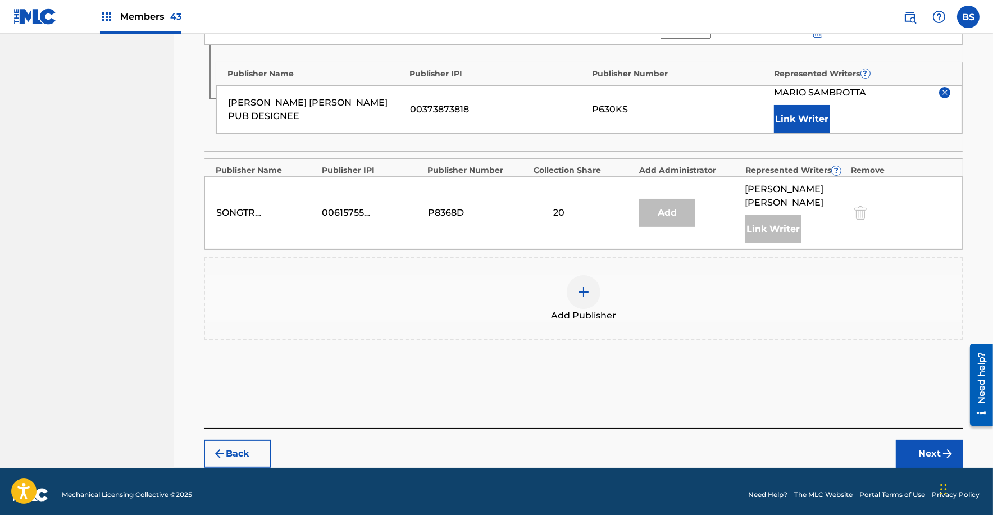
click at [930, 447] on button "Next" at bounding box center [928, 454] width 67 height 28
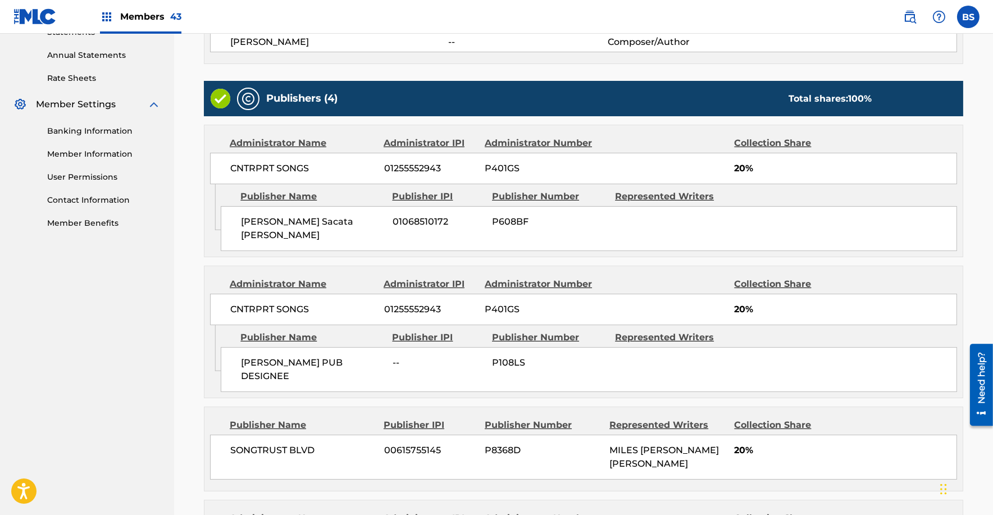
scroll to position [598, 0]
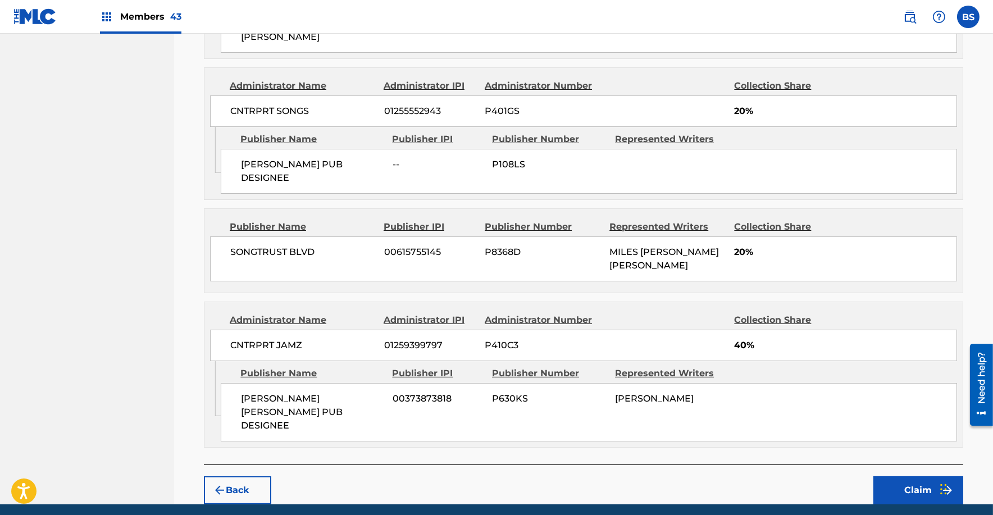
click at [912, 476] on button "Claim" at bounding box center [918, 490] width 90 height 28
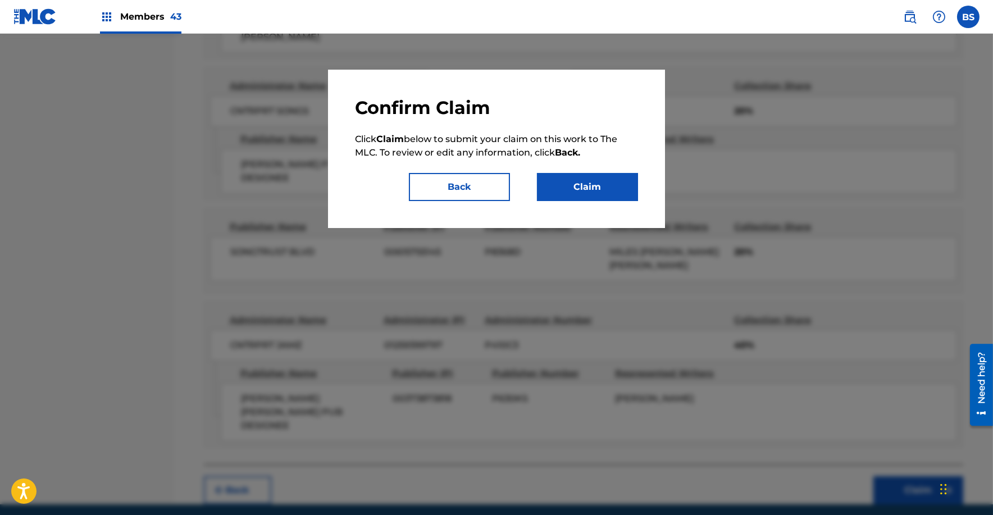
click at [599, 179] on button "Claim" at bounding box center [587, 187] width 101 height 28
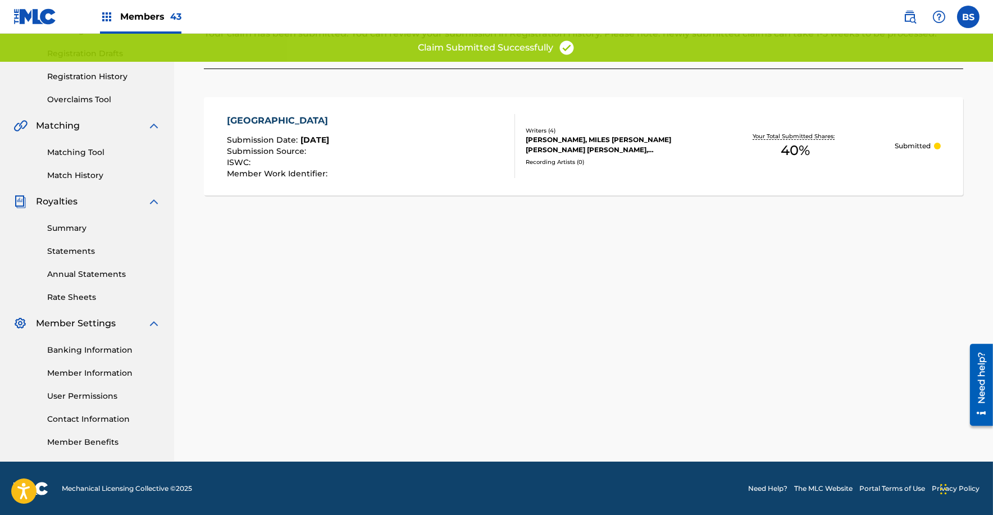
scroll to position [0, 0]
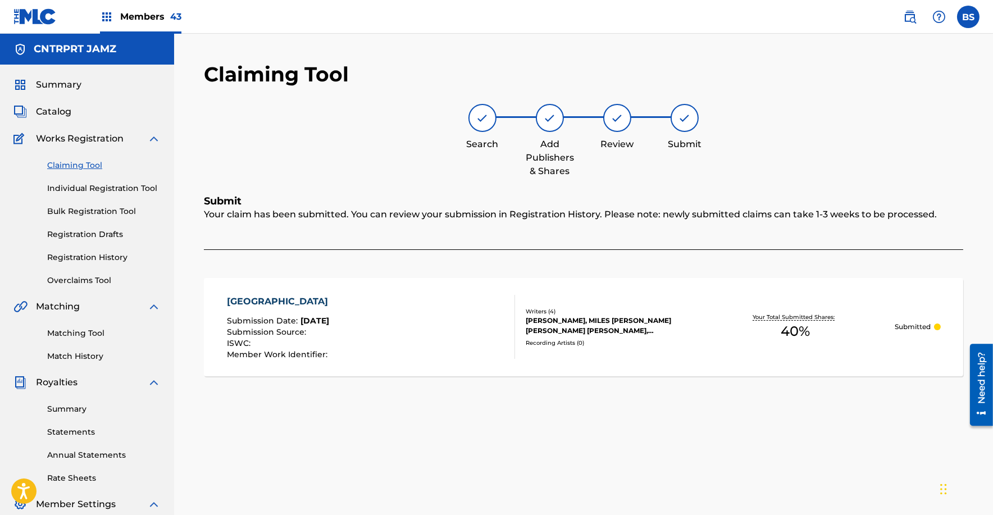
click at [58, 115] on span "Catalog" at bounding box center [53, 111] width 35 height 13
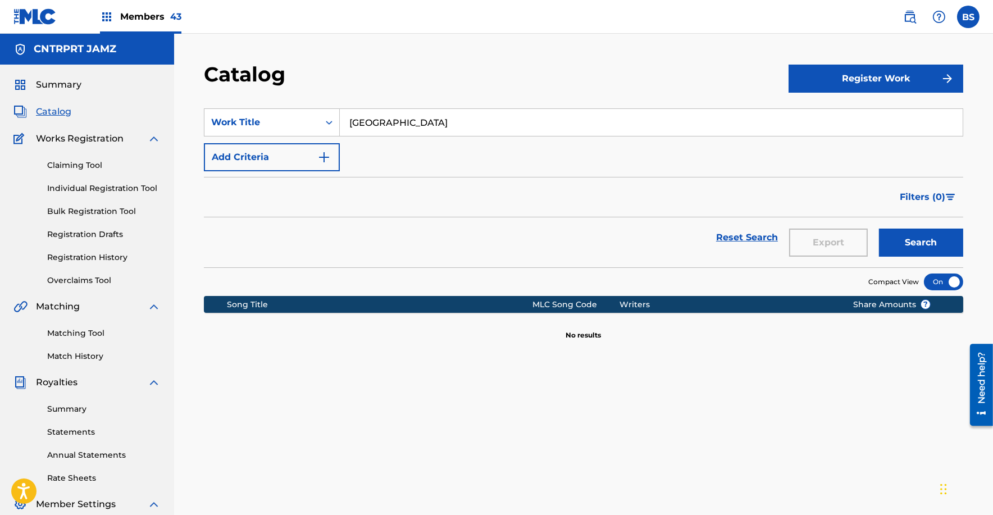
click at [380, 120] on input "[GEOGRAPHIC_DATA]" at bounding box center [651, 122] width 623 height 27
paste input "Deadzone"
type input "Deadzone"
click at [879, 228] on button "Search" at bounding box center [921, 242] width 84 height 28
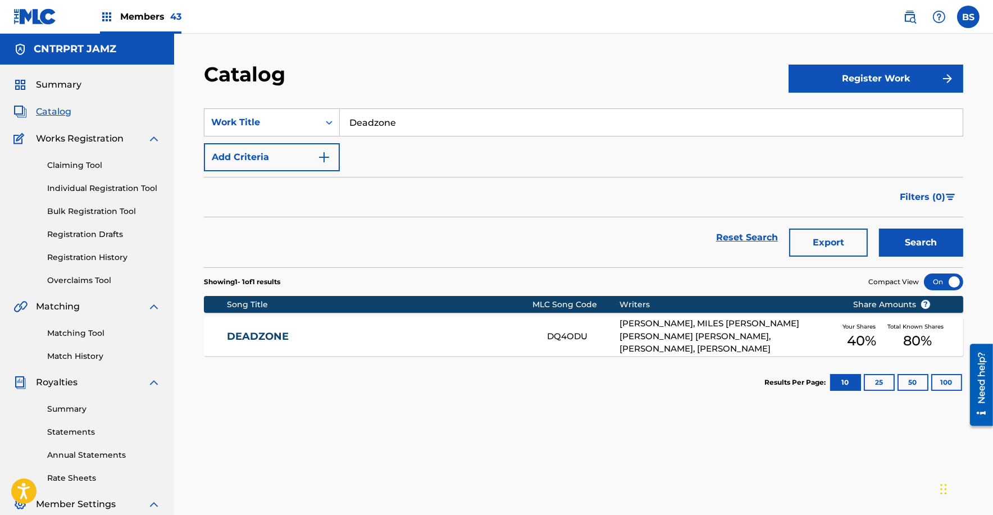
click at [438, 328] on div "DEADZONE DQ4ODU [PERSON_NAME], MILES [PERSON_NAME] [PERSON_NAME] [PERSON_NAME],…" at bounding box center [583, 336] width 759 height 39
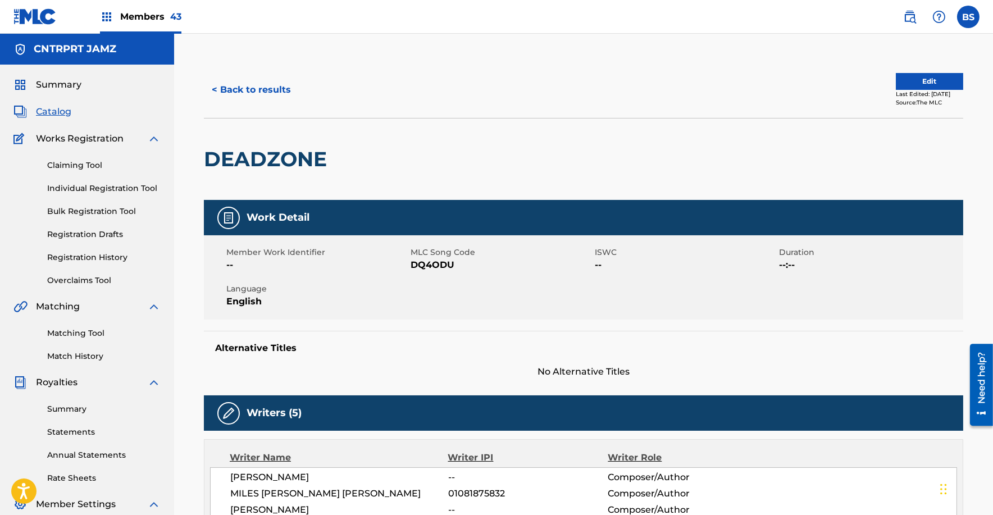
click at [236, 94] on button "< Back to results" at bounding box center [251, 90] width 95 height 28
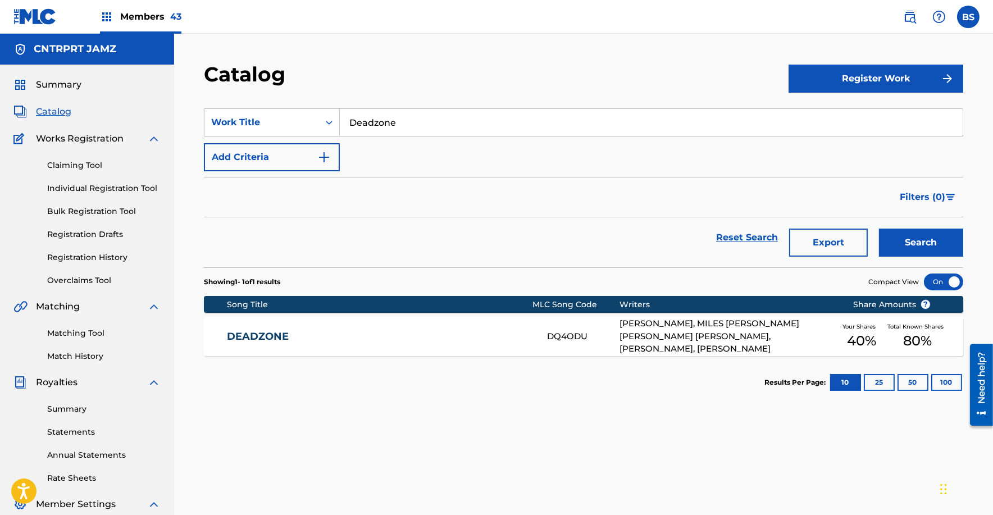
click at [419, 122] on input "Deadzone" at bounding box center [651, 122] width 623 height 27
click at [143, 21] on span "Members 43" at bounding box center [150, 16] width 61 height 13
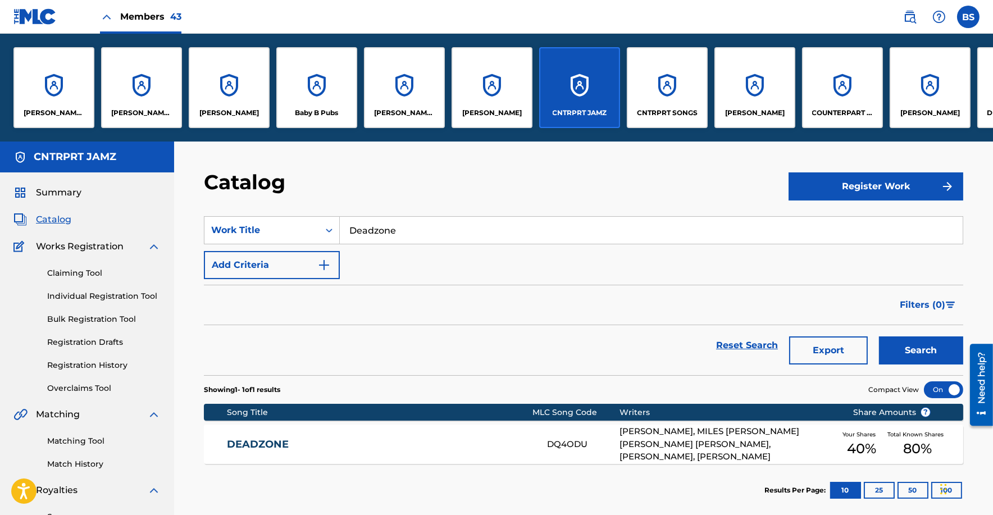
click at [660, 77] on div "CNTRPRT SONGS" at bounding box center [667, 87] width 81 height 81
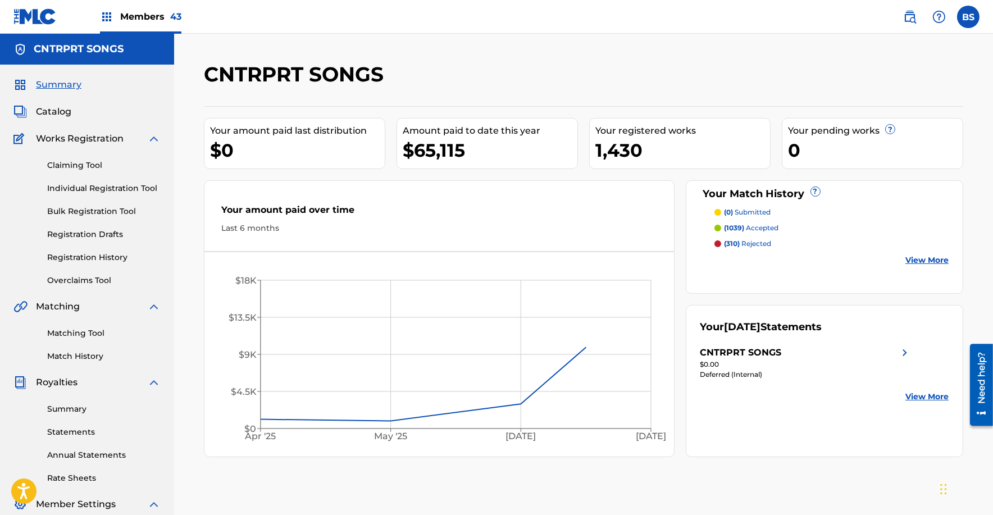
click at [58, 112] on span "Catalog" at bounding box center [53, 111] width 35 height 13
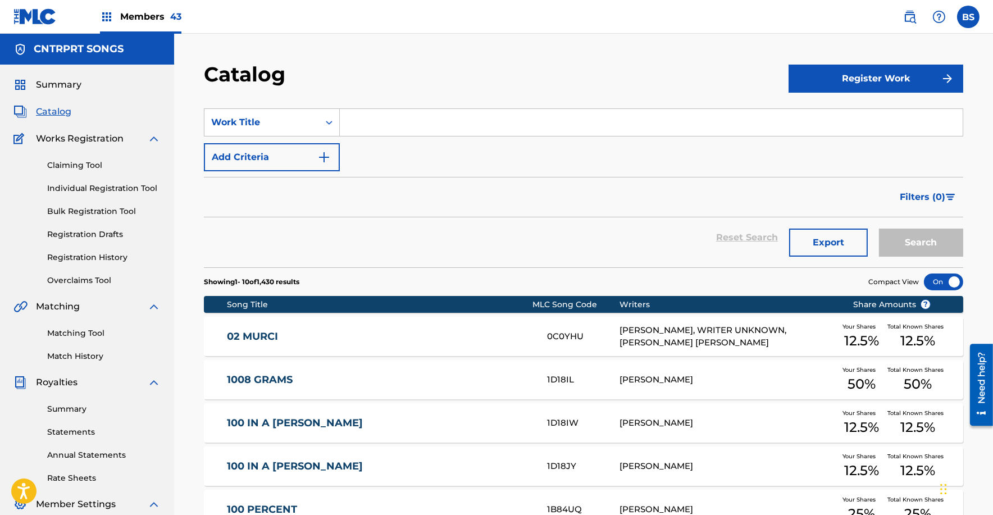
click at [370, 122] on input "Search Form" at bounding box center [651, 122] width 623 height 27
paste input "ANIMAL"
type input "ANIMAL"
click at [879, 228] on button "Search" at bounding box center [921, 242] width 84 height 28
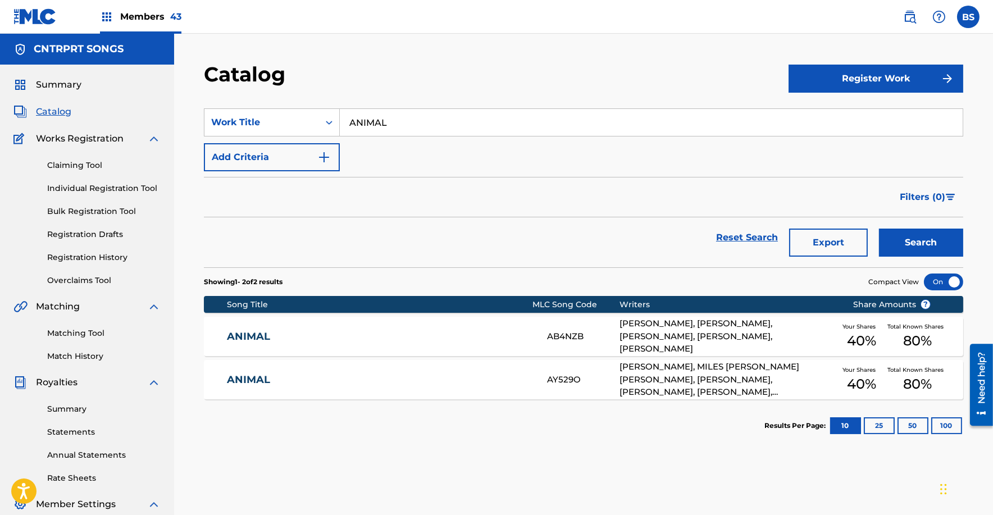
click at [479, 327] on div "ANIMAL AB4NZB [PERSON_NAME], [PERSON_NAME], [PERSON_NAME], [PERSON_NAME], [PERS…" at bounding box center [583, 336] width 759 height 39
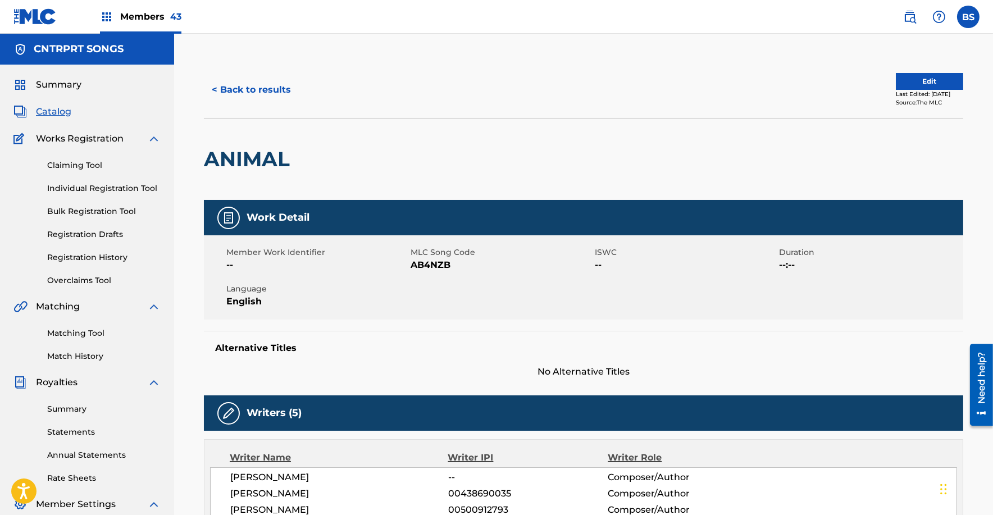
click at [250, 89] on button "< Back to results" at bounding box center [251, 90] width 95 height 28
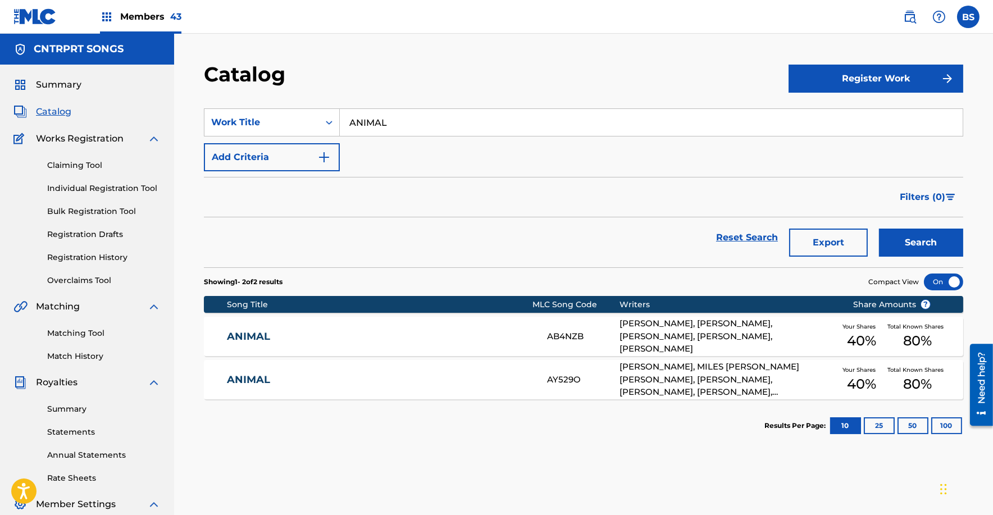
click at [408, 120] on input "ANIMAL" at bounding box center [651, 122] width 623 height 27
paste input "Bad Bitches"
click at [879, 228] on button "Search" at bounding box center [921, 242] width 84 height 28
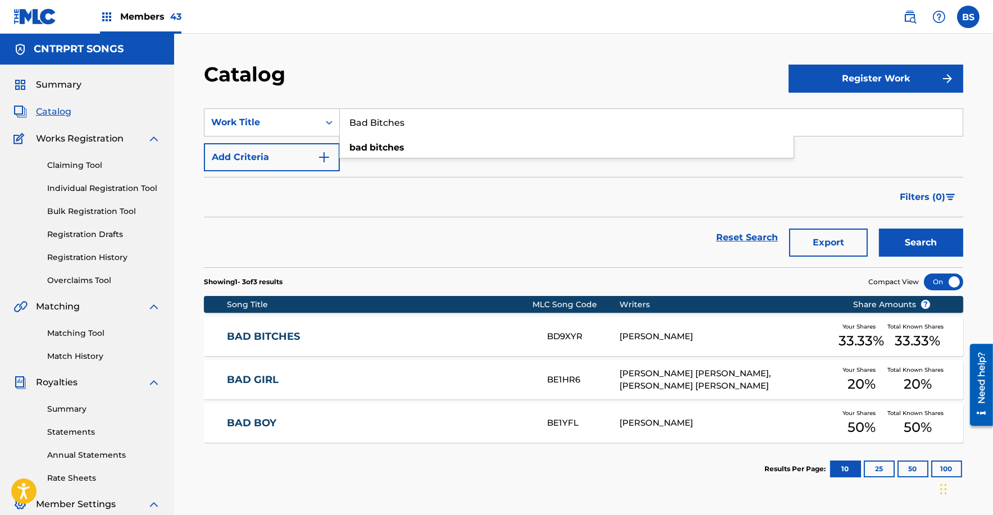
click at [383, 117] on input "Bad Bitches" at bounding box center [651, 122] width 623 height 27
paste input "E YOUR OWN"
click at [879, 228] on button "Search" at bounding box center [921, 242] width 84 height 28
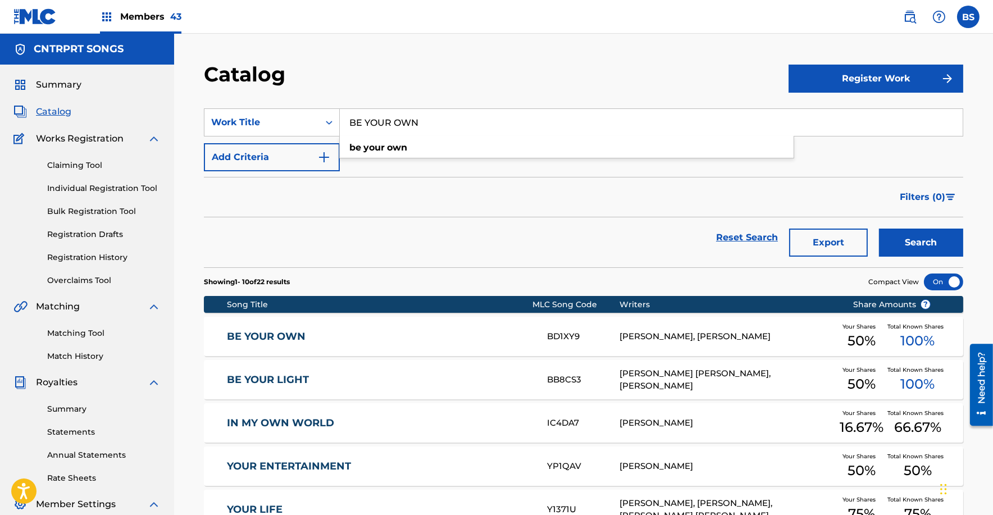
click at [382, 134] on input "BE YOUR OWN" at bounding box center [651, 122] width 623 height 27
paste input "[DATE] Service"
click at [879, 228] on button "Search" at bounding box center [921, 242] width 84 height 28
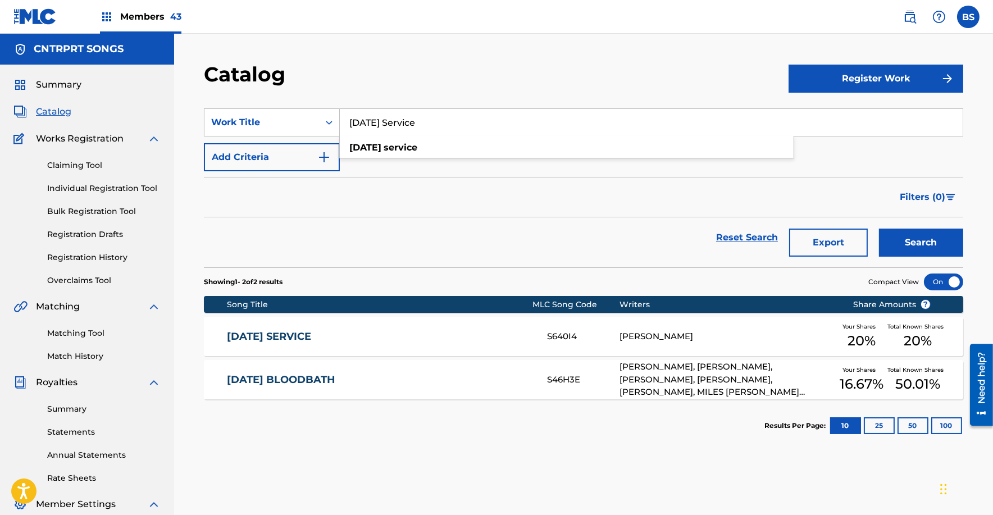
click at [381, 122] on input "[DATE] Service" at bounding box center [651, 122] width 623 height 27
paste input "Bingo!"
click at [879, 228] on button "Search" at bounding box center [921, 242] width 84 height 28
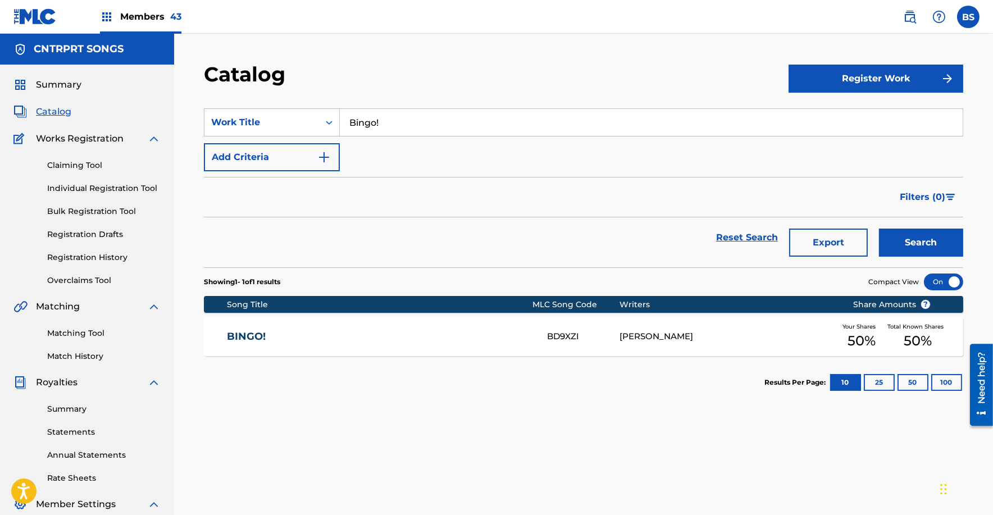
click at [404, 117] on input "Bingo!" at bounding box center [651, 122] width 623 height 27
paste input "ombastic"
click at [879, 228] on button "Search" at bounding box center [921, 242] width 84 height 28
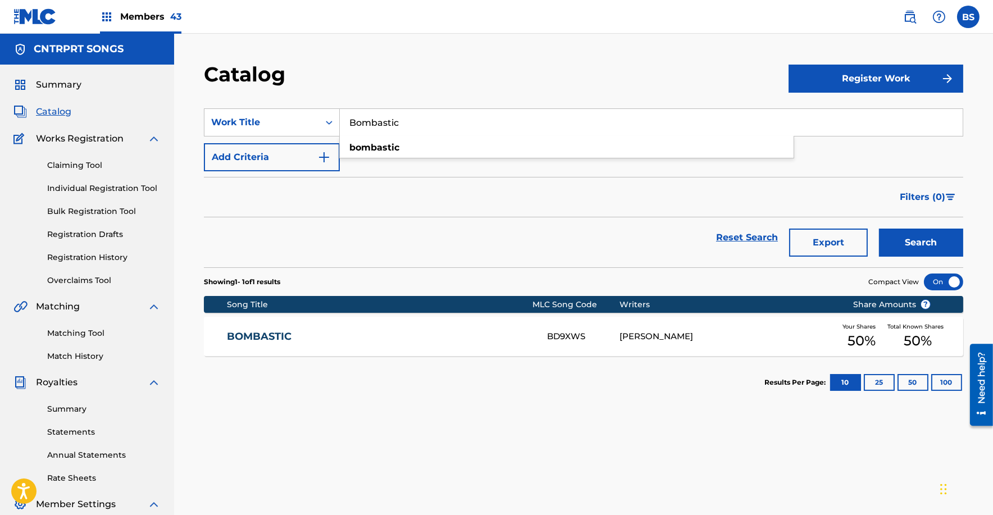
click at [389, 120] on input "Bombastic" at bounding box center [651, 122] width 623 height 27
paste input "RAZIL"
type input "[GEOGRAPHIC_DATA]"
click at [879, 228] on button "Search" at bounding box center [921, 242] width 84 height 28
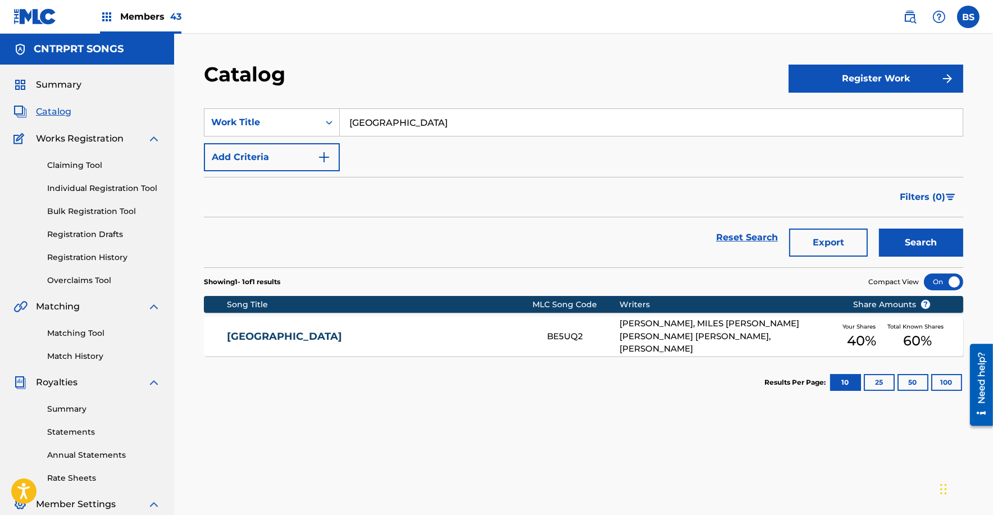
click at [493, 334] on link "[GEOGRAPHIC_DATA]" at bounding box center [379, 336] width 305 height 13
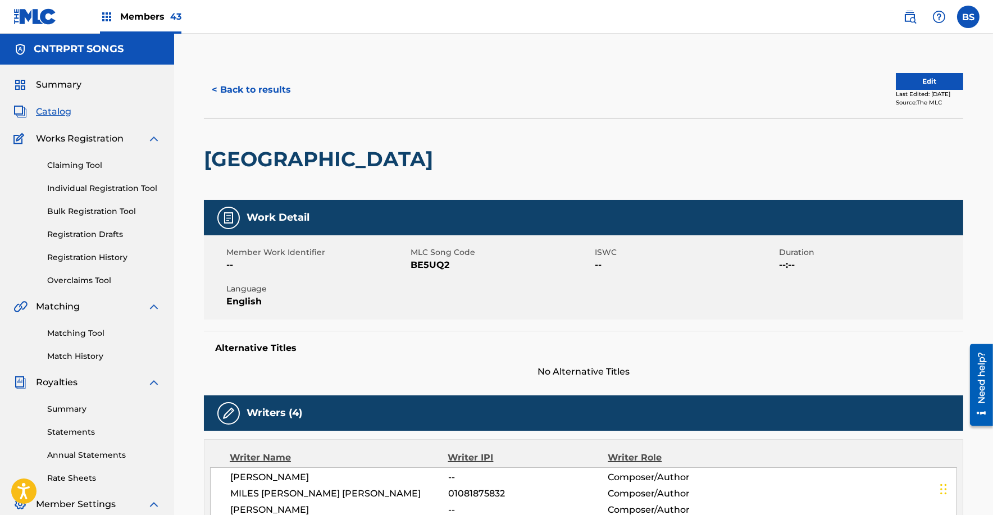
click at [260, 98] on button "< Back to results" at bounding box center [251, 90] width 95 height 28
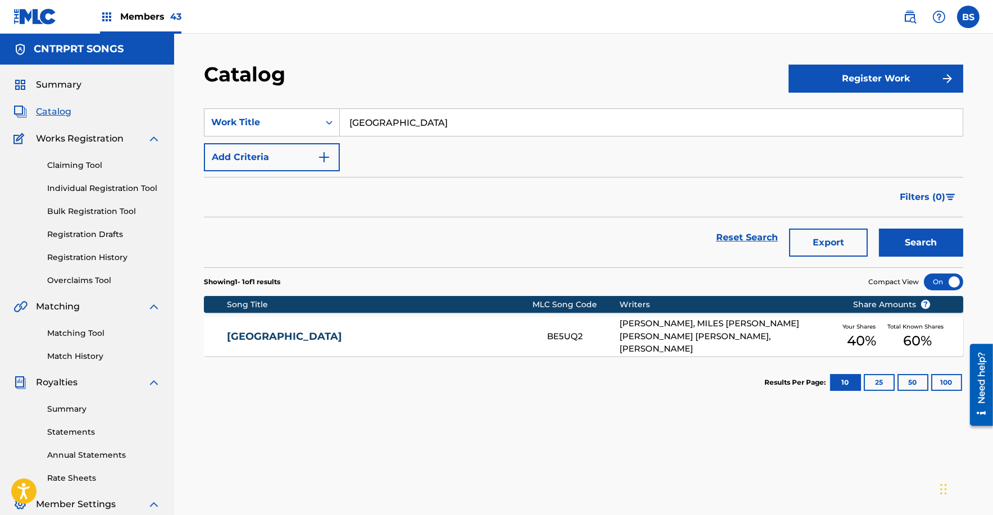
click at [381, 130] on input "[GEOGRAPHIC_DATA]" at bounding box center [651, 122] width 623 height 27
paste input "COURAGE, POWER, WISDOM"
click at [879, 228] on button "Search" at bounding box center [921, 242] width 84 height 28
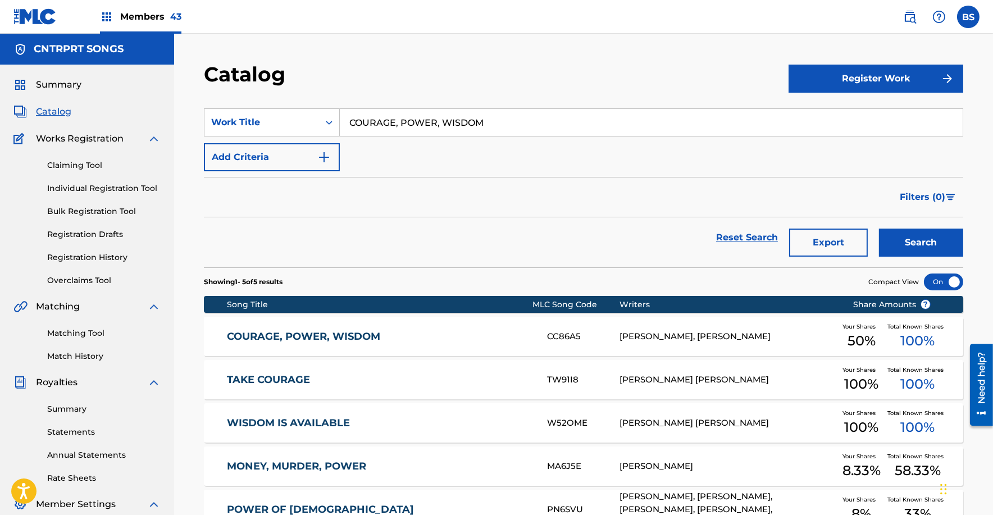
click at [406, 120] on input "COURAGE, POWER, WISDOM" at bounding box center [651, 122] width 623 height 27
paste input "Fish Tank"
type input "Fish Tank"
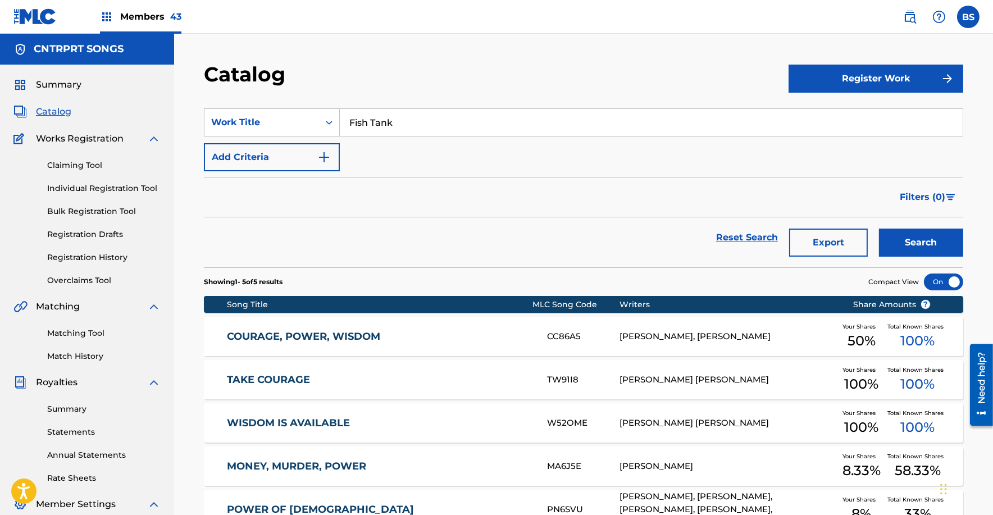
click at [879, 228] on button "Search" at bounding box center [921, 242] width 84 height 28
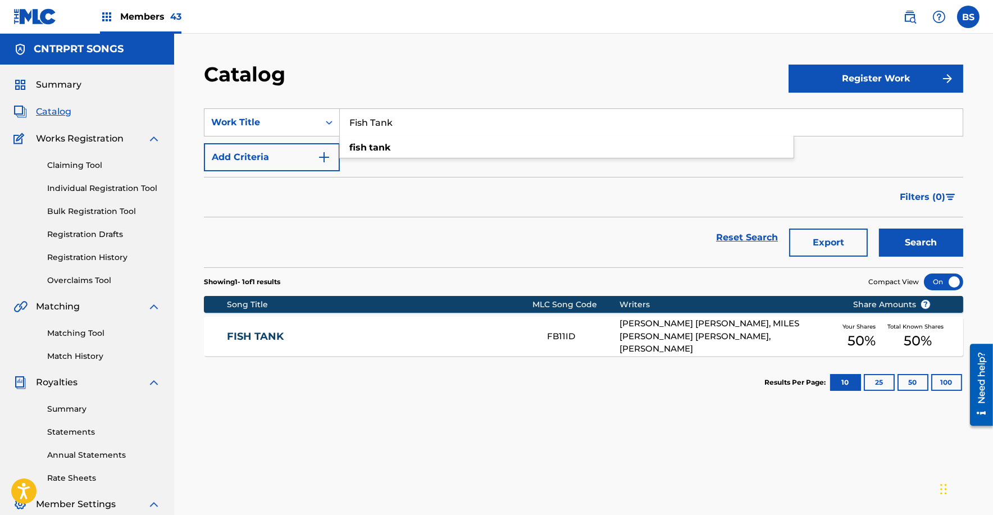
click at [433, 344] on div "FISH TANK FB11ID [PERSON_NAME] [PERSON_NAME], MILES [PERSON_NAME] [PERSON_NAME]…" at bounding box center [583, 336] width 759 height 39
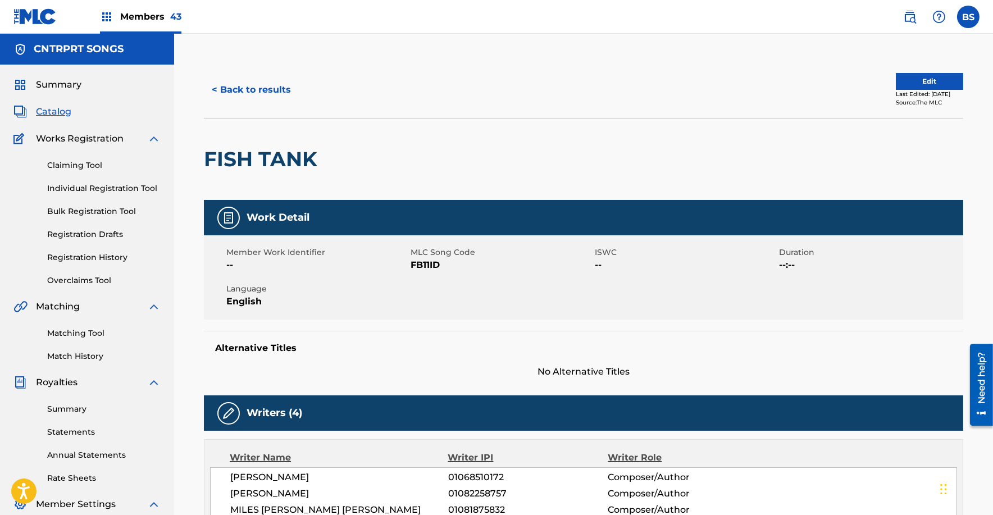
click at [274, 85] on button "< Back to results" at bounding box center [251, 90] width 95 height 28
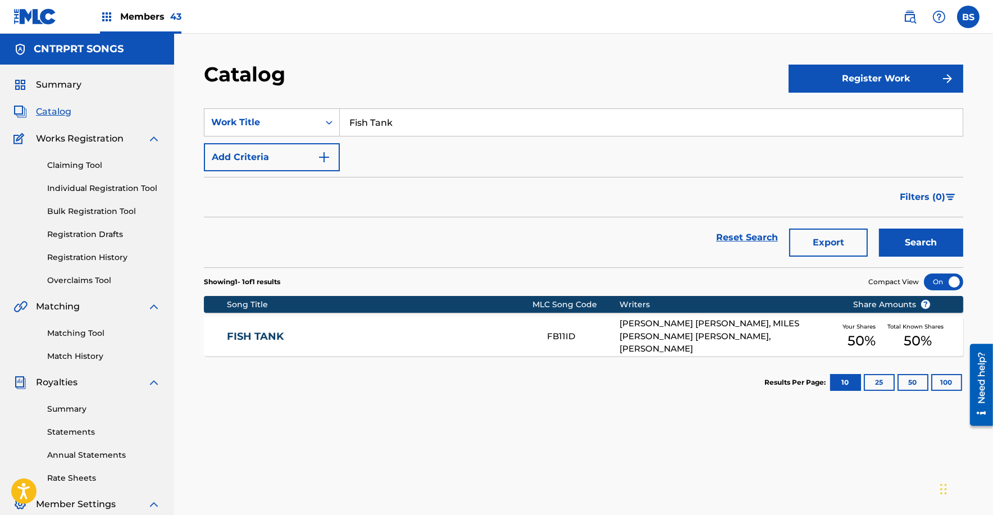
click at [414, 112] on input "Fish Tank" at bounding box center [651, 122] width 623 height 27
paste input "OR THE SUMMER"
type input "FOR THE SUMMER"
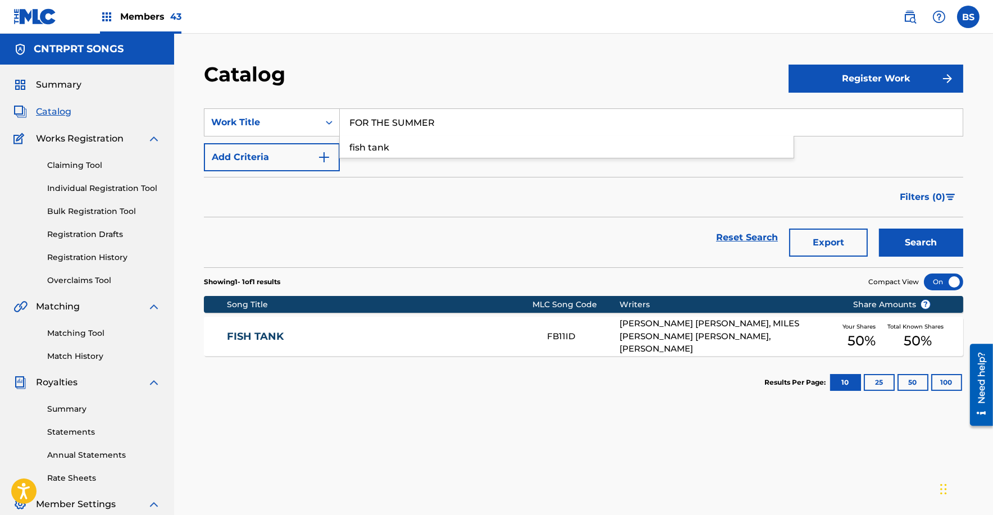
click at [879, 228] on button "Search" at bounding box center [921, 242] width 84 height 28
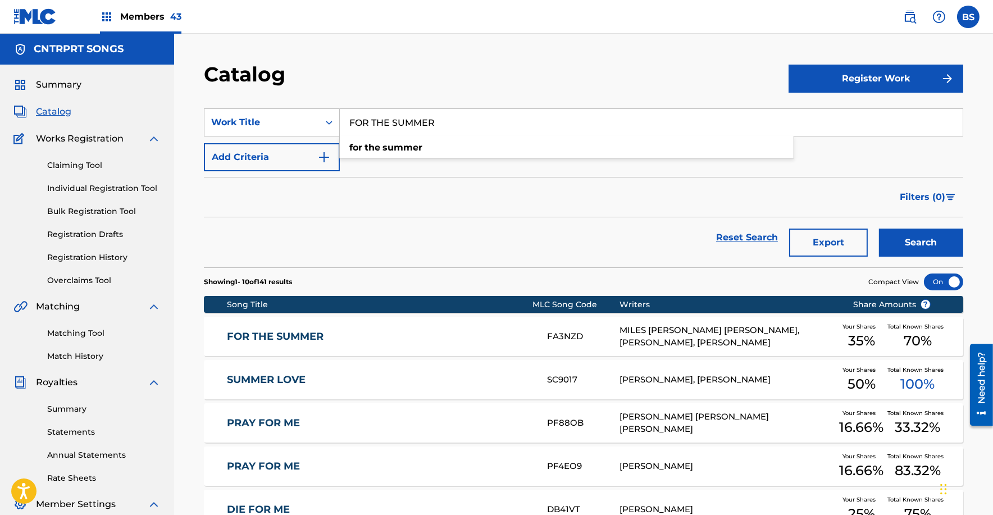
click at [449, 327] on div "FOR THE SUMMER FA3NZD MILES [PERSON_NAME] [PERSON_NAME], [PERSON_NAME], [PERSON…" at bounding box center [583, 336] width 759 height 39
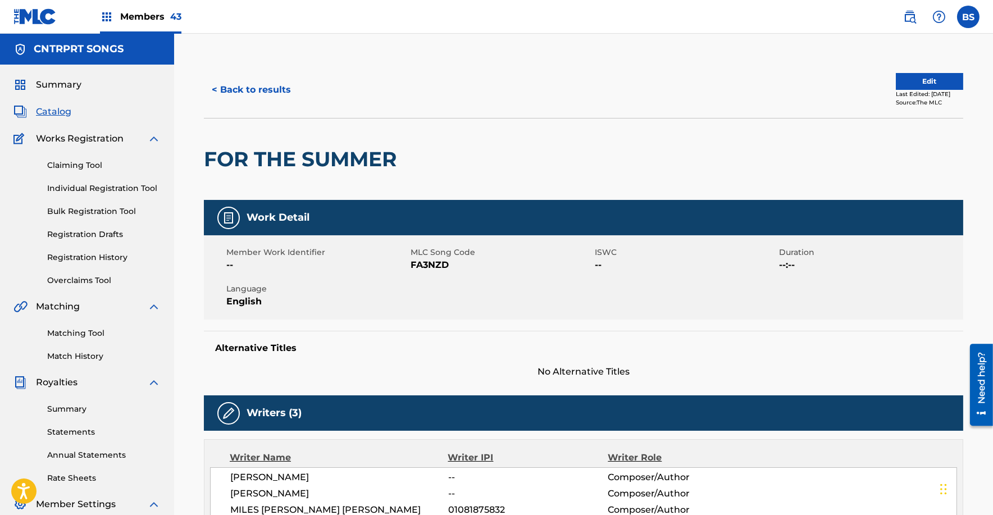
click at [279, 94] on button "< Back to results" at bounding box center [251, 90] width 95 height 28
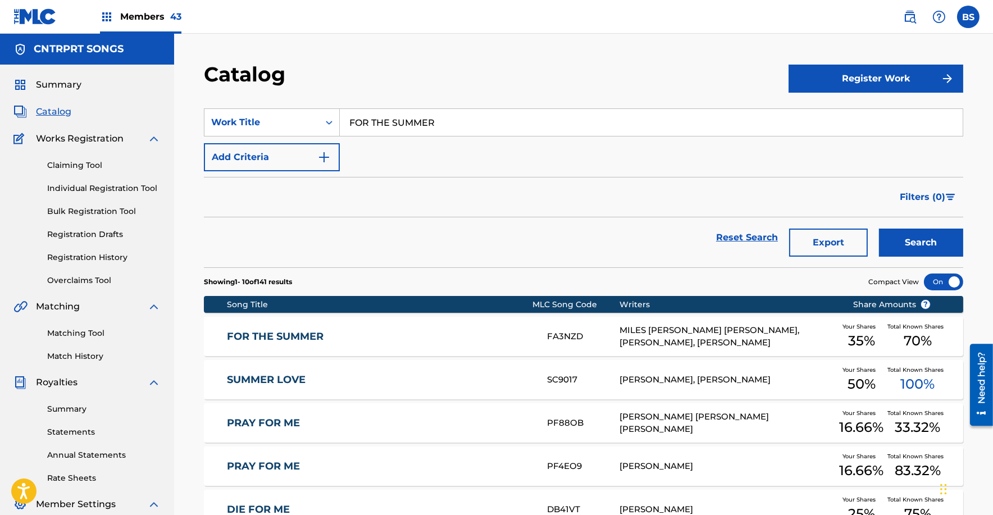
click at [394, 132] on input "FOR THE SUMMER" at bounding box center [651, 122] width 623 height 27
paste input "or Your Head"
click at [879, 228] on button "Search" at bounding box center [921, 242] width 84 height 28
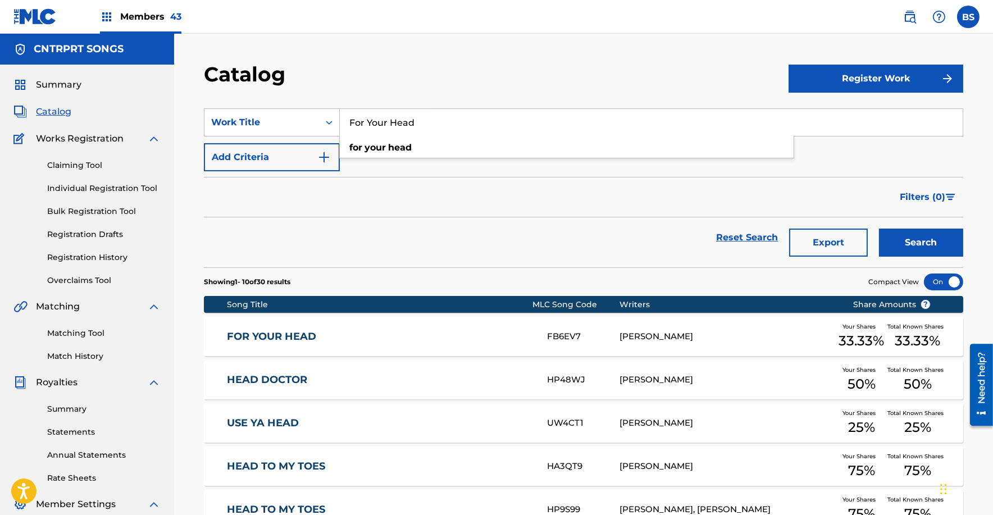
click at [394, 126] on input "For Your Head" at bounding box center [651, 122] width 623 height 27
paste input "rontline"
type input "Frontline"
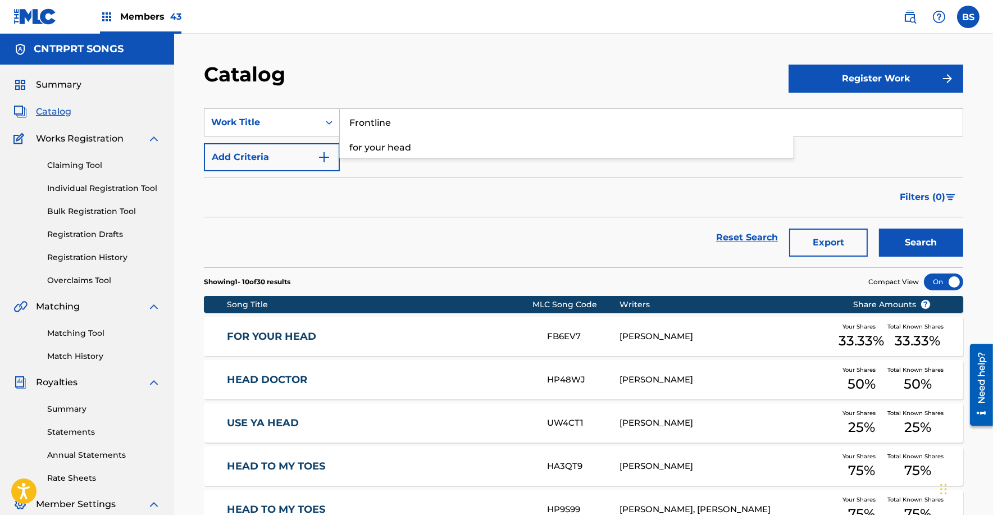
click at [879, 228] on button "Search" at bounding box center [921, 242] width 84 height 28
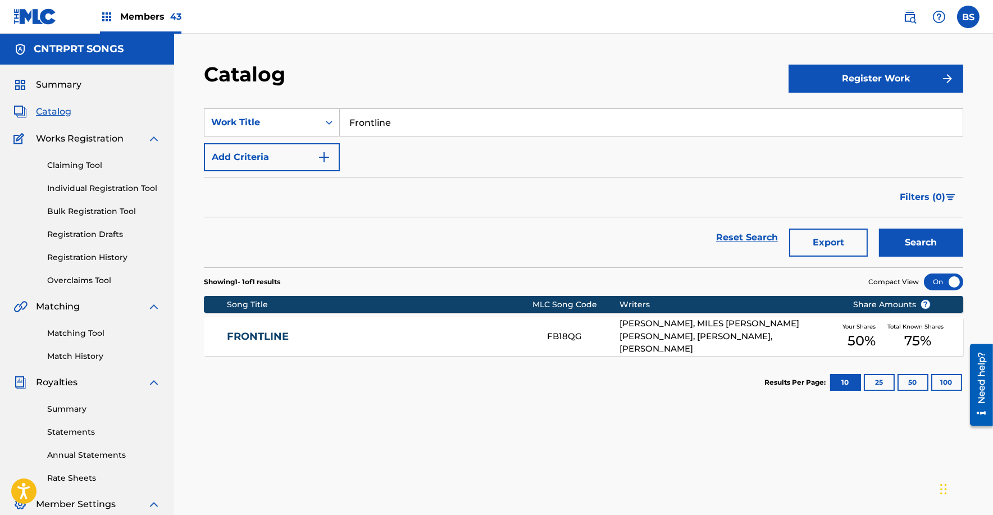
click at [442, 328] on div "FRONTLINE FB18QG [PERSON_NAME], MILES [PERSON_NAME] [PERSON_NAME], [PERSON_NAME…" at bounding box center [583, 336] width 759 height 39
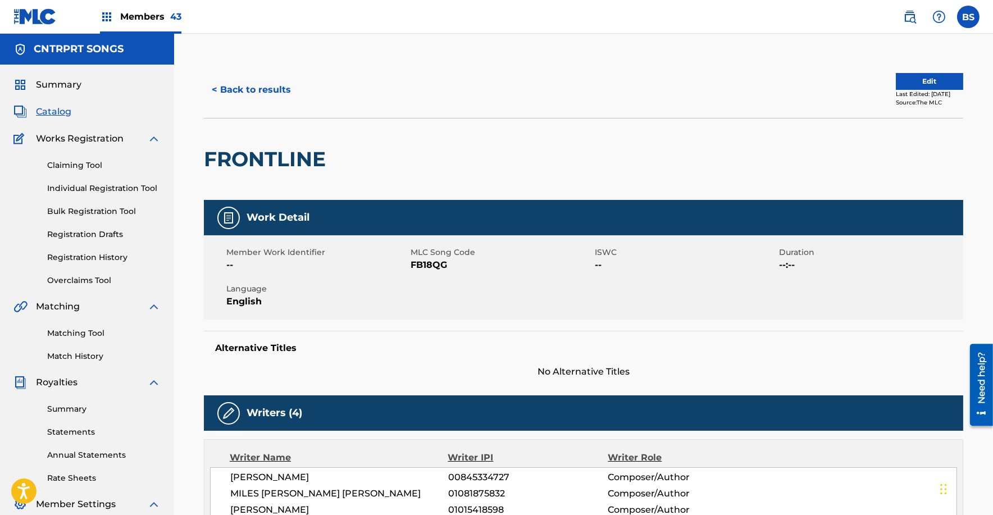
click at [278, 84] on button "< Back to results" at bounding box center [251, 90] width 95 height 28
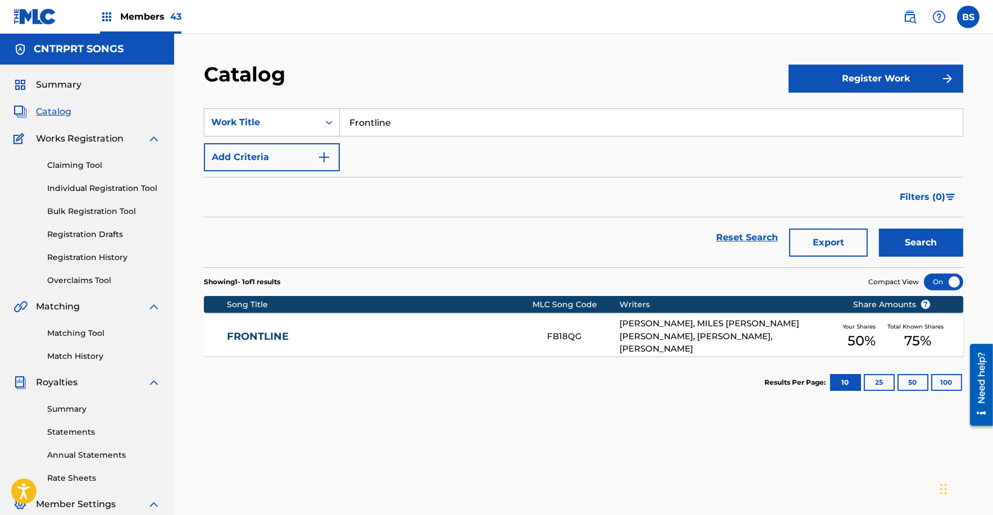
click at [381, 120] on input "Frontline" at bounding box center [651, 122] width 623 height 27
paste input "Get By"
click at [879, 228] on button "Search" at bounding box center [921, 242] width 84 height 28
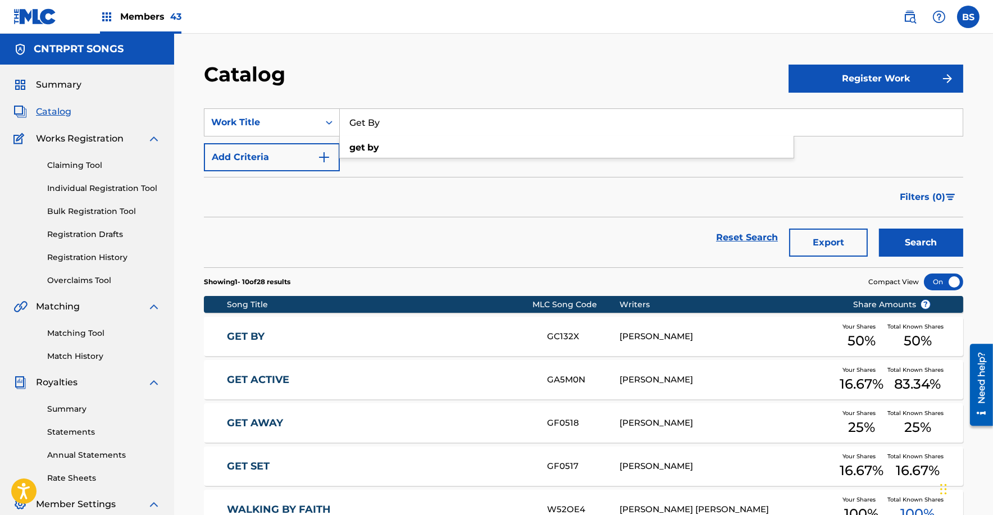
click at [406, 124] on input "Get By" at bounding box center [651, 122] width 623 height 27
paste input "Hijack"
click at [879, 228] on button "Search" at bounding box center [921, 242] width 84 height 28
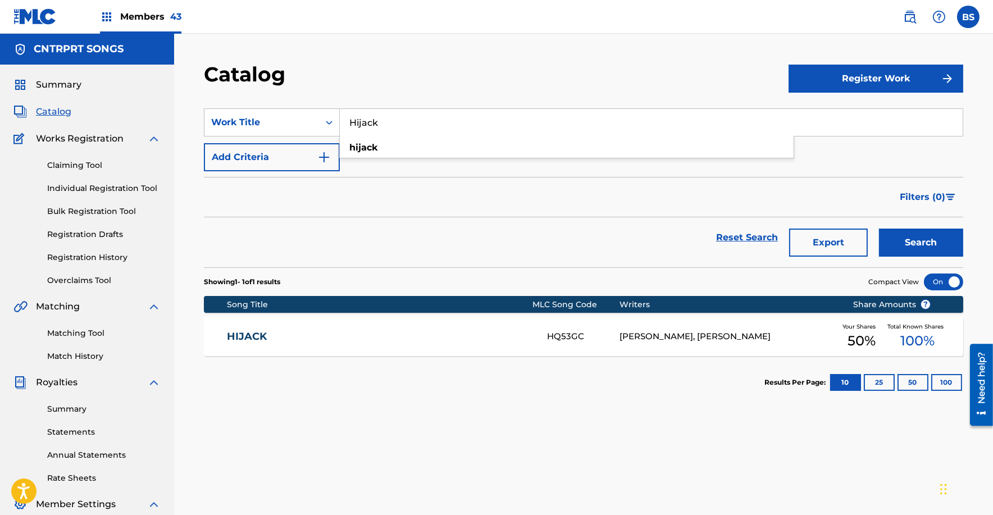
click at [389, 112] on input "Hijack" at bounding box center [651, 122] width 623 height 27
paste input "Working on It"
click at [879, 228] on button "Search" at bounding box center [921, 242] width 84 height 28
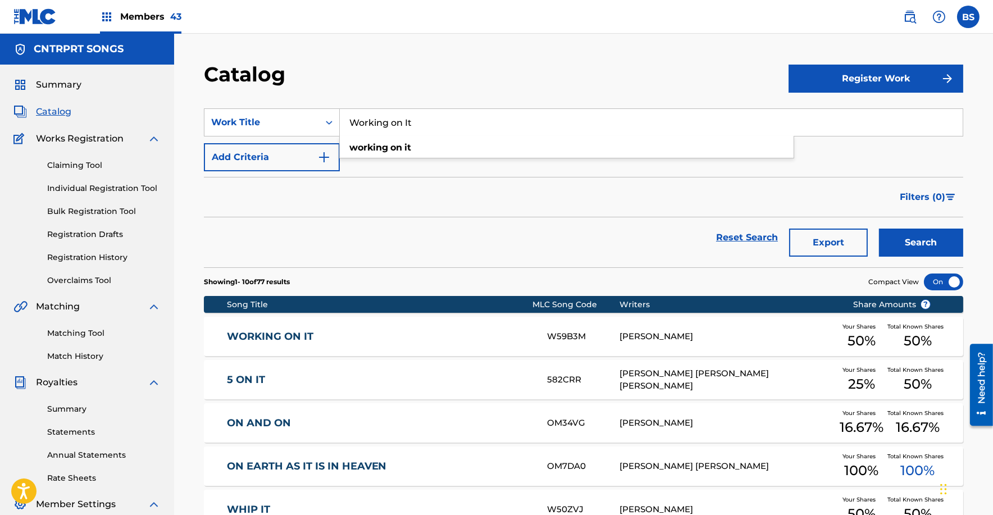
click at [395, 122] on input "Working on It" at bounding box center [651, 122] width 623 height 27
paste input "In the Palm of Her Hand"
type input "In the Palm of Her Hand"
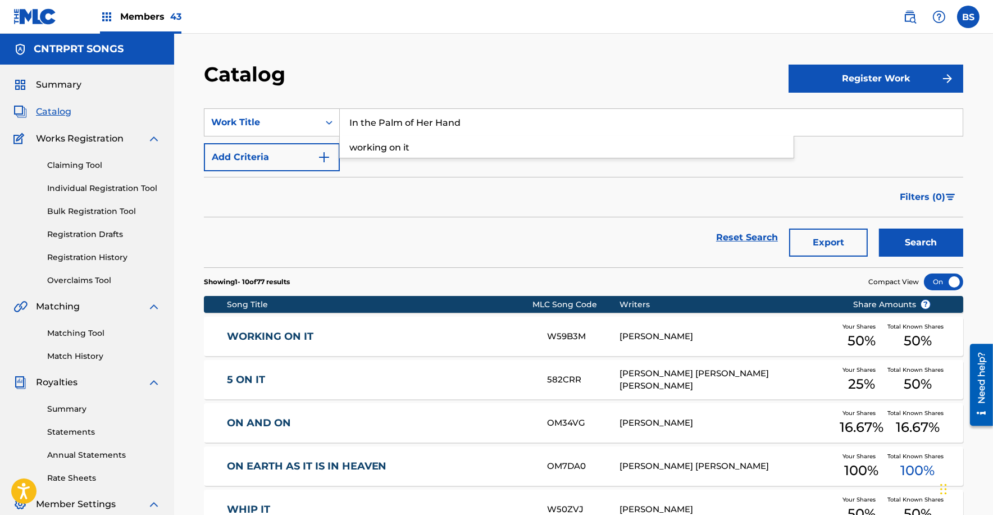
click at [879, 228] on button "Search" at bounding box center [921, 242] width 84 height 28
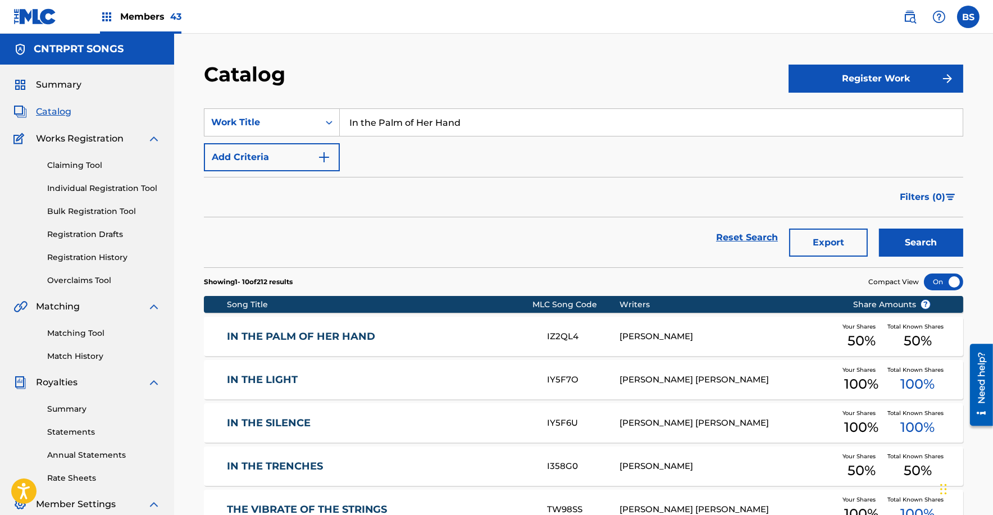
click at [154, 22] on span "Members 43" at bounding box center [150, 16] width 61 height 13
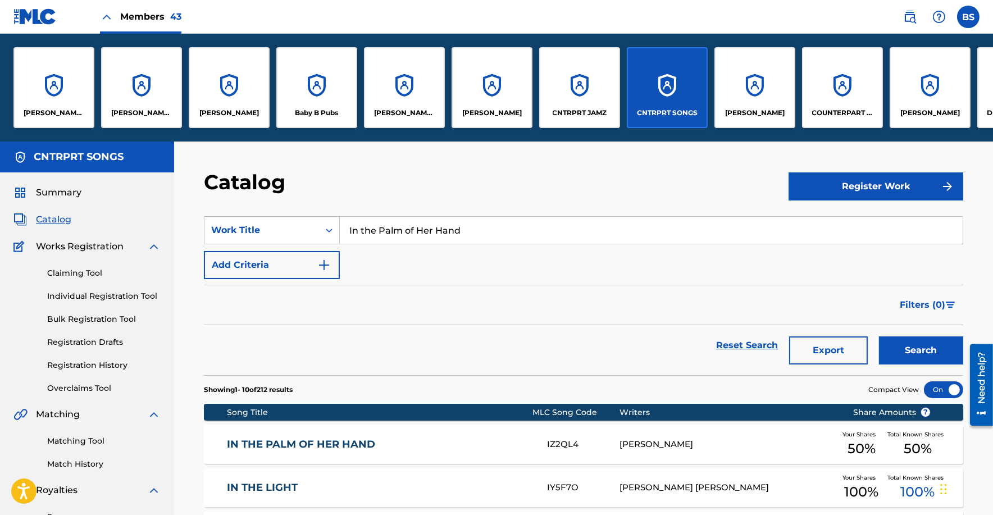
click at [578, 90] on div "CNTRPRT JAMZ" at bounding box center [579, 87] width 81 height 81
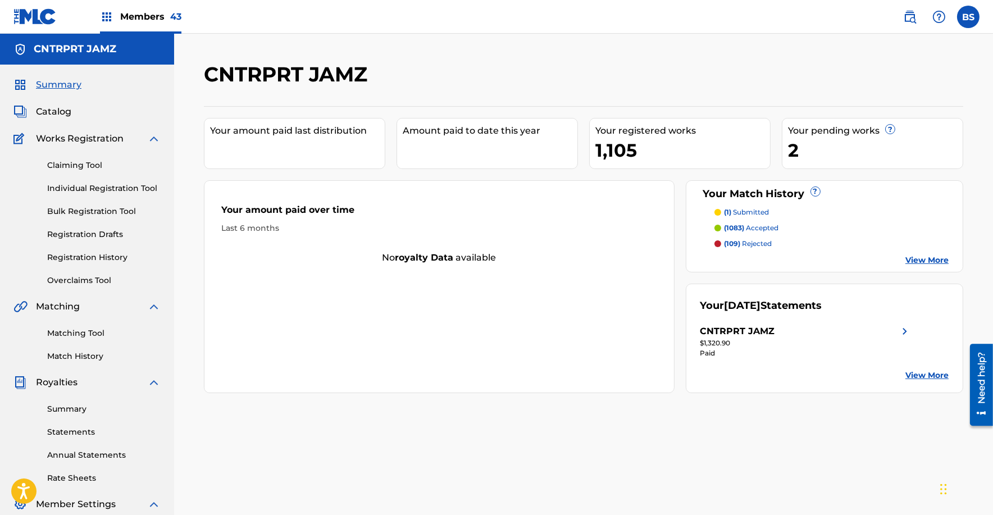
click at [63, 116] on span "Catalog" at bounding box center [53, 111] width 35 height 13
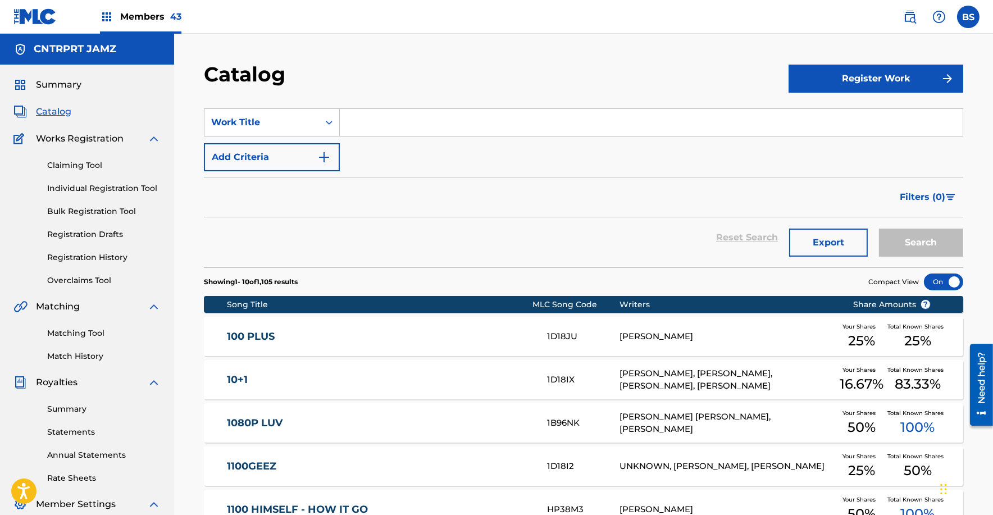
click at [406, 127] on input "Search Form" at bounding box center [651, 122] width 623 height 27
paste input "Attention"
click at [879, 228] on button "Search" at bounding box center [921, 242] width 84 height 28
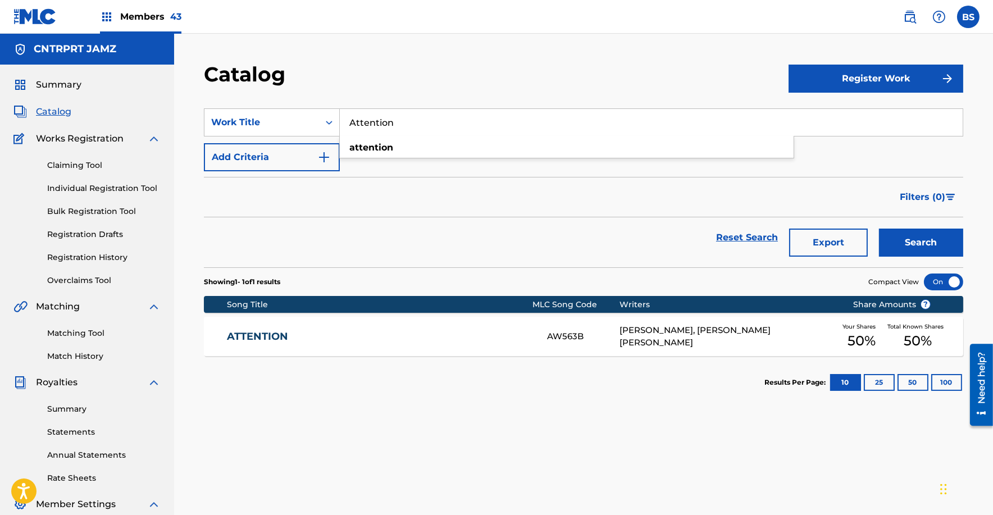
click at [425, 130] on input "Attention" at bounding box center [651, 122] width 623 height 27
paste input "Baby Blush"
click at [879, 228] on button "Search" at bounding box center [921, 242] width 84 height 28
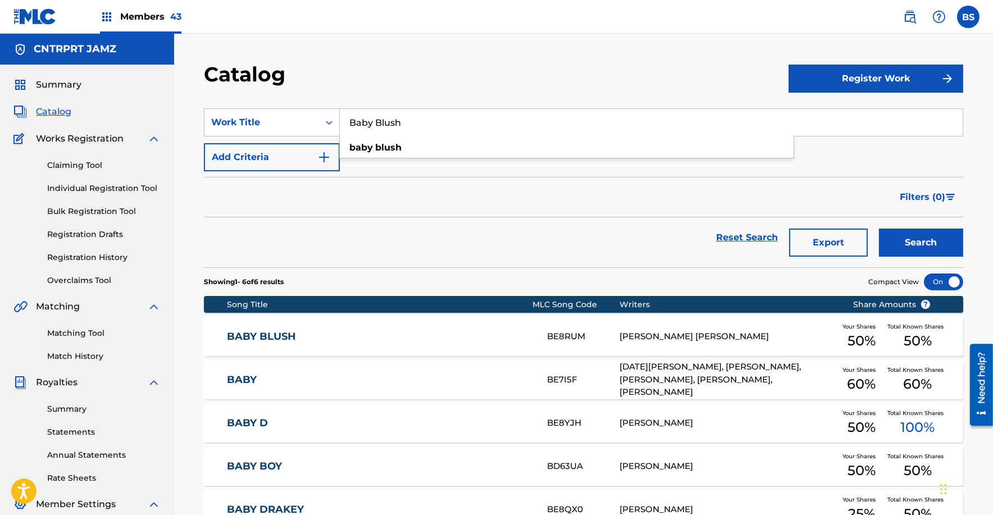
click at [395, 115] on input "Baby Blush" at bounding box center [651, 122] width 623 height 27
paste input "d4Me"
click at [879, 228] on button "Search" at bounding box center [921, 242] width 84 height 28
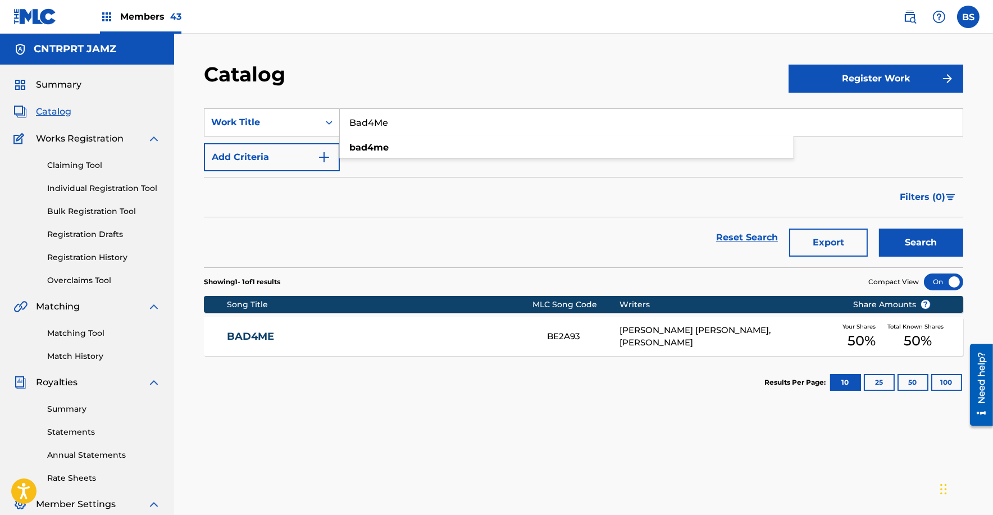
click at [392, 128] on input "Bad4Me" at bounding box center [651, 122] width 623 height 27
paste input "Call U When I Need U"
click at [879, 228] on button "Search" at bounding box center [921, 242] width 84 height 28
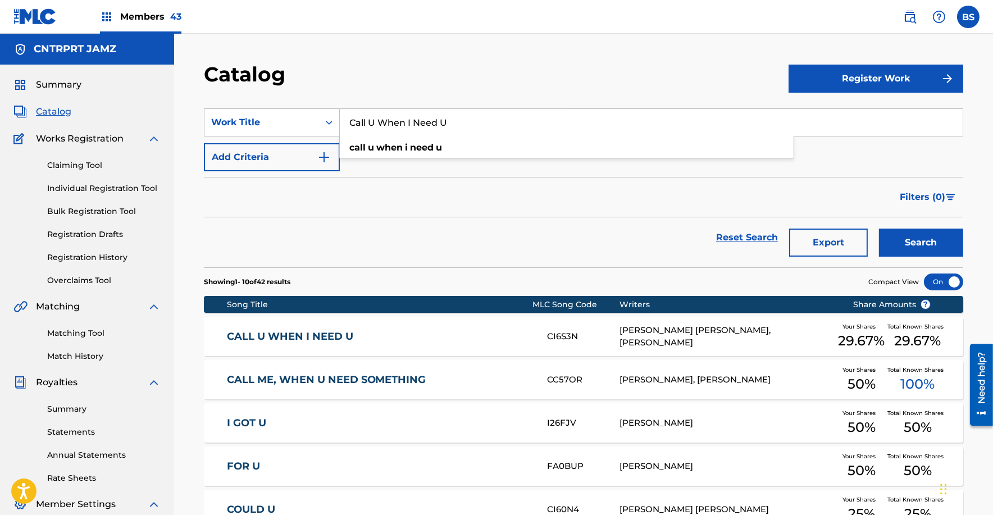
click at [391, 122] on input "Call U When I Need U" at bounding box center [651, 122] width 623 height 27
paste input "ptain!"
type input "Captain!"
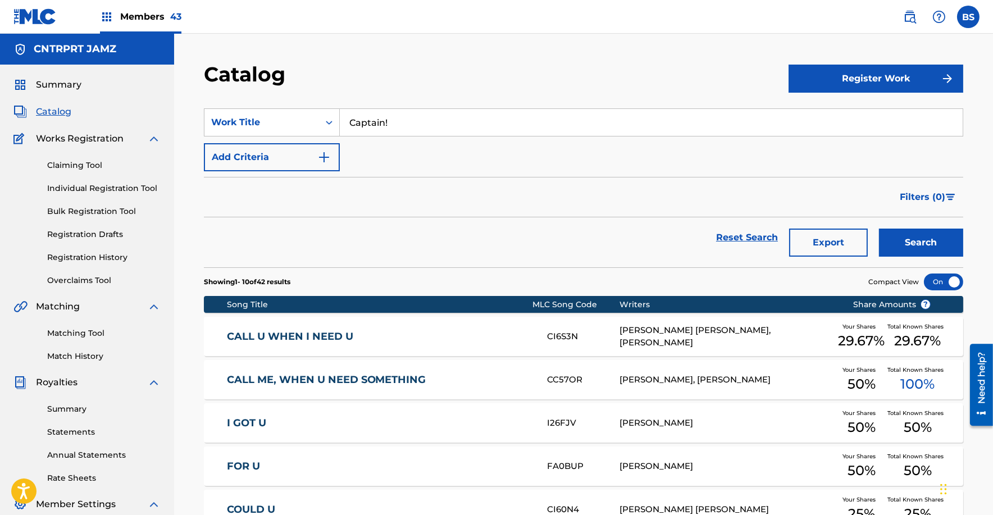
click at [879, 228] on button "Search" at bounding box center [921, 242] width 84 height 28
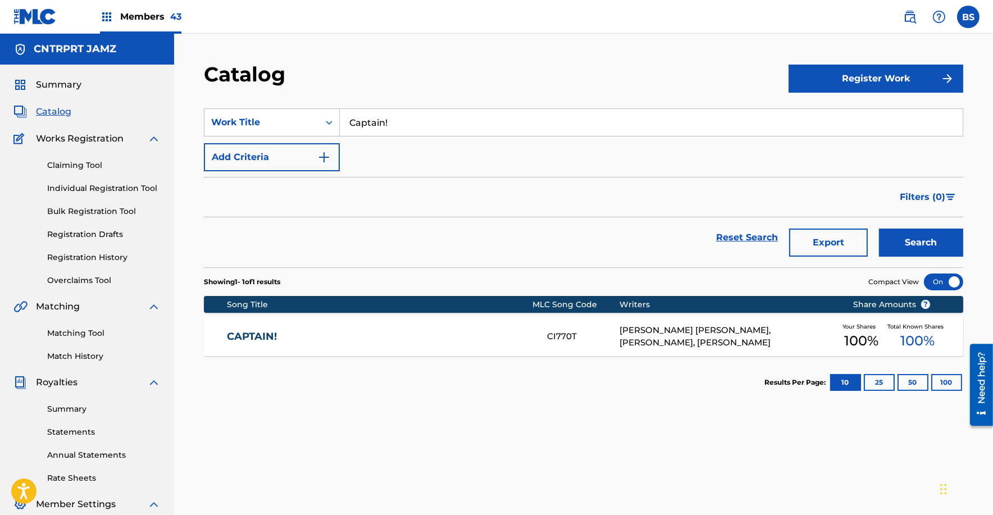
click at [427, 333] on link "CAPTAIN!" at bounding box center [379, 336] width 305 height 13
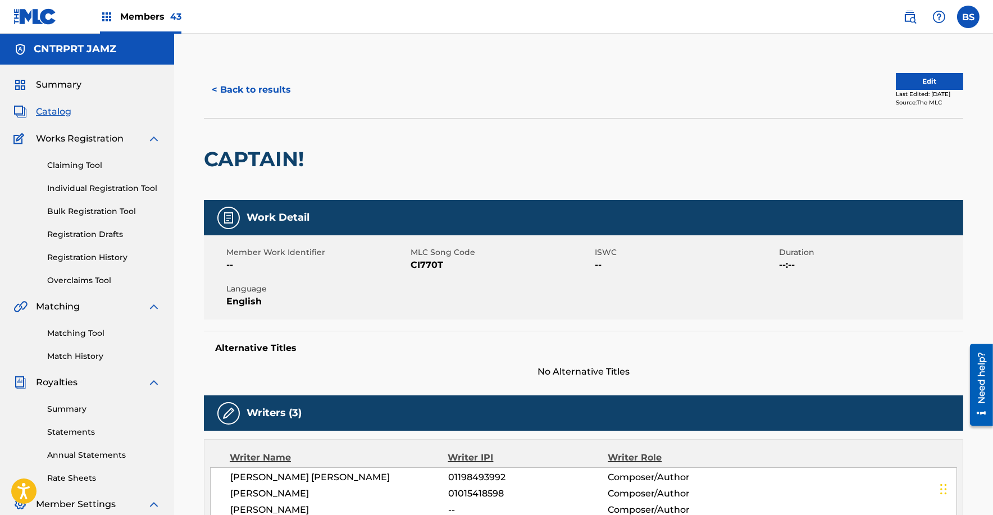
click at [245, 92] on button "< Back to results" at bounding box center [251, 90] width 95 height 28
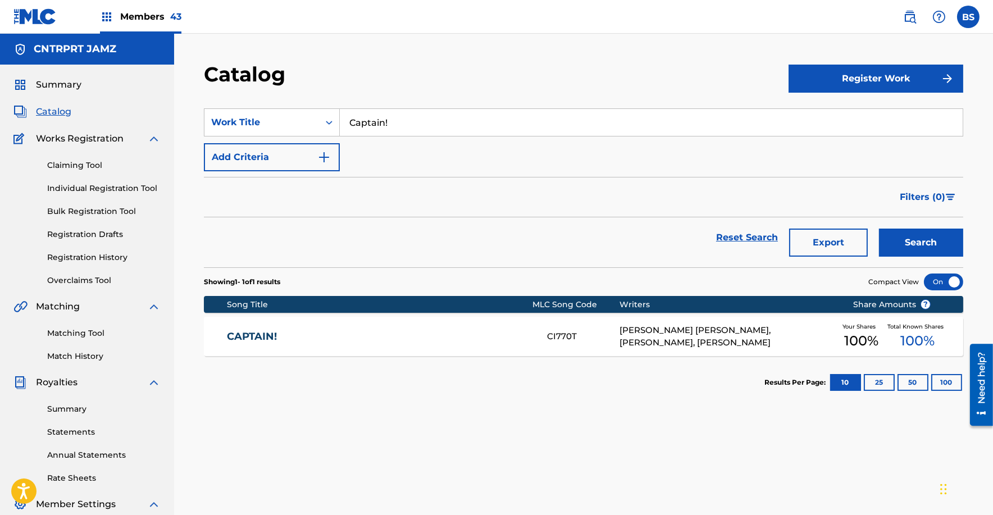
click at [369, 115] on input "Captain!" at bounding box center [651, 122] width 623 height 27
paste input "hoker"
click at [879, 228] on button "Search" at bounding box center [921, 242] width 84 height 28
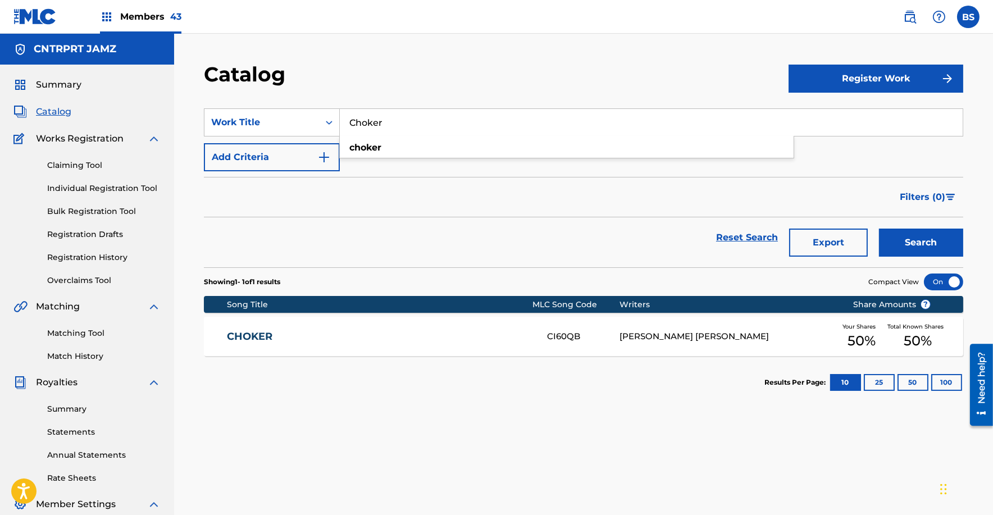
click at [418, 120] on input "Choker" at bounding box center [651, 122] width 623 height 27
paste input "ommunity Guidelines"
click at [879, 228] on button "Search" at bounding box center [921, 242] width 84 height 28
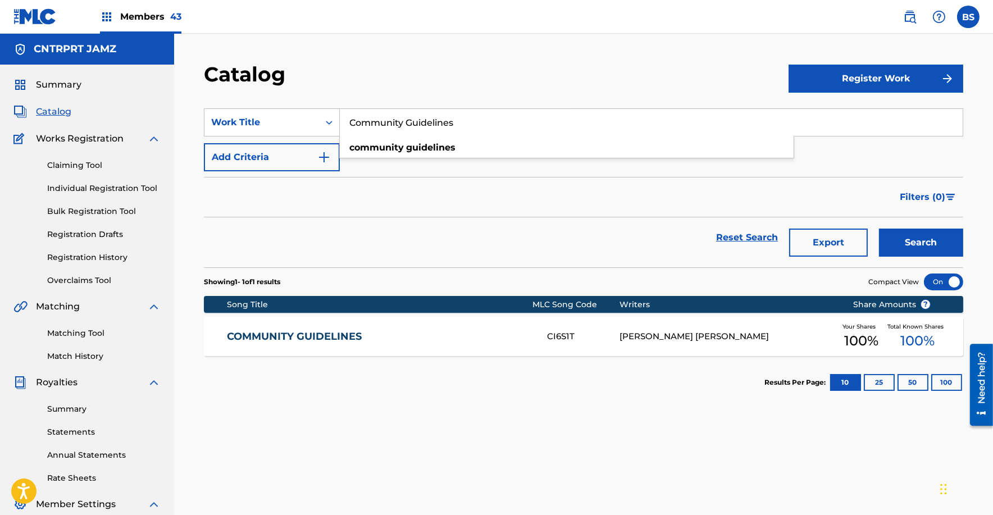
click at [409, 124] on input "Community Guidelines" at bounding box center [651, 122] width 623 height 27
paste input "pycat"
click at [879, 228] on button "Search" at bounding box center [921, 242] width 84 height 28
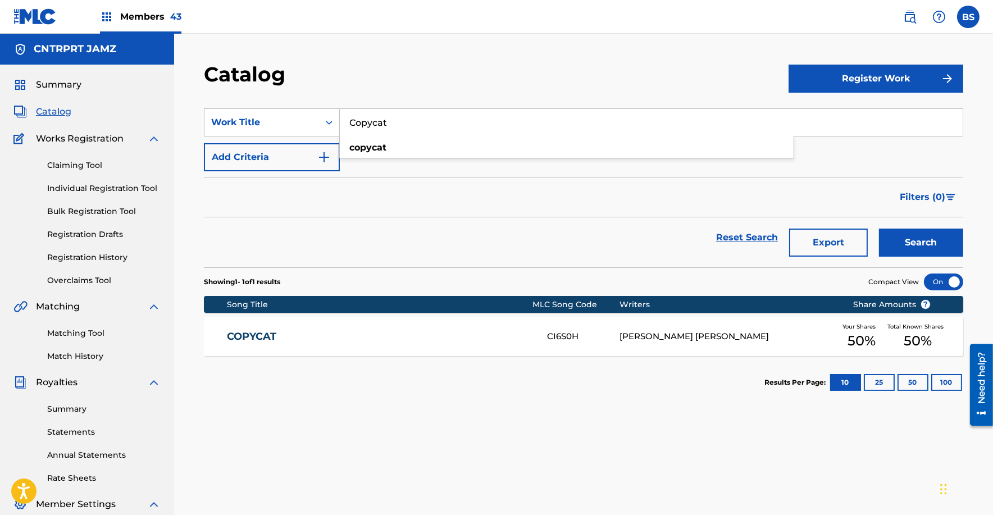
click at [378, 126] on input "Copycat" at bounding box center [651, 122] width 623 height 27
paste input "Guess What?"
click at [879, 228] on button "Search" at bounding box center [921, 242] width 84 height 28
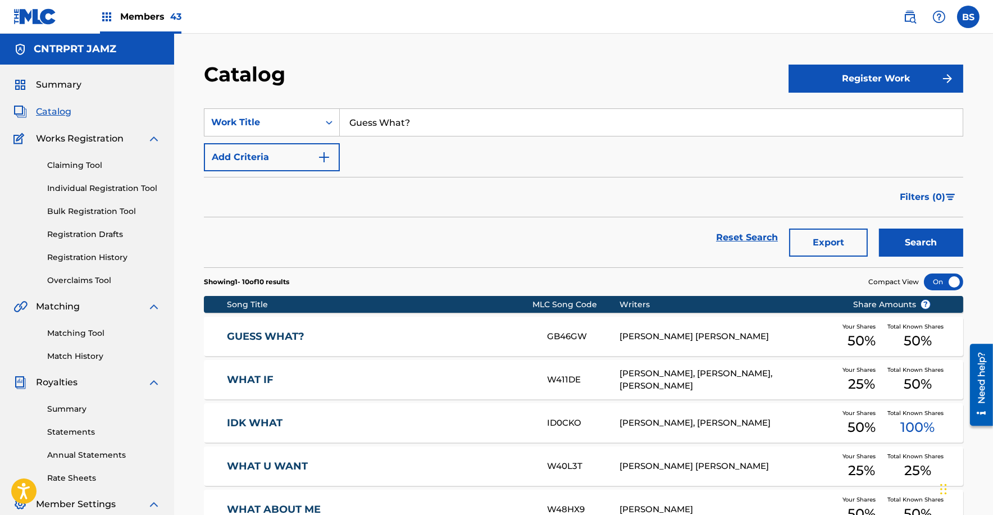
click at [386, 120] on input "Guess What?" at bounding box center [651, 122] width 623 height 27
paste input "[PERSON_NAME]"
click at [879, 228] on button "Search" at bounding box center [921, 242] width 84 height 28
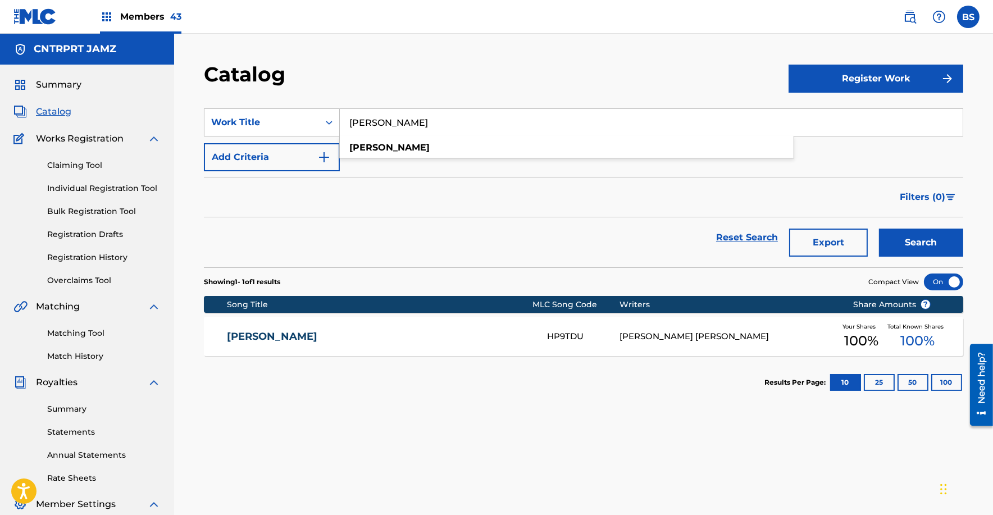
click at [394, 115] on input "[PERSON_NAME]" at bounding box center [651, 122] width 623 height 27
paste input "[DEMOGRAPHIC_DATA]"
click at [879, 228] on button "Search" at bounding box center [921, 242] width 84 height 28
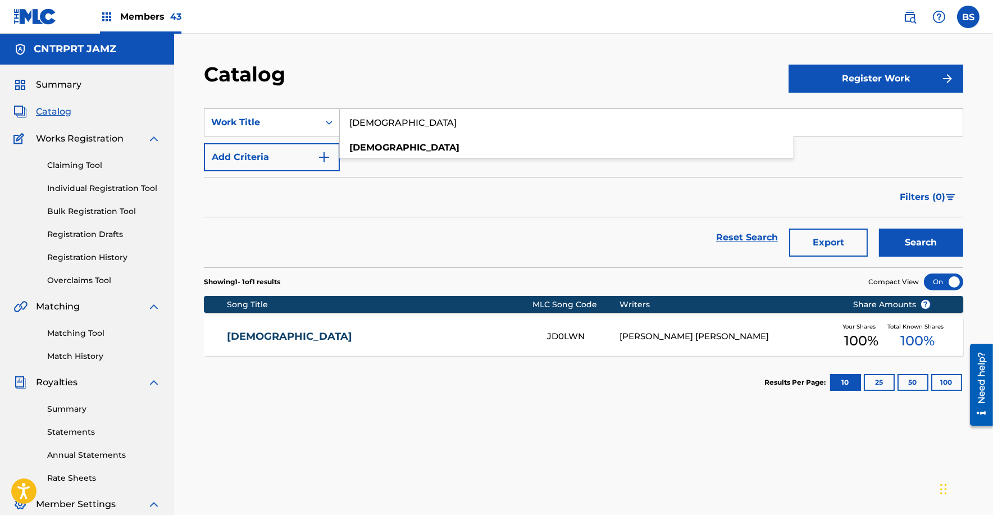
click at [387, 125] on input "[DEMOGRAPHIC_DATA]" at bounding box center [651, 122] width 623 height 27
paste input "Miss Me"
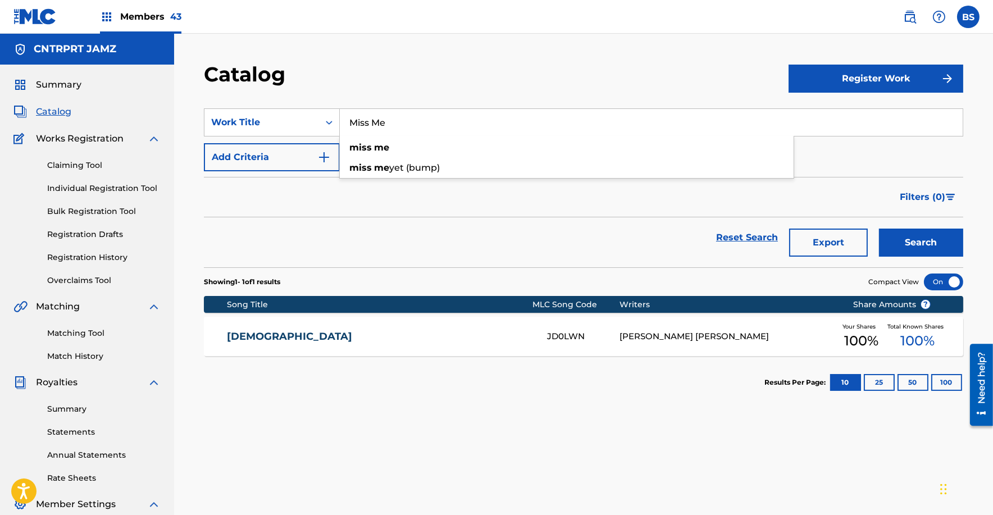
click at [879, 228] on button "Search" at bounding box center [921, 242] width 84 height 28
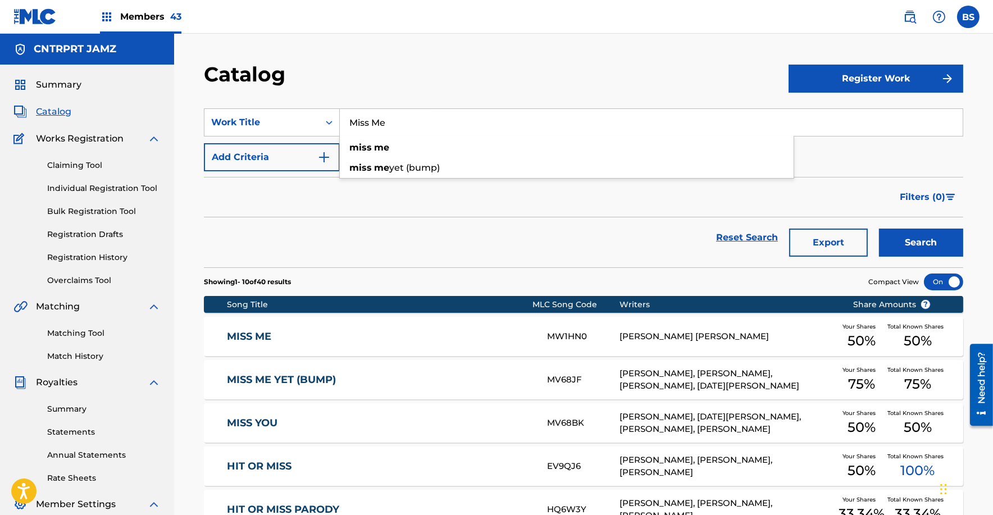
click at [400, 112] on input "Miss Me" at bounding box center [651, 122] width 623 height 27
paste input "Sunburns"
type input "Sunburns"
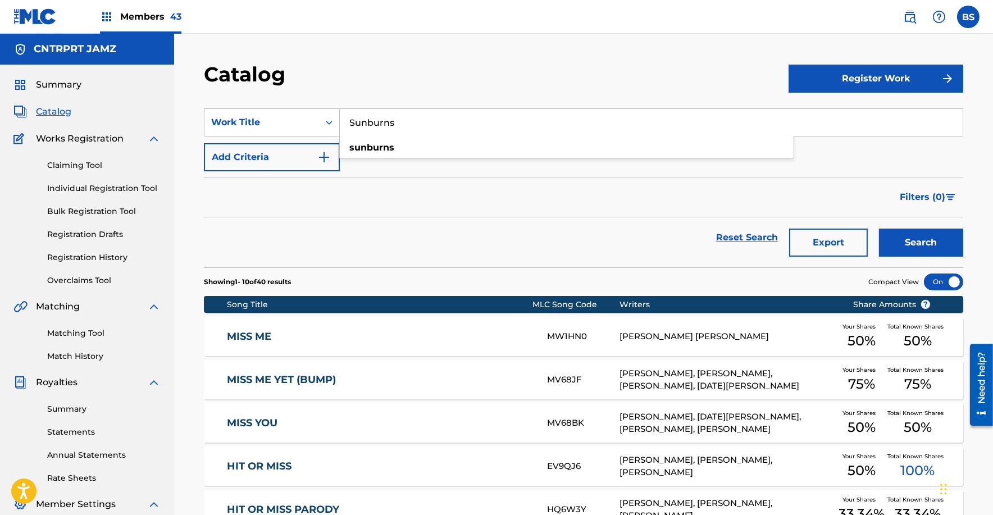
click at [879, 228] on button "Search" at bounding box center [921, 242] width 84 height 28
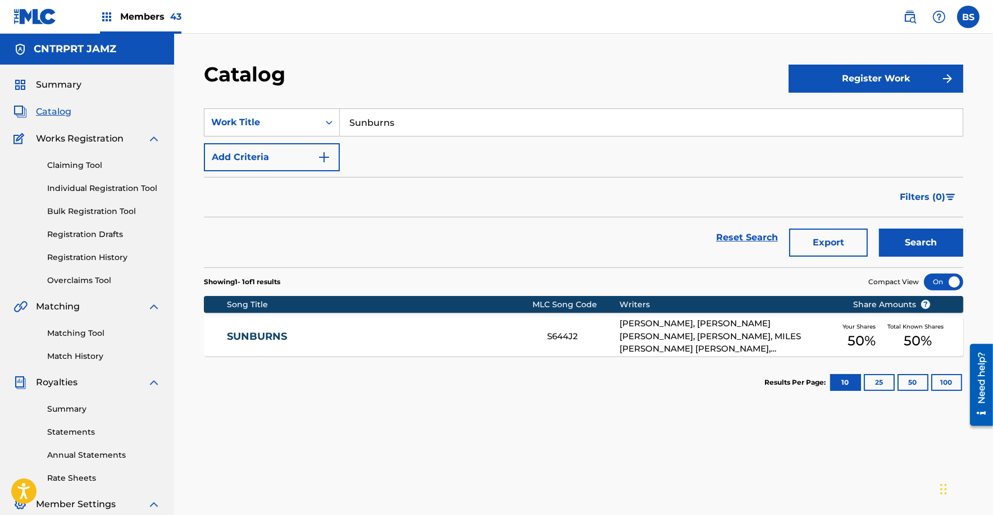
click at [447, 340] on link "SUNBURNS" at bounding box center [379, 336] width 305 height 13
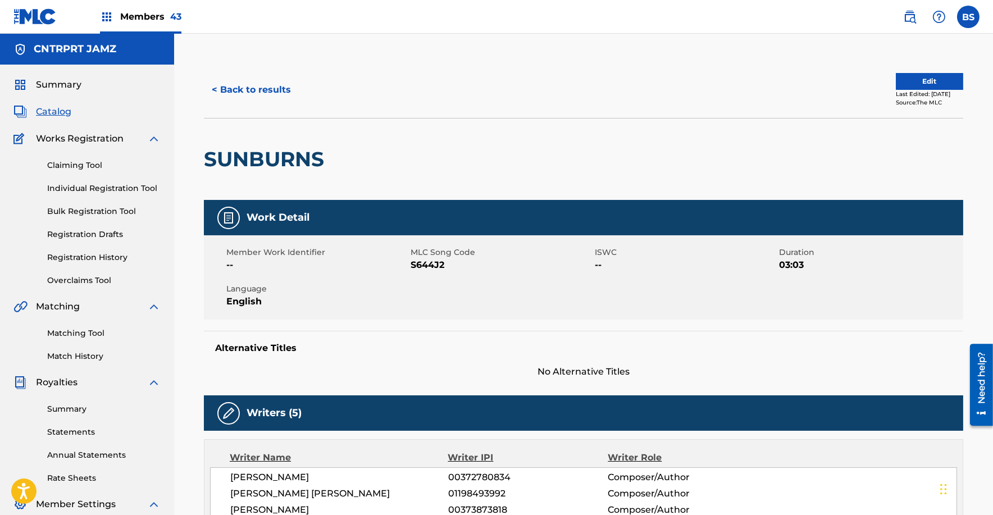
click at [249, 88] on button "< Back to results" at bounding box center [251, 90] width 95 height 28
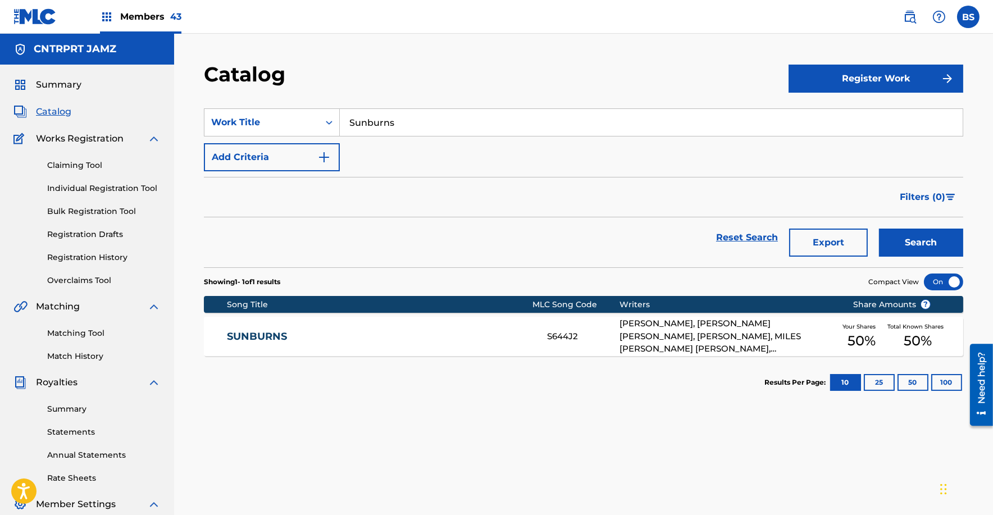
click at [391, 118] on input "Sunburns" at bounding box center [651, 122] width 623 height 27
paste input "Waiting"
click at [879, 228] on button "Search" at bounding box center [921, 242] width 84 height 28
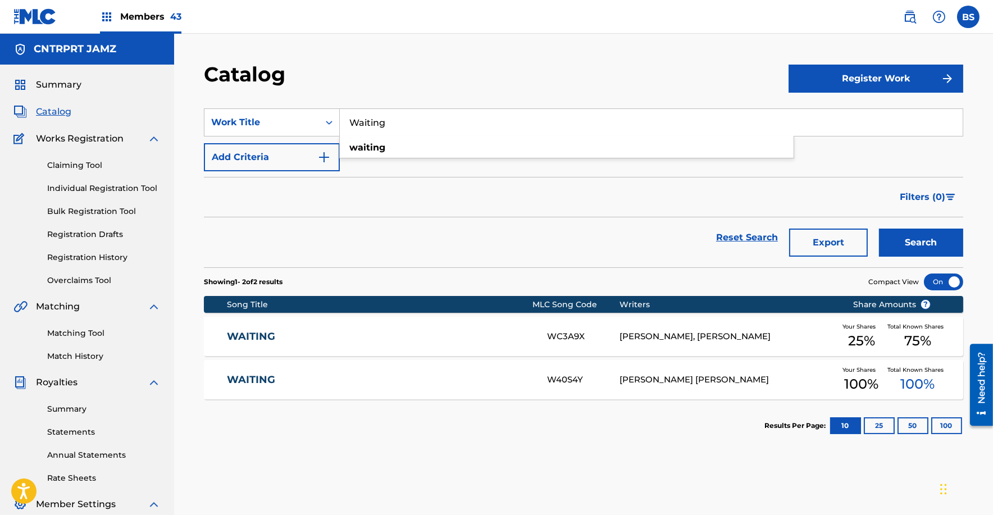
click at [397, 123] on input "Waiting" at bounding box center [651, 122] width 623 height 27
paste input "hat U Want"
click at [879, 228] on button "Search" at bounding box center [921, 242] width 84 height 28
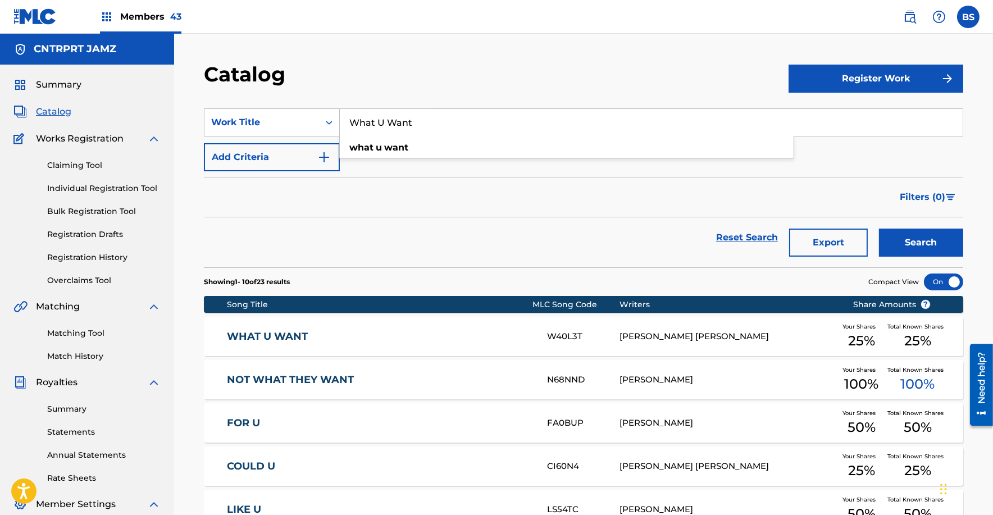
click at [382, 126] on input "What U Want" at bounding box center [651, 122] width 623 height 27
paste input "[DEMOGRAPHIC_DATA]"
click at [879, 228] on button "Search" at bounding box center [921, 242] width 84 height 28
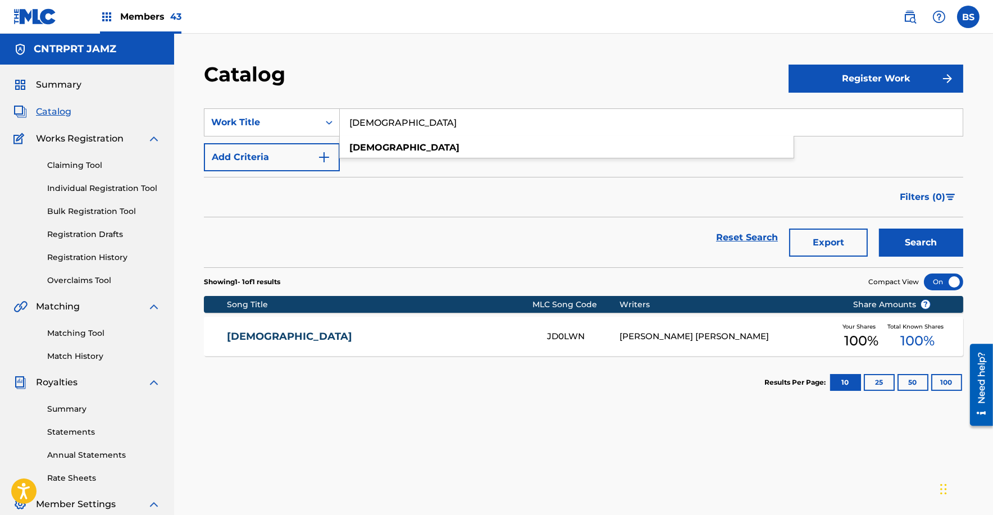
click at [373, 124] on input "[DEMOGRAPHIC_DATA]" at bounding box center [651, 122] width 623 height 27
paste input "ALIGN"
type input "ALIGN"
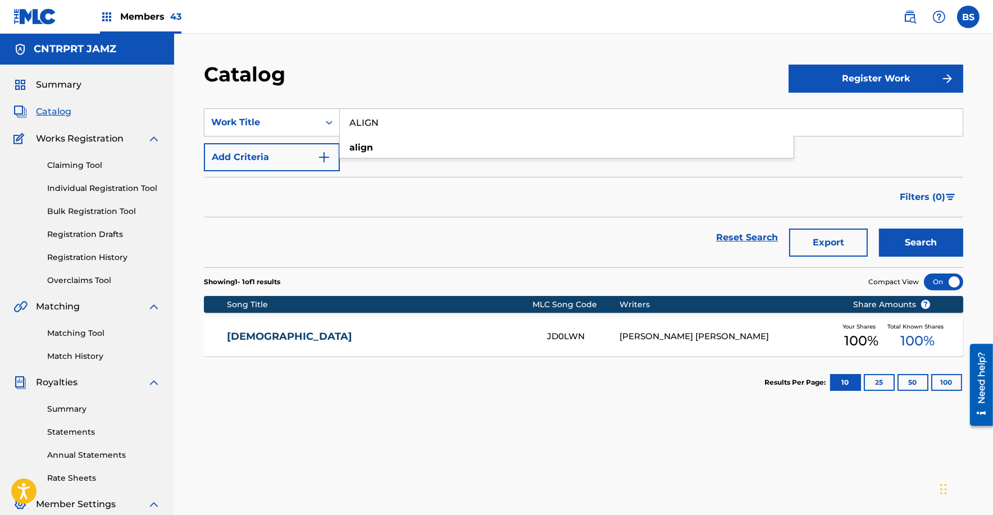
click at [879, 228] on button "Search" at bounding box center [921, 242] width 84 height 28
click at [465, 333] on link "ALIGN" at bounding box center [379, 336] width 305 height 13
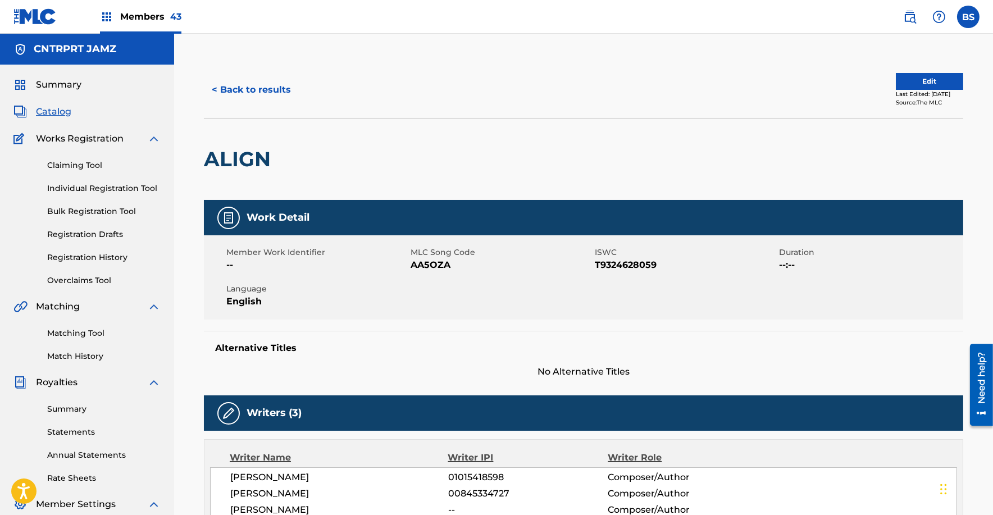
click at [264, 94] on button "< Back to results" at bounding box center [251, 90] width 95 height 28
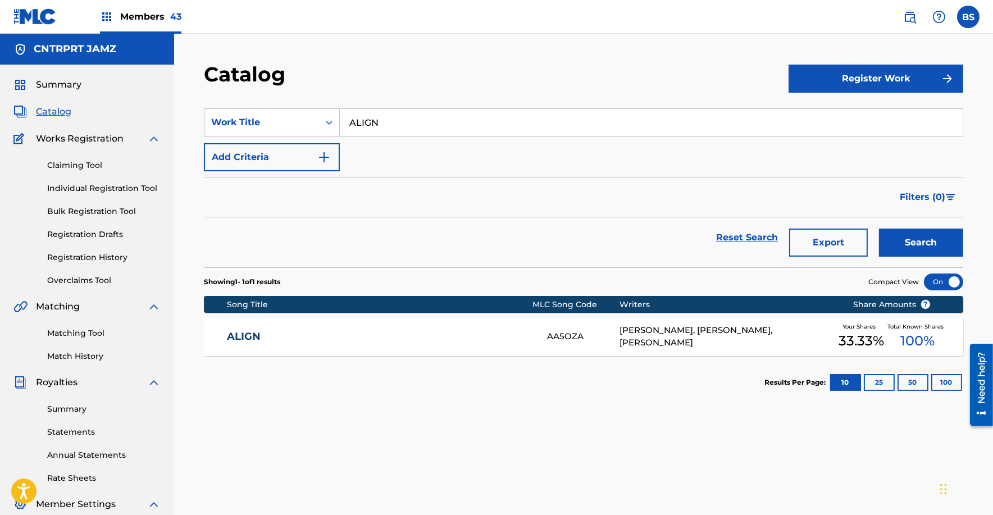
click at [387, 120] on input "ALIGN" at bounding box center [651, 122] width 623 height 27
paste input "Drift"
click at [879, 228] on button "Search" at bounding box center [921, 242] width 84 height 28
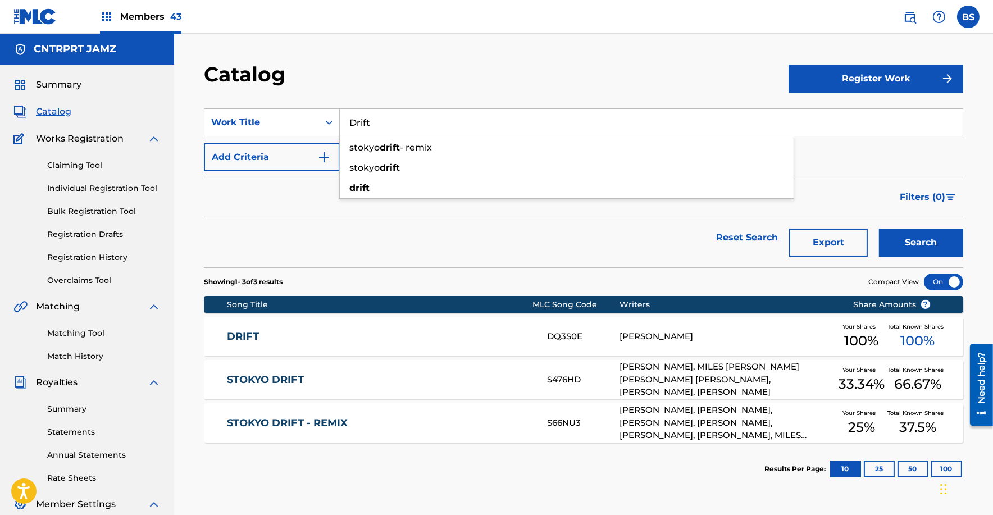
click at [388, 120] on input "Drift" at bounding box center [651, 122] width 623 height 27
paste input "HATED US"
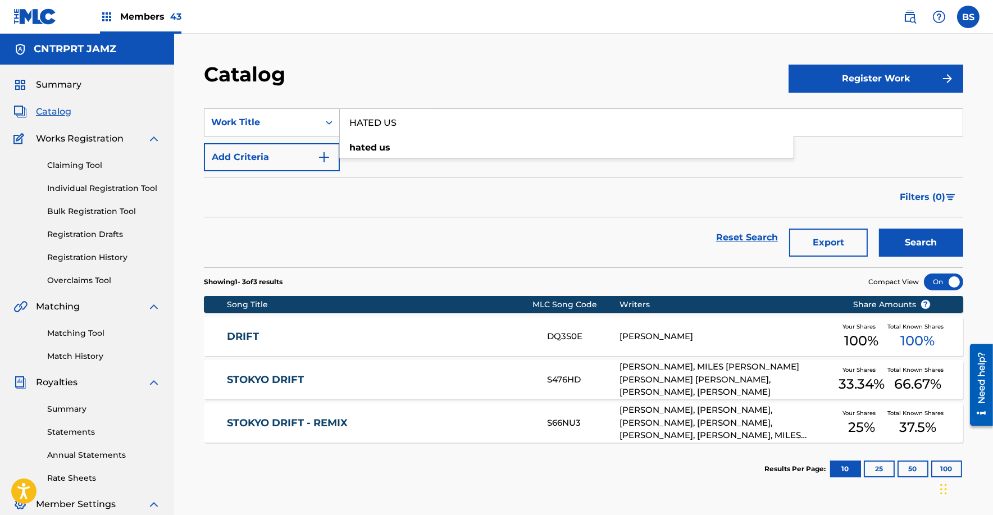
type input "HATED US"
click at [879, 228] on button "Search" at bounding box center [921, 242] width 84 height 28
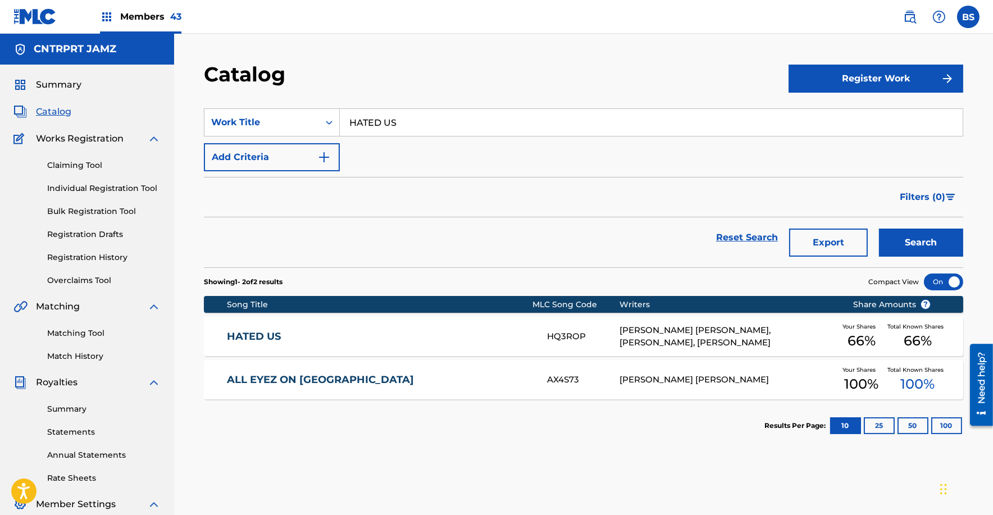
click at [418, 332] on link "HATED US" at bounding box center [379, 336] width 305 height 13
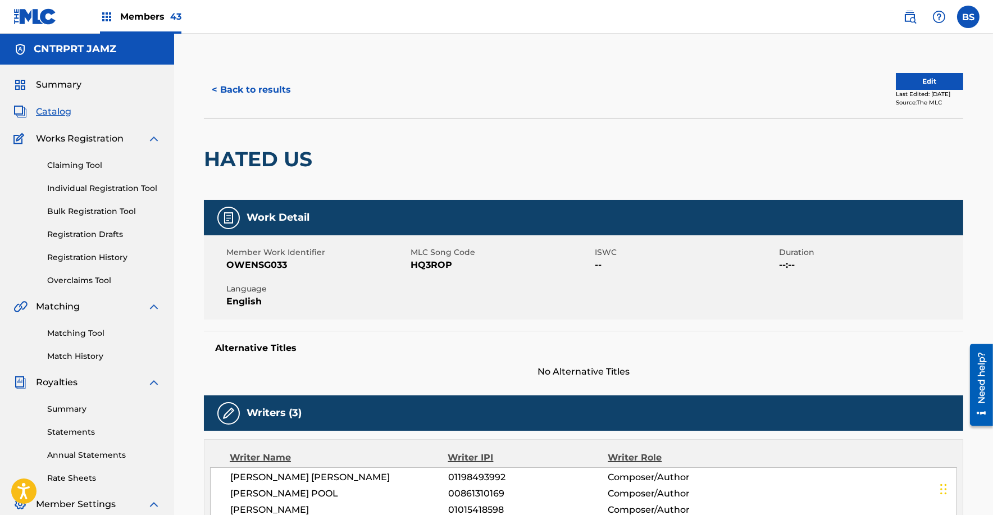
click at [271, 81] on button "< Back to results" at bounding box center [251, 90] width 95 height 28
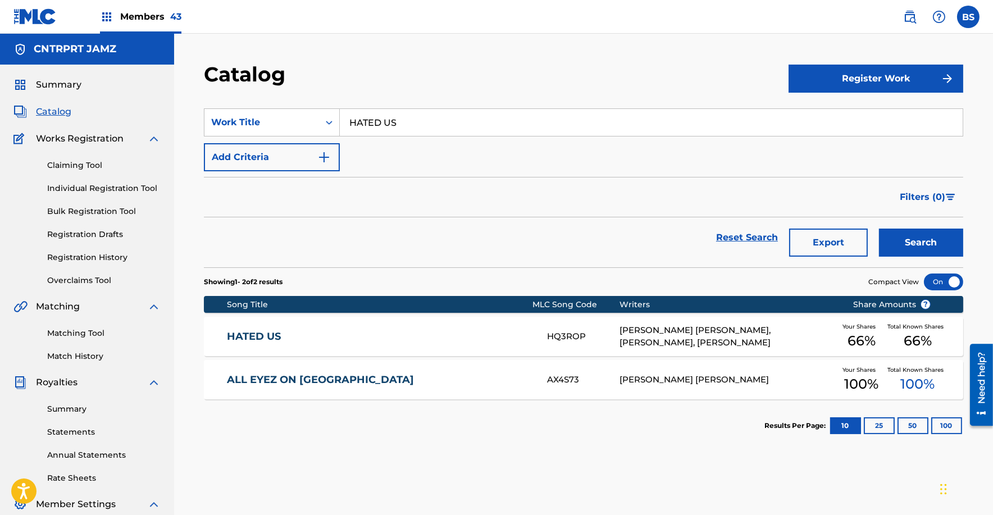
click at [406, 117] on input "HATED US" at bounding box center [651, 122] width 623 height 27
paste input "One Step Closer"
type input "One Step Closer"
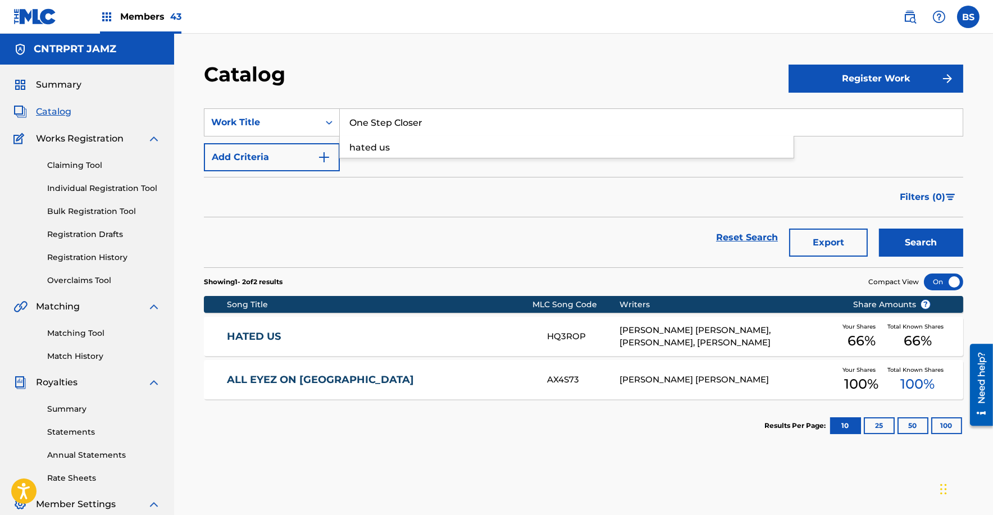
click at [879, 228] on button "Search" at bounding box center [921, 242] width 84 height 28
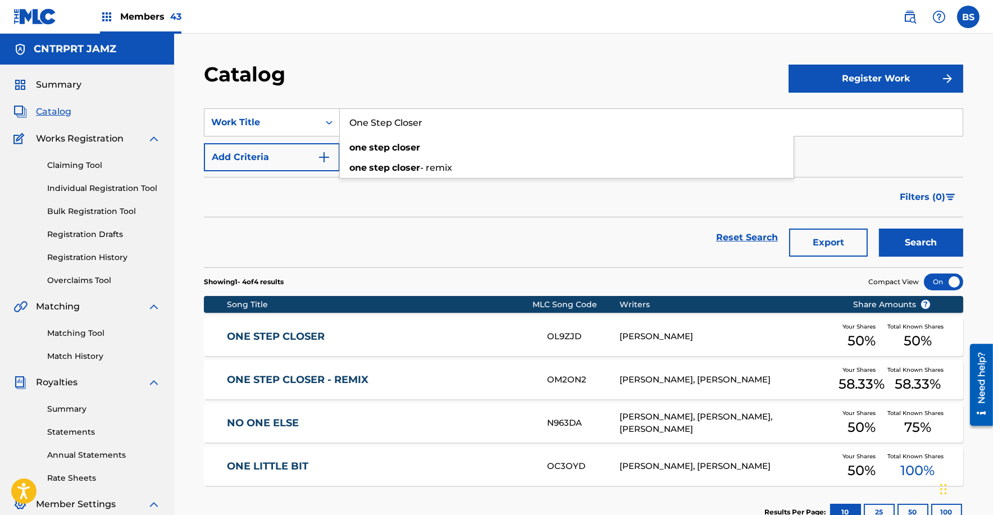
click at [461, 341] on link "ONE STEP CLOSER" at bounding box center [379, 336] width 305 height 13
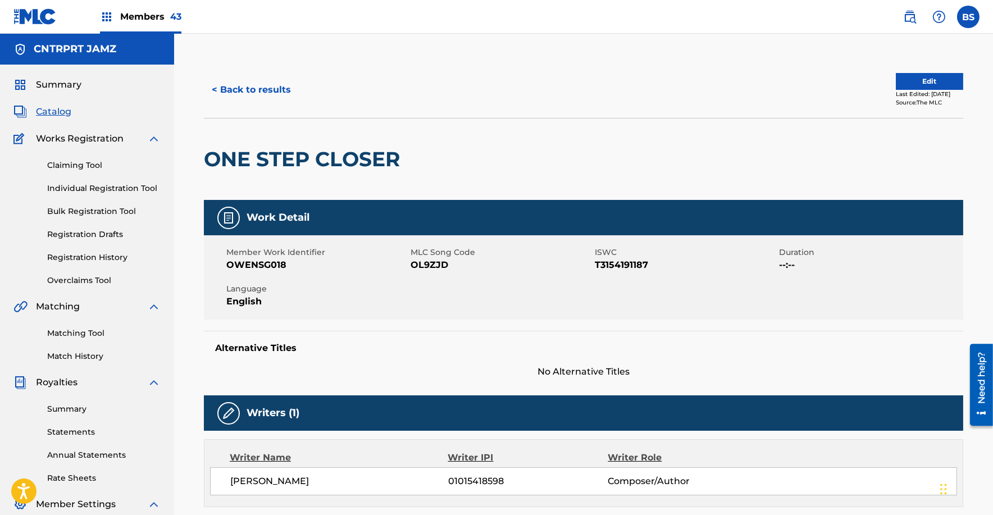
click at [256, 81] on button "< Back to results" at bounding box center [251, 90] width 95 height 28
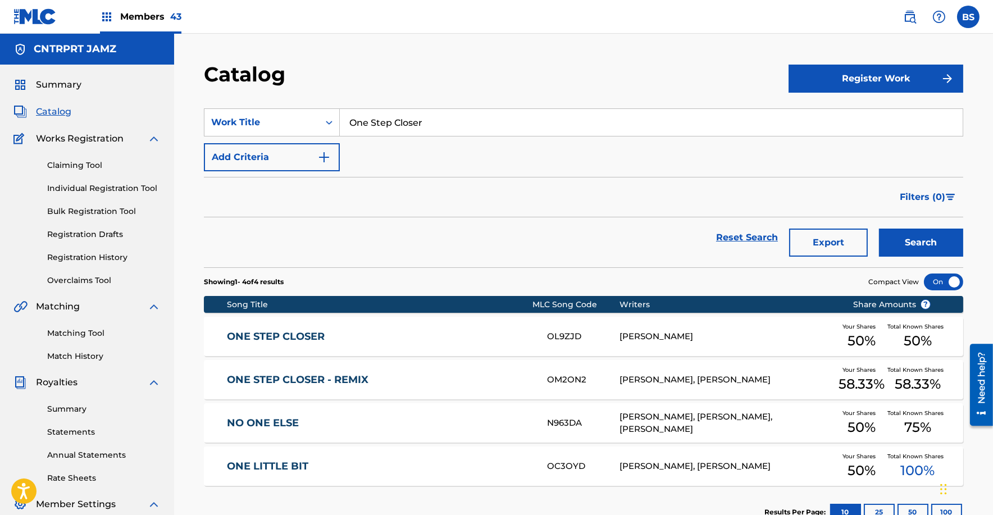
click at [382, 126] on input "One Step Closer" at bounding box center [651, 122] width 623 height 27
paste input "[GEOGRAPHIC_DATA]"
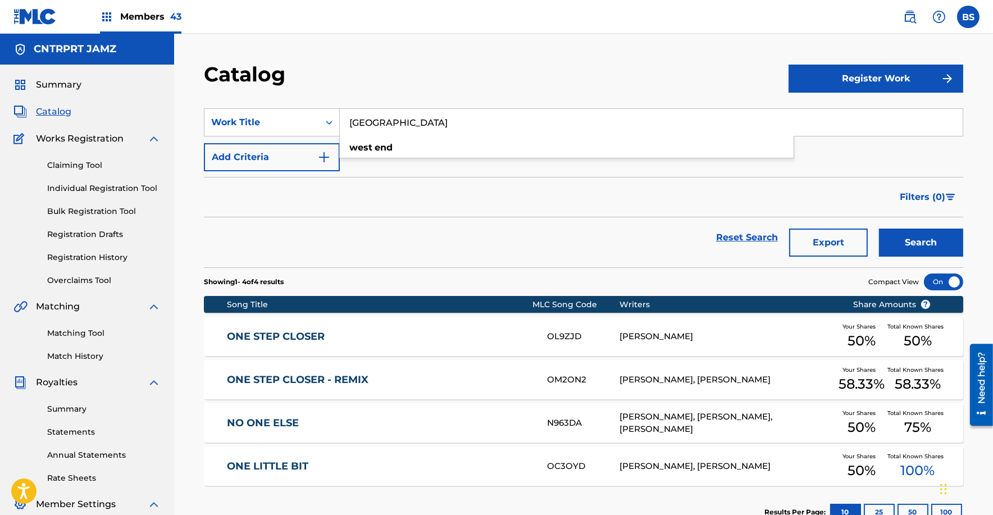
type input "[GEOGRAPHIC_DATA]"
click at [879, 228] on button "Search" at bounding box center [921, 242] width 84 height 28
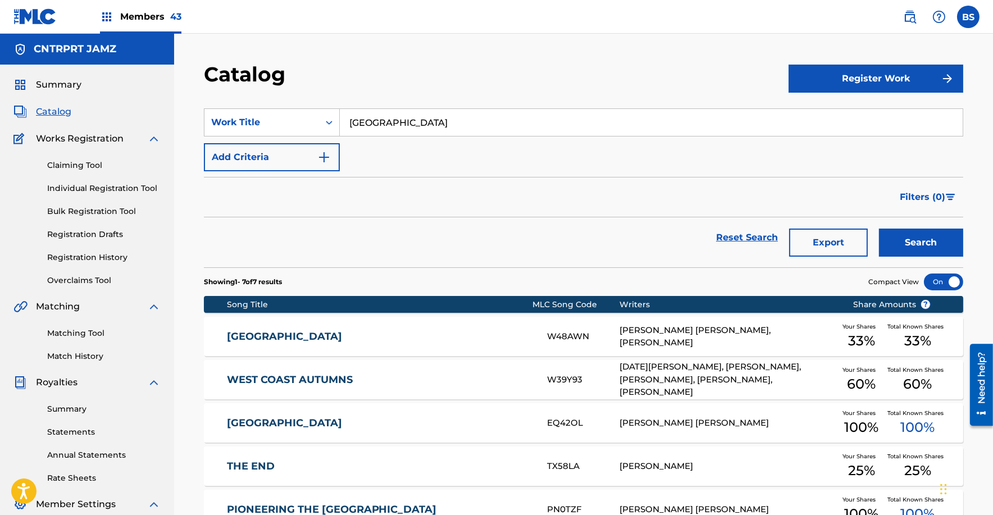
click at [441, 330] on link "[GEOGRAPHIC_DATA]" at bounding box center [379, 336] width 305 height 13
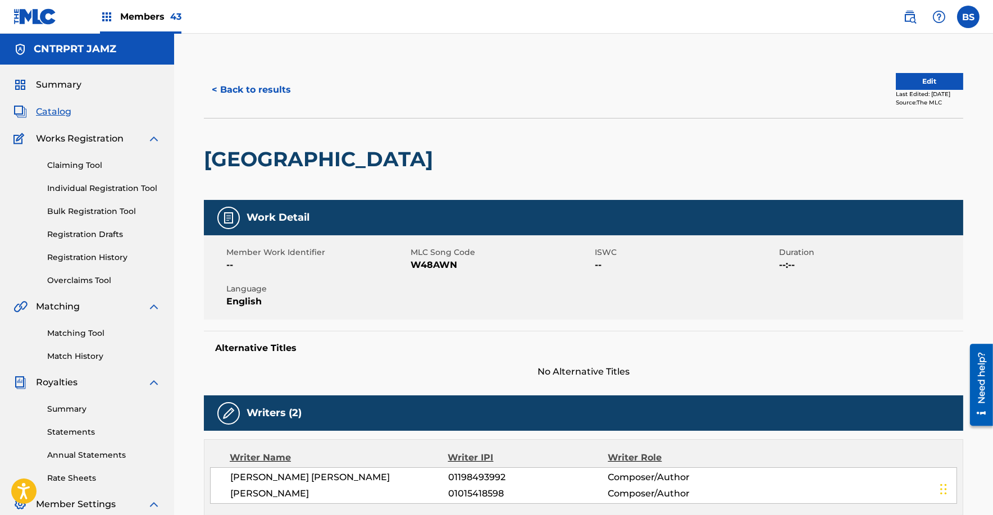
click at [277, 104] on div "< Back to results Edit Last Edited: [DATE] Source: The MLC" at bounding box center [583, 90] width 759 height 56
click at [272, 72] on div "< Back to results Edit Last Edited: [DATE] Source: The MLC" at bounding box center [583, 90] width 759 height 56
click at [271, 86] on button "< Back to results" at bounding box center [251, 90] width 95 height 28
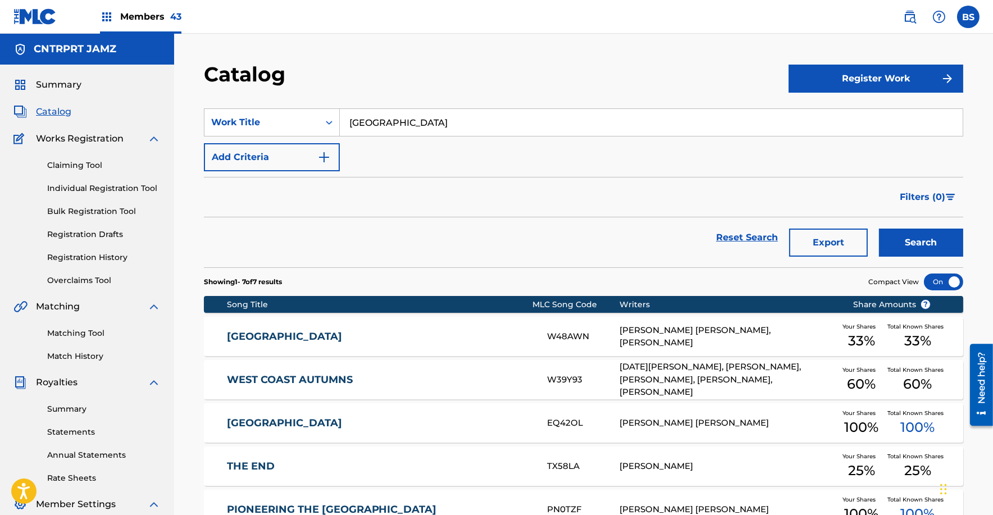
click at [436, 122] on input "[GEOGRAPHIC_DATA]" at bounding box center [651, 122] width 623 height 27
paste input "EYL"
click at [879, 228] on button "Search" at bounding box center [921, 242] width 84 height 28
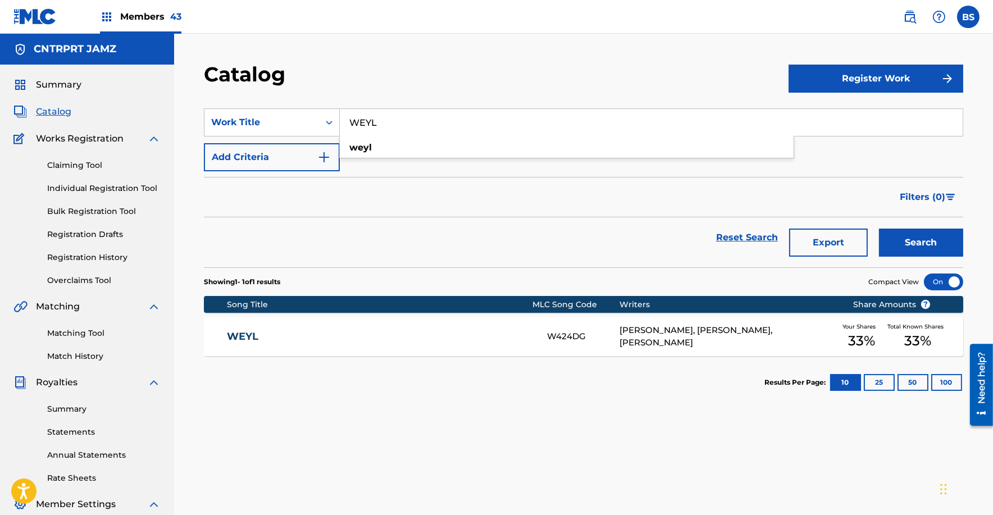
click at [417, 120] on input "WEYL" at bounding box center [651, 122] width 623 height 27
paste input "hy Don't You Come on Over"
click at [879, 228] on button "Search" at bounding box center [921, 242] width 84 height 28
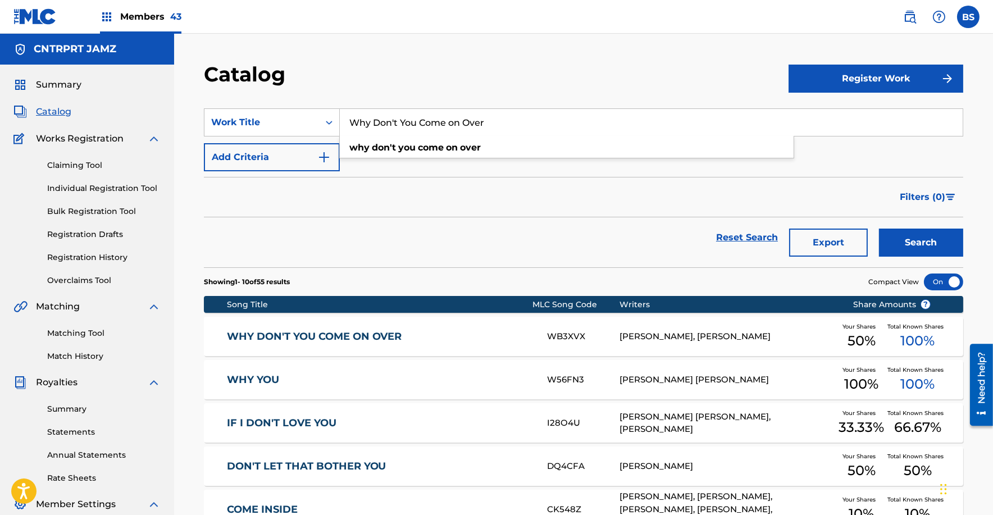
click at [413, 123] on input "Why Don't You Come on Over" at bounding box center [651, 122] width 623 height 27
paste input "Sprite"
type input "Sprite"
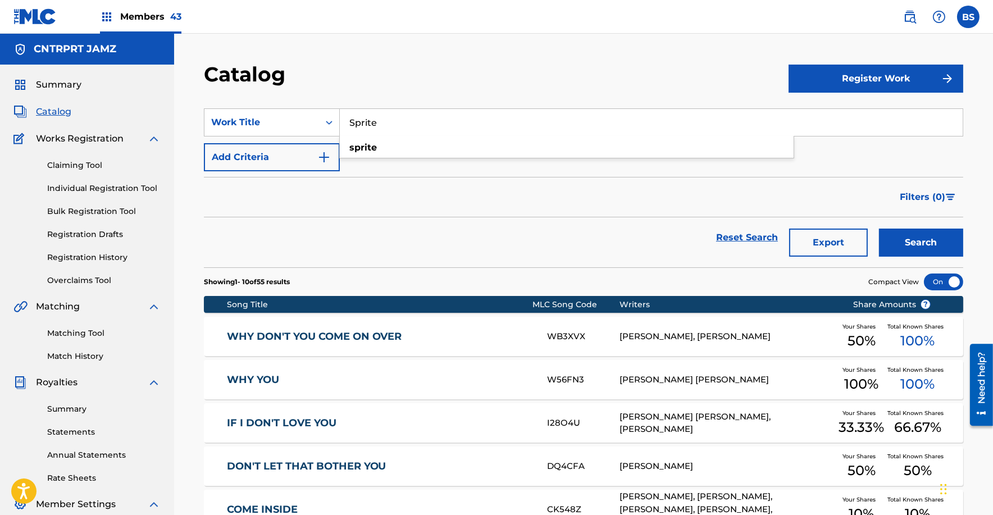
click at [879, 228] on button "Search" at bounding box center [921, 242] width 84 height 28
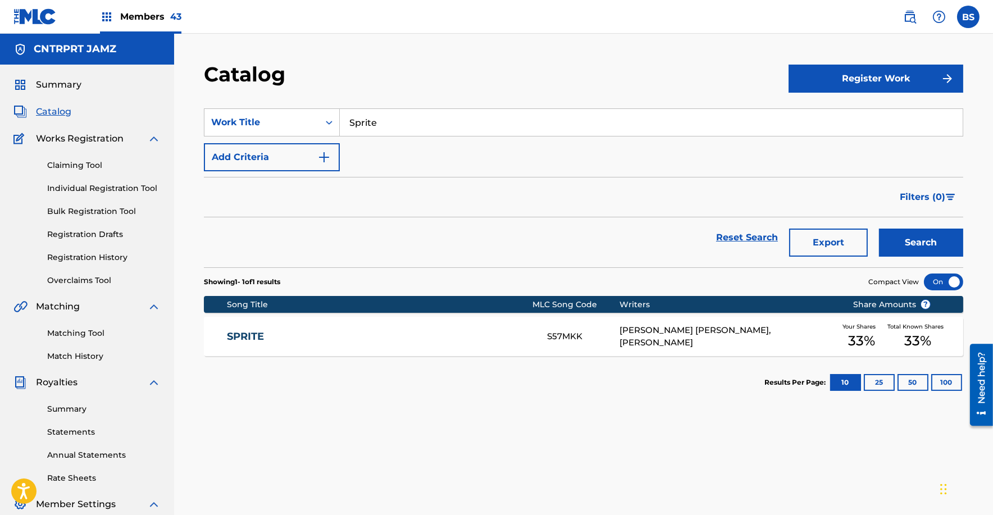
click at [461, 335] on link "SPRITE" at bounding box center [379, 336] width 305 height 13
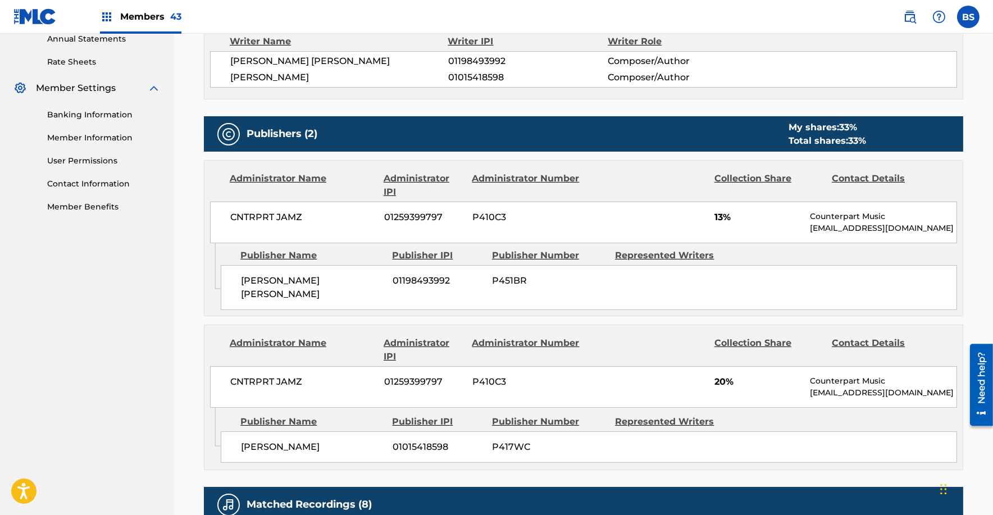
scroll to position [420, 0]
